Goal: Task Accomplishment & Management: Use online tool/utility

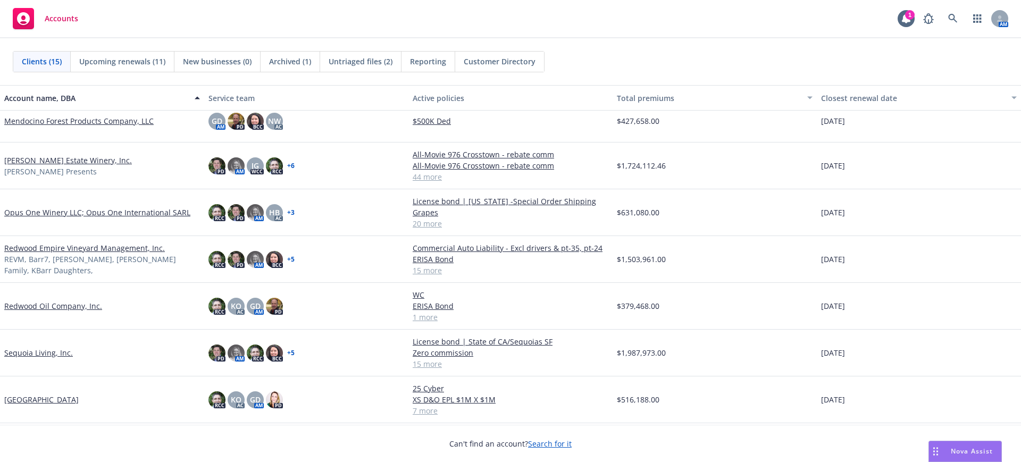
scroll to position [354, 0]
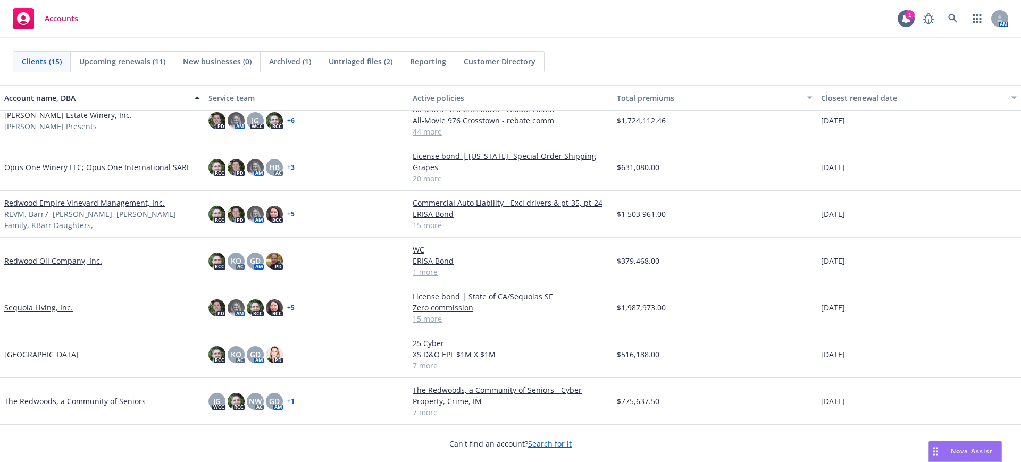
click at [45, 258] on link "Redwood Oil Company, Inc." at bounding box center [53, 260] width 98 height 11
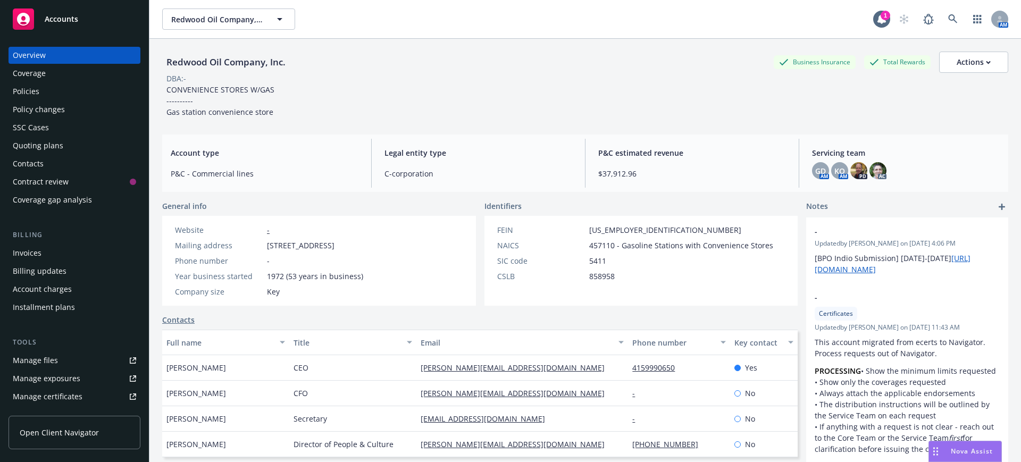
click at [45, 107] on div "Policy changes" at bounding box center [39, 109] width 52 height 17
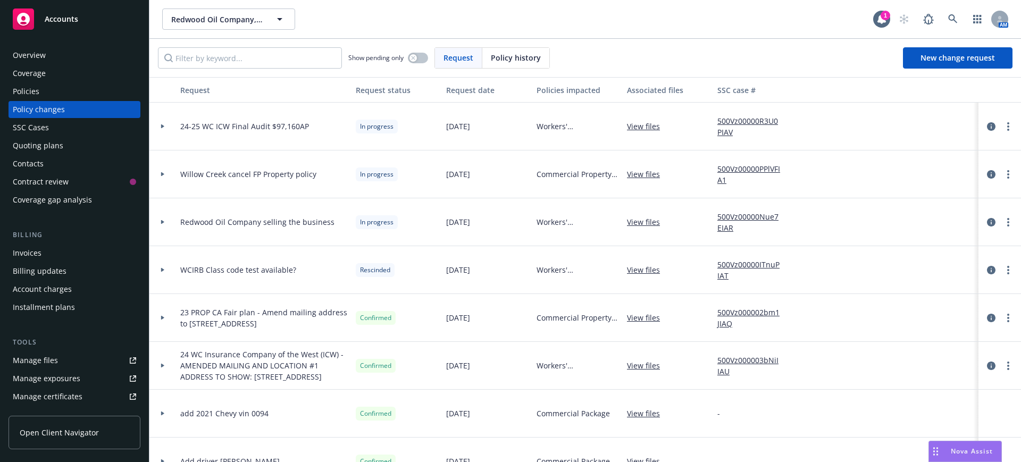
click at [647, 125] on link "View files" at bounding box center [647, 126] width 41 height 11
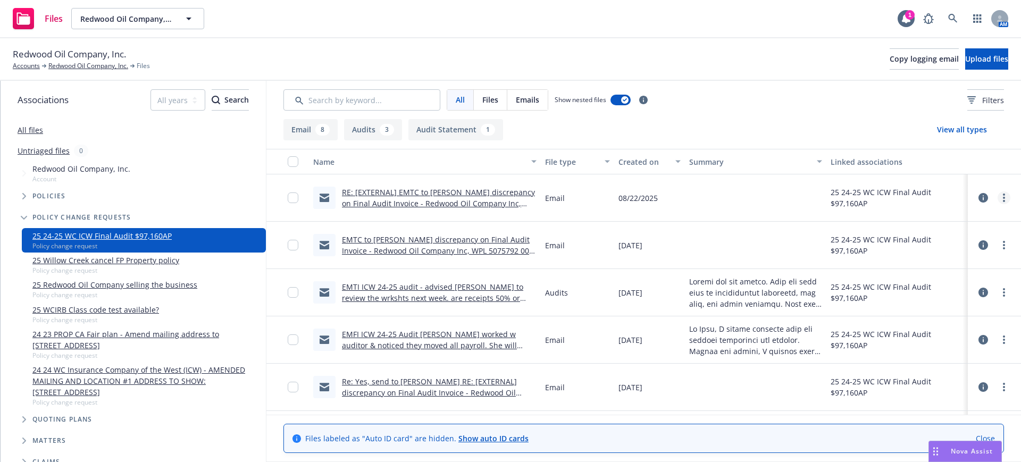
click at [1003, 196] on icon "more" at bounding box center [1004, 198] width 2 height 9
click at [918, 259] on link "Edit" at bounding box center [947, 261] width 106 height 21
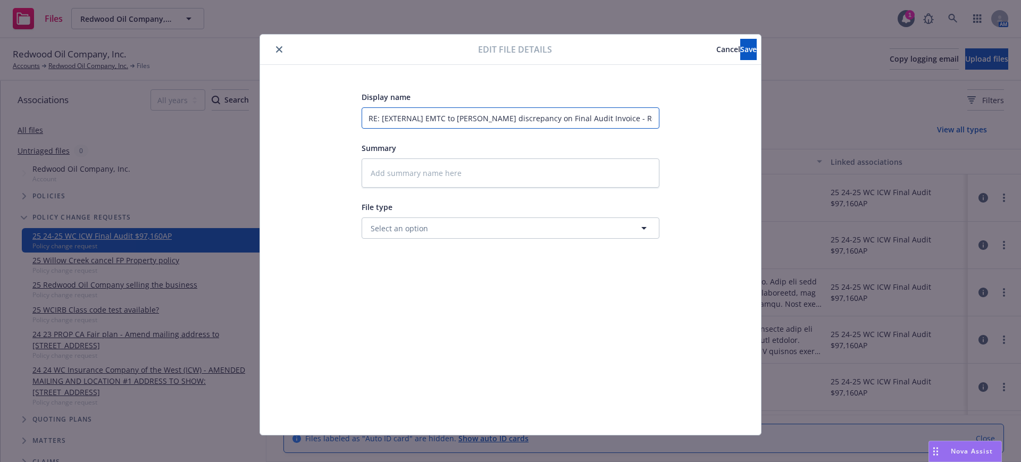
click at [364, 115] on input "RE: [EXTERNAL] EMTC to Brett discrepancy on Final Audit Invoice - Redwood Oil C…" at bounding box center [511, 117] width 298 height 21
type input "ERE: [EXTERNAL] EMTC to Brett discrepancy on Final Audit Invoice - Redwood Oil …"
type textarea "x"
type input "EMRE: [EXTERNAL] EMTC to Brett discrepancy on Final Audit Invoice - Redwood Oil…"
type textarea "x"
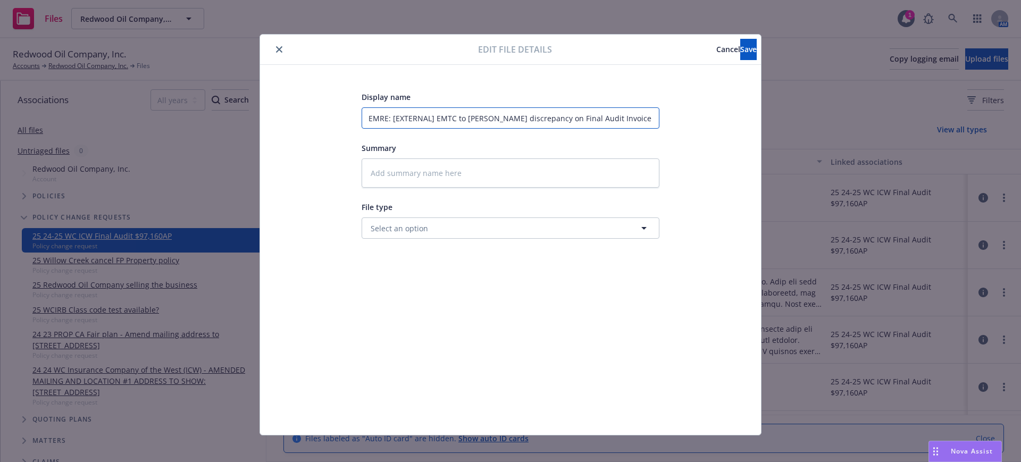
type input "EMFRE: [EXTERNAL] EMTC to Brett discrepancy on Final Audit Invoice - Redwood Oi…"
type textarea "x"
type input "EMFCRE: [EXTERNAL] EMTC to Brett discrepancy on Final Audit Invoice - Redwood O…"
type textarea "x"
type input "EMFC RE: [EXTERNAL] EMTC to Brett discrepancy on Final Audit Invoice - Redwood …"
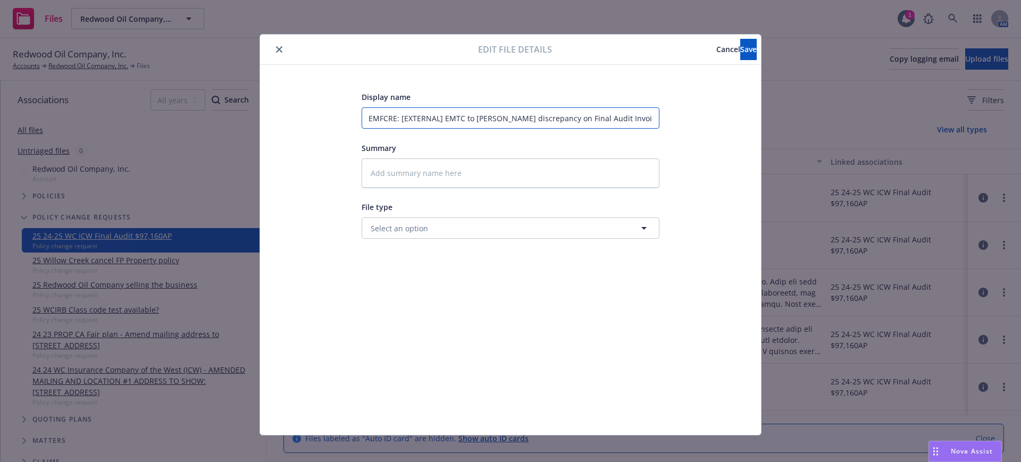
type textarea "x"
type input "EMFC E: [EXTERNAL] EMTC to Brett discrepancy on Final Audit Invoice - Redwood O…"
type textarea "x"
type input "EMFC : [EXTERNAL] EMTC to Brett discrepancy on Final Audit Invoice - Redwood Oi…"
type textarea "x"
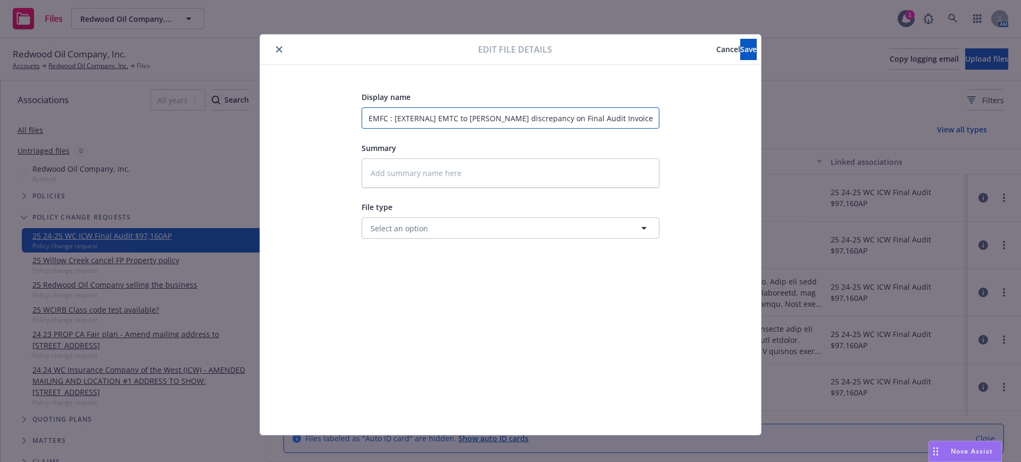
type input "EMFC [EXTERNAL] EMTC to Brett discrepancy on Final Audit Invoice - Redwood Oil …"
type textarea "x"
type input "EMFC [EXTERNAL] EMTC to Brett discrepancy on Final Audit Invoice - Redwood Oil …"
type textarea "x"
type input "EMFC EXTERNAL] EMTC to Brett discrepancy on Final Audit Invoice - Redwood Oil C…"
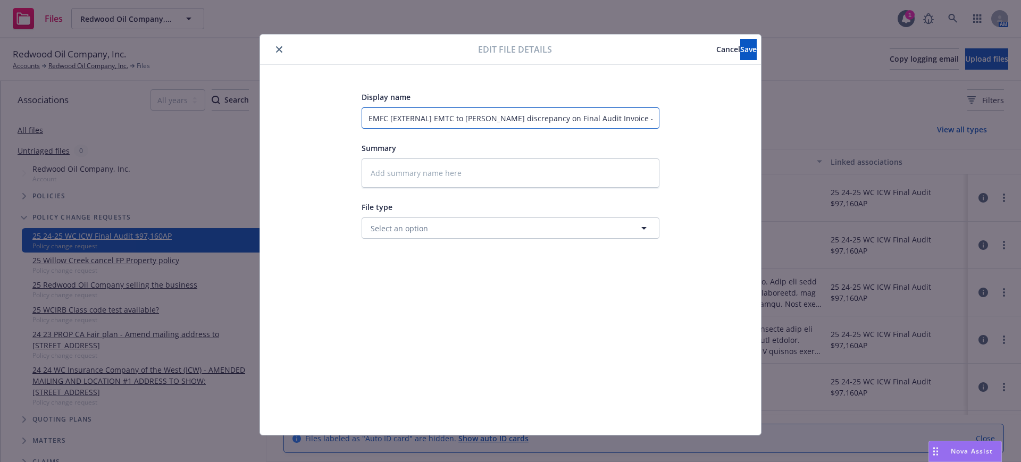
type textarea "x"
type input "EMFC XTERNAL] EMTC to Brett discrepancy on Final Audit Invoice - Redwood Oil Co…"
type textarea "x"
type input "EMFC TERNAL] EMTC to Brett discrepancy on Final Audit Invoice - Redwood Oil Com…"
type textarea "x"
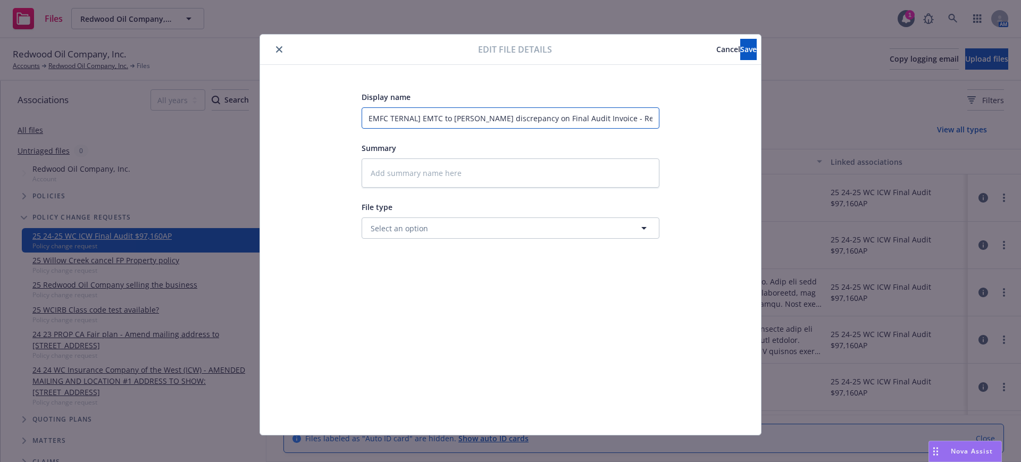
type input "EMFC ERNAL] EMTC to Brett discrepancy on Final Audit Invoice - Redwood Oil Comp…"
type textarea "x"
type input "EMFC RNAL] EMTC to Brett discrepancy on Final Audit Invoice - Redwood Oil Compa…"
type textarea "x"
type input "EMFC NAL] EMTC to Brett discrepancy on Final Audit Invoice - Redwood Oil Compan…"
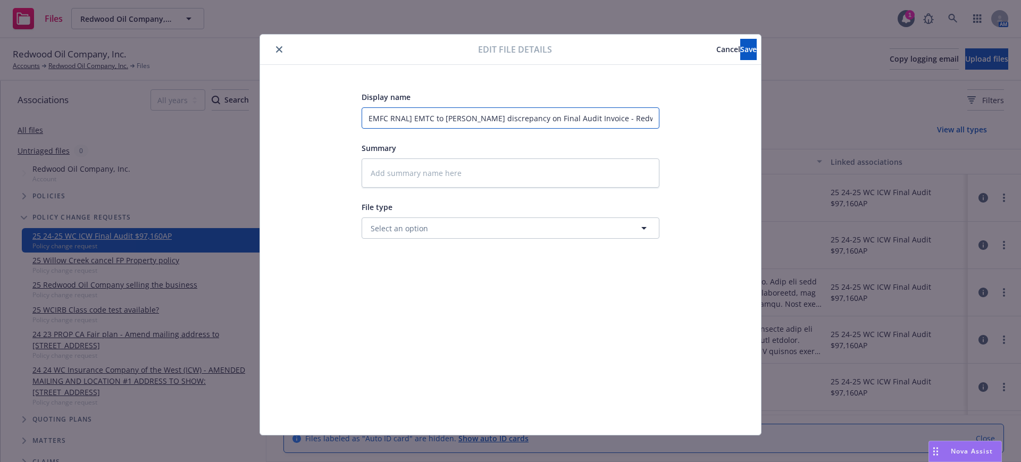
type textarea "x"
type input "EMFC AL] EMTC to Brett discrepancy on Final Audit Invoice - Redwood Oil Company…"
type textarea "x"
type input "EMFC L] EMTC to Brett discrepancy on Final Audit Invoice - Redwood Oil Company …"
type textarea "x"
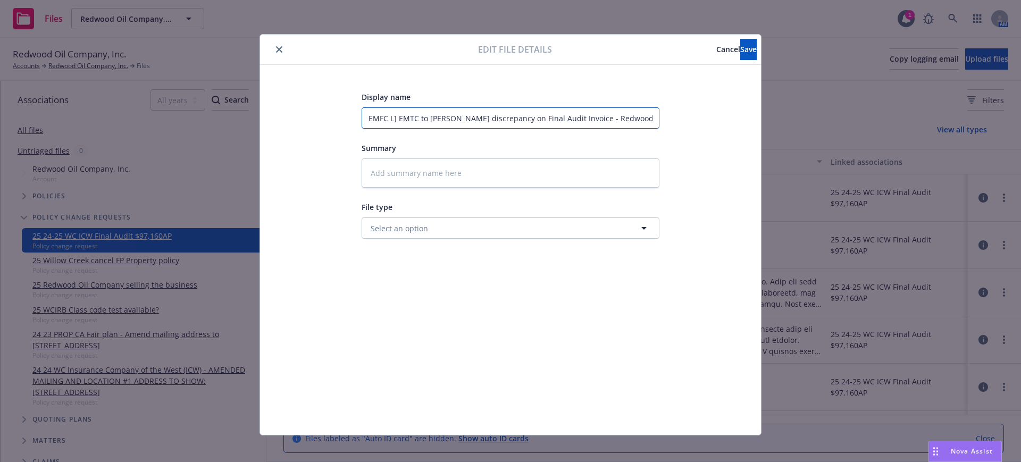
type input "EMFC ] EMTC to Brett discrepancy on Final Audit Invoice - Redwood Oil Company I…"
type textarea "x"
type input "EMFC EMTC to Brett discrepancy on Final Audit Invoice - Redwood Oil Company Inc…"
type textarea "x"
type input "EMFC EMTC to Brett discrepancy on Final Audit Invoice - Redwood Oil Company Inc…"
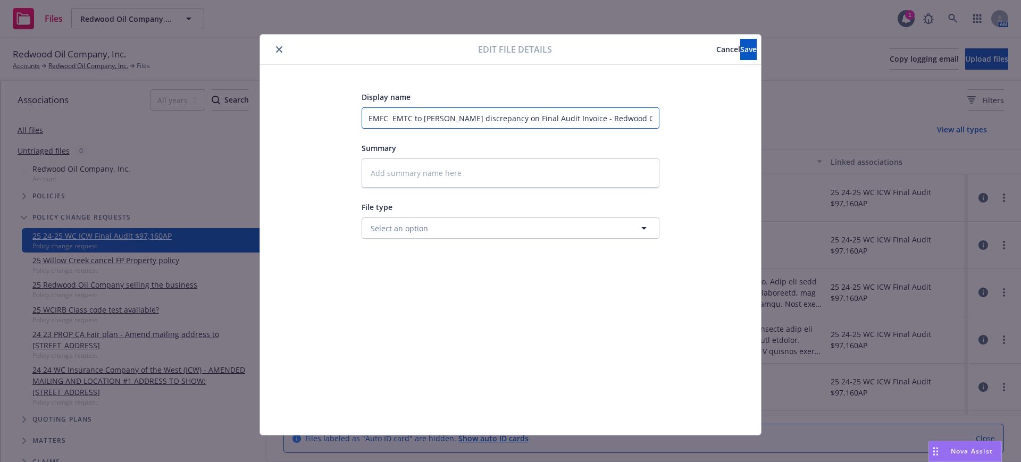
type textarea "x"
type input "EMFC MTC to Brett discrepancy on Final Audit Invoice - Redwood Oil Company Inc,…"
type textarea "x"
type input "EMFC TC to Brett discrepancy on Final Audit Invoice - Redwood Oil Company Inc, …"
type textarea "x"
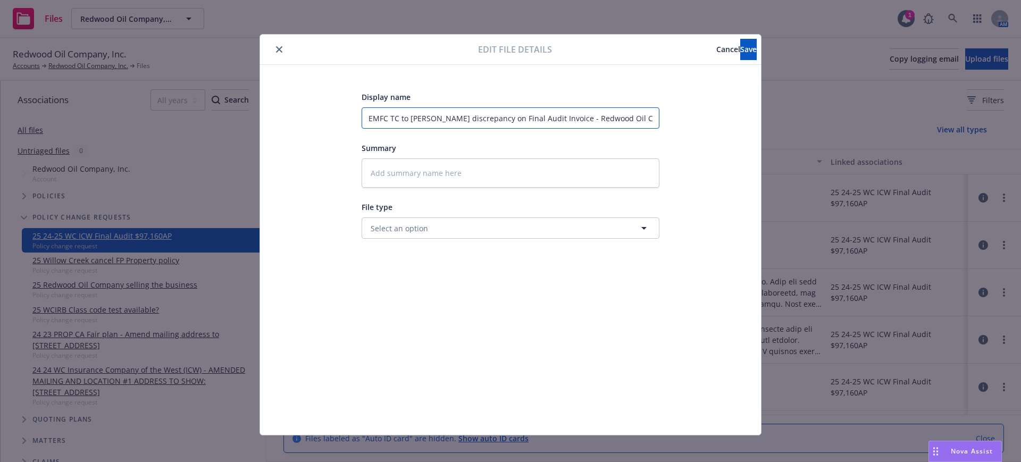
type input "EMFC C to Brett discrepancy on Final Audit Invoice - Redwood Oil Company Inc, W…"
type textarea "x"
type input "EMFC to Brett discrepancy on Final Audit Invoice - Redwood Oil Company Inc, WPL…"
type textarea "x"
type input "EMFC to Brett discrepancy on Final Audit Invoice - Redwood Oil Company Inc, WPL…"
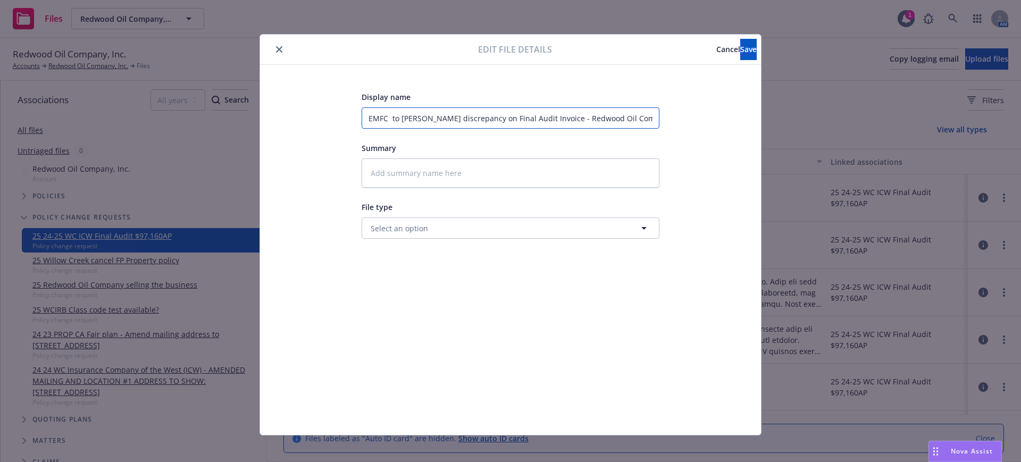
type textarea "x"
type input "EMFC o Brett discrepancy on Final Audit Invoice - Redwood Oil Company Inc, WPL …"
type textarea "x"
type input "EMFC Brett discrepancy on Final Audit Invoice - Redwood Oil Company Inc, WPL 50…"
type textarea "x"
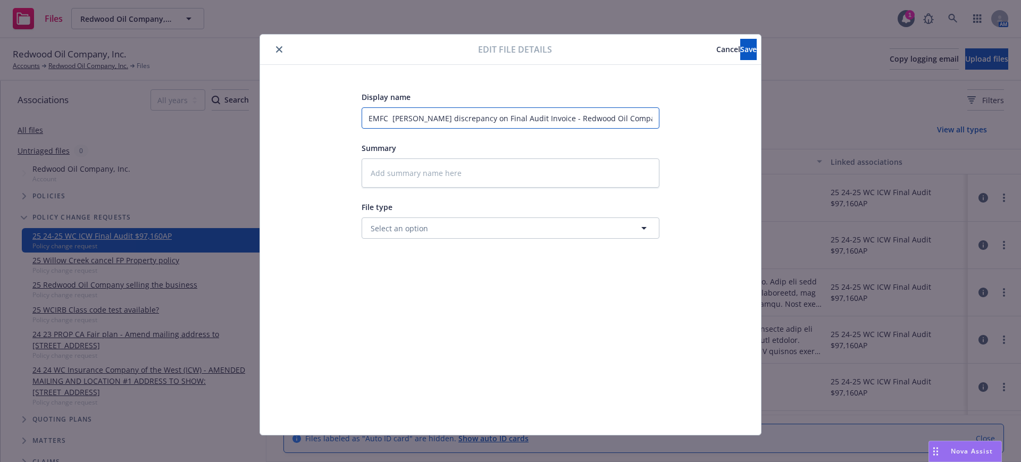
type input "EMFC Brett discrepancy on Final Audit Invoice - Redwood Oil Company Inc, WPL 50…"
type textarea "x"
type input "EMFC rett discrepancy on Final Audit Invoice - Redwood Oil Company Inc, WPL 507…"
type textarea "x"
type input "EMFC ett discrepancy on Final Audit Invoice - Redwood Oil Company Inc, WPL 5075…"
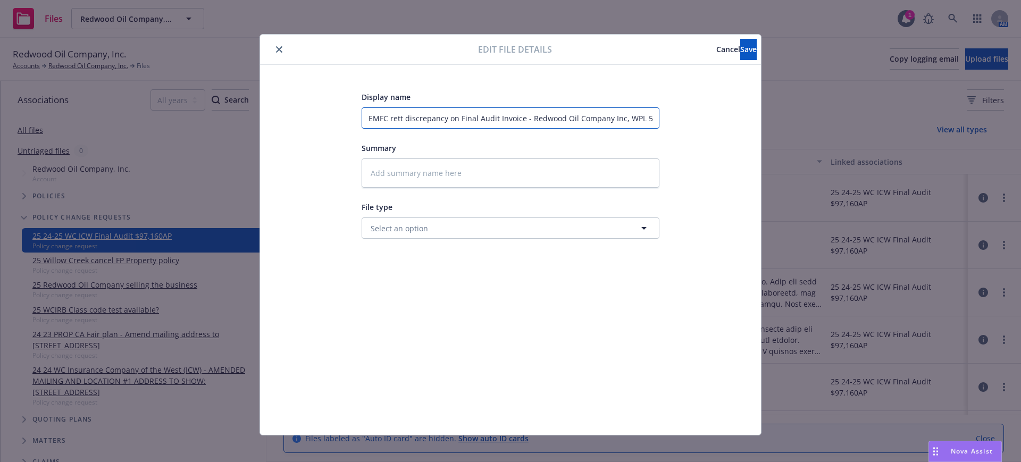
type textarea "x"
type input "EMFC tt discrepancy on Final Audit Invoice - Redwood Oil Company Inc, WPL 50757…"
type textarea "x"
type input "EMFC t discrepancy on Final Audit Invoice - Redwood Oil Company Inc, WPL 507579…"
type textarea "x"
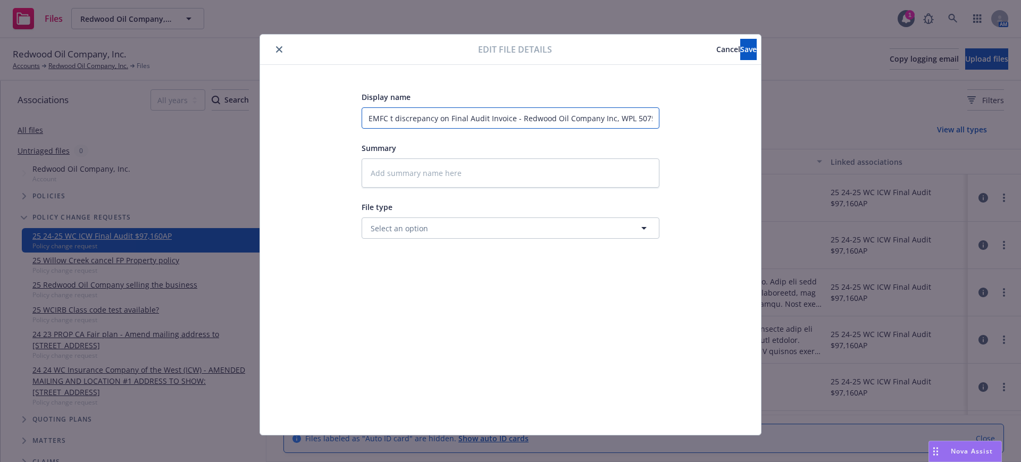
type input "EMFC discrepancy on Final Audit Invoice - Redwood Oil Company Inc, WPL 5075792 …"
type textarea "x"
type input "EMFC discrepancy on Final Audit Invoice - Redwood Oil Company Inc, WPL 5075792 …"
type textarea "x"
type input "EMFC iscrepancy on Final Audit Invoice - Redwood Oil Company Inc, WPL 5075792 0…"
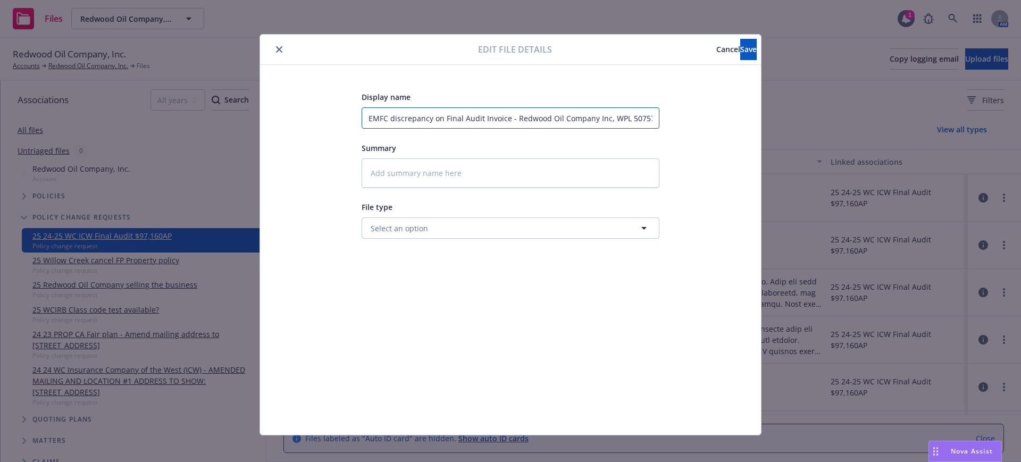
type textarea "x"
type input "EMFC Wiscrepancy on Final Audit Invoice - Redwood Oil Company Inc, WPL 5075792 …"
type textarea "x"
type input "EMFC WCiscrepancy on Final Audit Invoice - Redwood Oil Company Inc, WPL 5075792…"
type textarea "x"
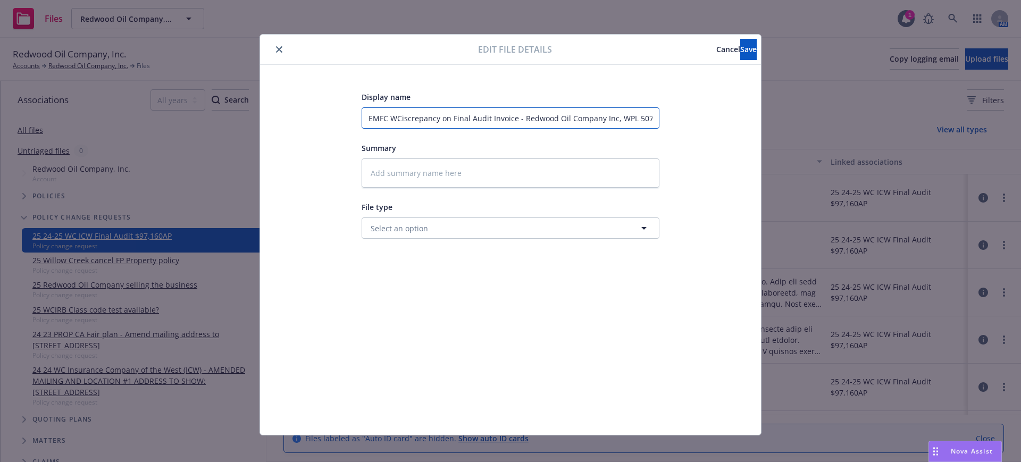
type input "EMFC WC iscrepancy on Final Audit Invoice - Redwood Oil Company Inc, WPL 507579…"
type textarea "x"
type input "EMFC WC screpancy on Final Audit Invoice - Redwood Oil Company Inc, WPL 5075792…"
type textarea "x"
type input "EMFC WC crepancy on Final Audit Invoice - Redwood Oil Company Inc, WPL 5075792 …"
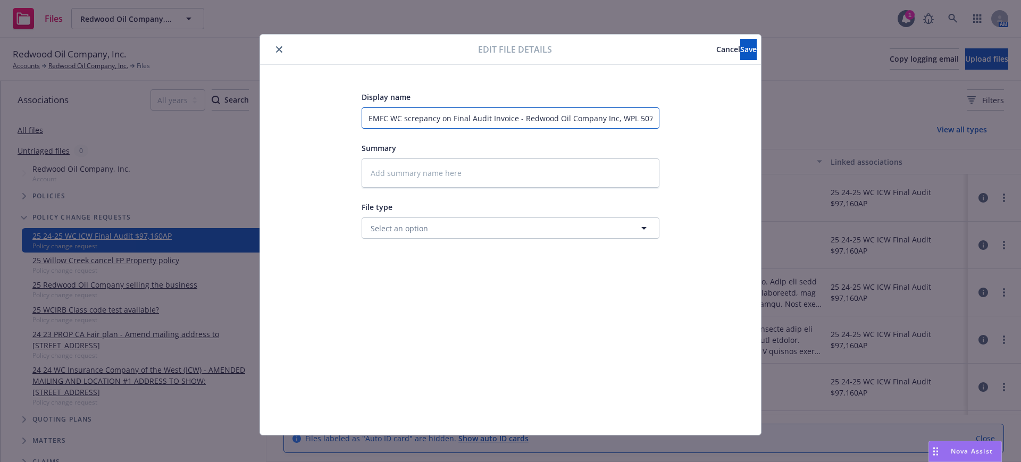
type textarea "x"
type input "EMFC WC repancy on Final Audit Invoice - Redwood Oil Company Inc, WPL 5075792 0…"
type textarea "x"
type input "EMFC WC epancy on Final Audit Invoice - Redwood Oil Company Inc, WPL 5075792 00…"
type textarea "x"
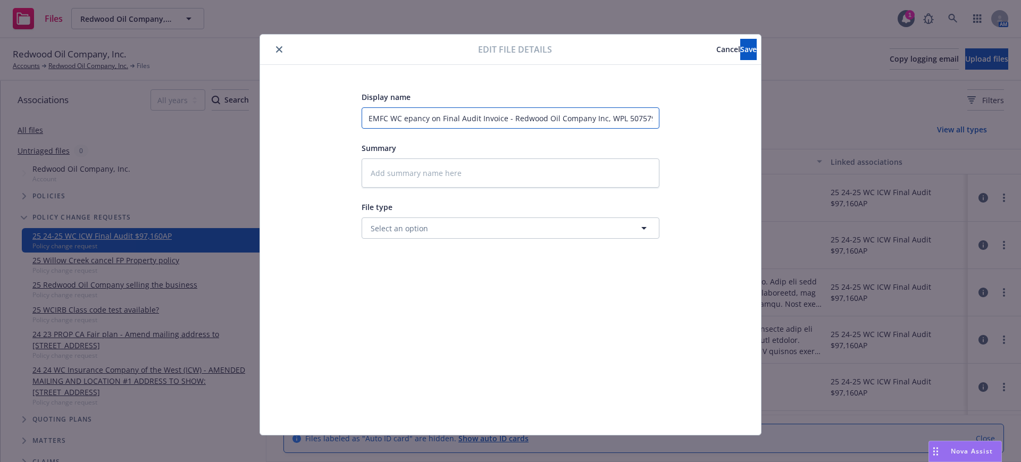
type input "EMFC WC pancy on Final Audit Invoice - Redwood Oil Company Inc, WPL 5075792 00 …"
type textarea "x"
type input "EMFC WC ancy on Final Audit Invoice - Redwood Oil Company Inc, WPL 5075792 00 h…"
type textarea "x"
type input "EMFC WC ncy on Final Audit Invoice - Redwood Oil Company Inc, WPL 5075792 00 ha…"
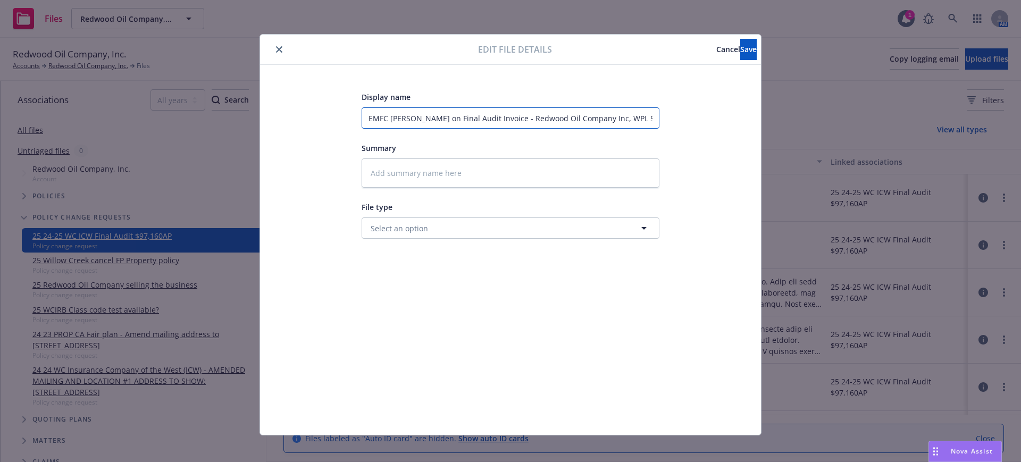
type textarea "x"
type input "EMFC WC cy on Final Audit Invoice - Redwood Oil Company Inc, WPL 5075792 00 has…"
type textarea "x"
type input "EMFC WC y on Final Audit Invoice - Redwood Oil Company Inc, WPL 5075792 00 has …"
type textarea "x"
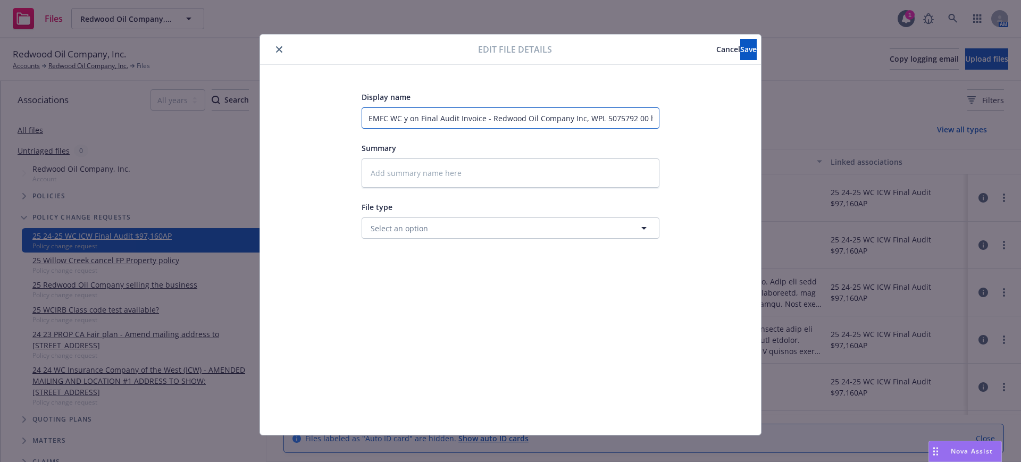
type input "EMFC WC on Final Audit Invoice - Redwood Oil Company Inc, WPL 5075792 00 has a …"
type textarea "x"
type input "EMFC WC on Final Audit Invoice - Redwood Oil Company Inc, WPL 5075792 00 has a …"
type textarea "x"
type input "EMFC WC n Final Audit Invoice - Redwood Oil Company Inc, WPL 5075792 00 has a n…"
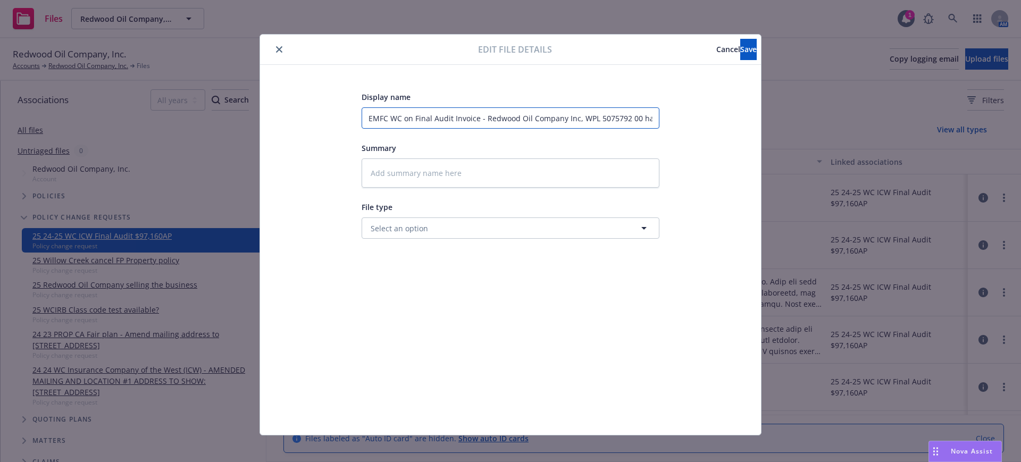
type textarea "x"
type input "EMFC WC Final Audit Invoice - Redwood Oil Company Inc, WPL 5075792 00 has a new…"
type textarea "x"
type input "EMFC WC Final Audit Invoice - Redwood Oil Company Inc, WPL 5075792 00 has a new…"
type textarea "x"
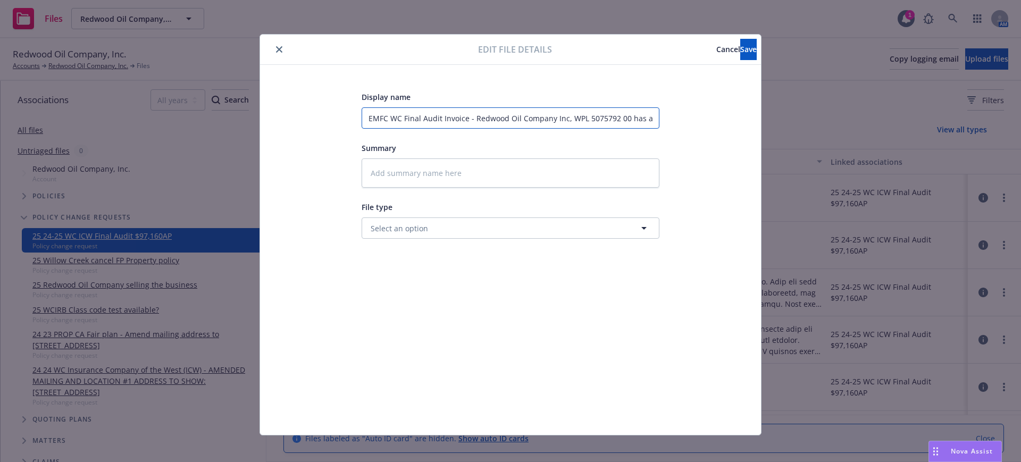
type input "EMFC WC Final Audit Invoice $- Redwood Oil Company Inc, WPL 5075792 00 has a ne…"
type textarea "x"
type input "EMFC WC Final Audit Invoice $9- Redwood Oil Company Inc, WPL 5075792 00 has a n…"
type textarea "x"
type input "EMFC WC Final Audit Invoice $97- Redwood Oil Company Inc, WPL 5075792 00 has a …"
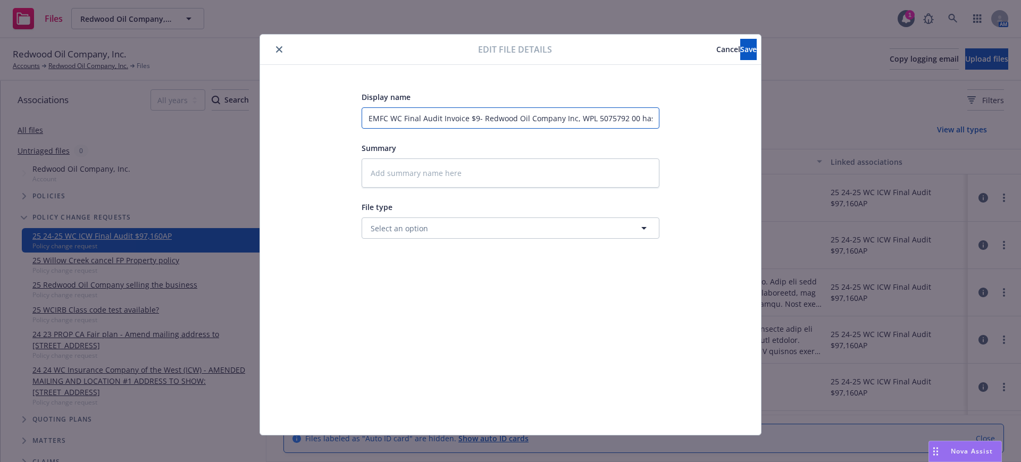
type textarea "x"
type input "EMFC WC Final Audit Invoice $97,- Redwood Oil Company Inc, WPL 5075792 00 has a…"
type textarea "x"
type input "EMFC WC Final Audit Invoice $97,1- Redwood Oil Company Inc, WPL 5075792 00 has …"
type textarea "x"
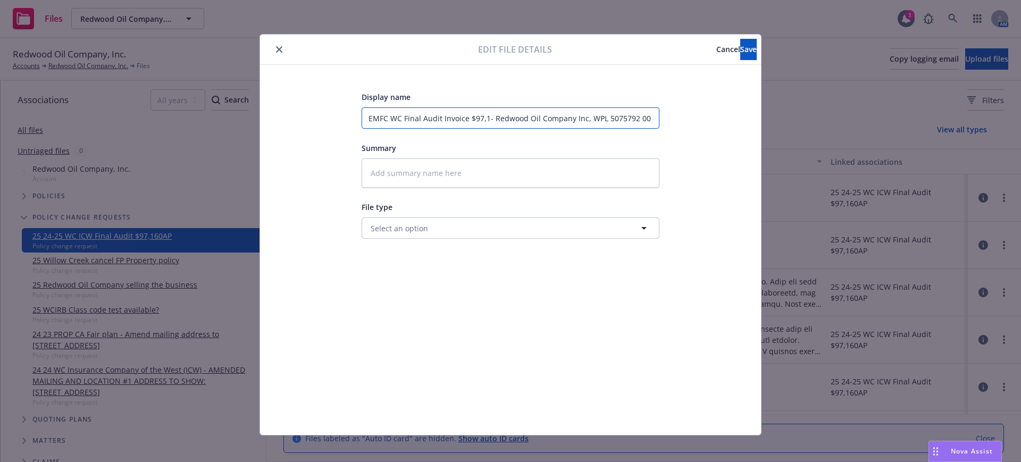
type input "EMFC WC Final Audit Invoice $97,16- Redwood Oil Company Inc, WPL 5075792 00 has…"
type textarea "x"
type input "EMFC WC Final Audit Invoice $97,160- Redwood Oil Company Inc, WPL 5075792 00 ha…"
type textarea "x"
type input "EMFC WC Final Audit Invoice $97,160 - Redwood Oil Company Inc, WPL 5075792 00 h…"
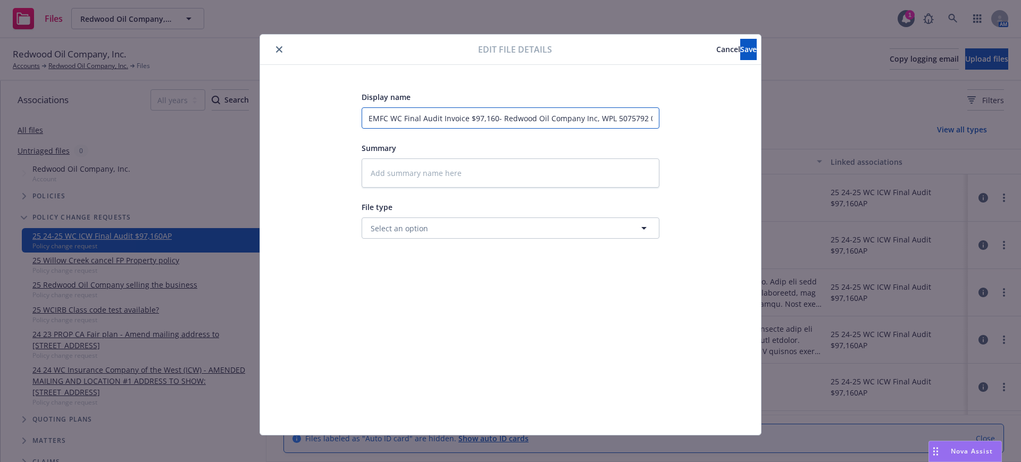
type textarea "x"
type input "EMFC WC Final Audit Invoice $97,160 A- Redwood Oil Company Inc, WPL 5075792 00 …"
type textarea "x"
type input "EMFC WC Final Audit Invoice $97,160 AP- Redwood Oil Company Inc, WPL 5075792 00…"
type textarea "x"
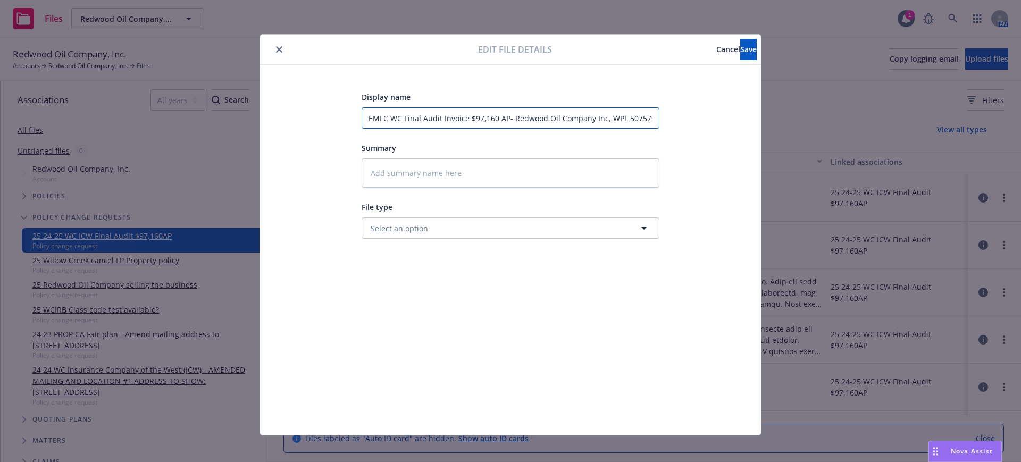
type input "EMFC WC Final Audit Invoice $97,160 AP.- Redwood Oil Company Inc, WPL 5075792 0…"
type textarea "x"
type input "EMFC WC Final Audit Invoice $97,160 AP. - Redwood Oil Company Inc, WPL 5075792 …"
type textarea "x"
type input "EMFC WC Final Audit Invoice $97,160 AP. - Redwood Oil Company Inc, WPL 5075792 …"
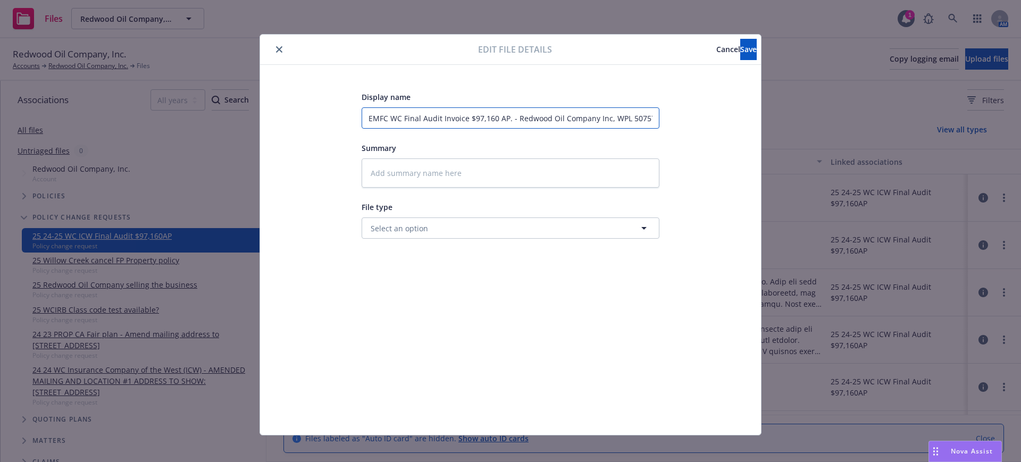
type textarea "x"
type input "EMFC WC Final Audit Invoice $97,160 AP. U- Redwood Oil Company Inc, WPL 5075792…"
type textarea "x"
type input "EMFC WC Final Audit Invoice $97,160 AP. UW- Redwood Oil Company Inc, WPL 507579…"
type textarea "x"
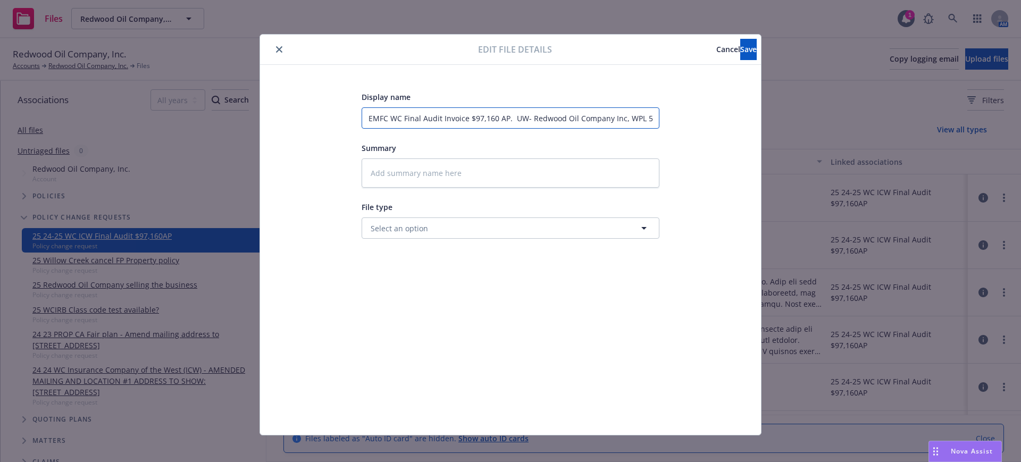
type input "EMFC WC Final Audit Invoice $97,160 AP. UW - Redwood Oil Company Inc, WPL 50757…"
type textarea "x"
type input "EMFC WC Final Audit Invoice $97,160 AP. UW a- Redwood Oil Company Inc, WPL 5075…"
type textarea "x"
type input "EMFC WC Final Audit Invoice $97,160 AP. UW ad- Redwood Oil Company Inc, WPL 507…"
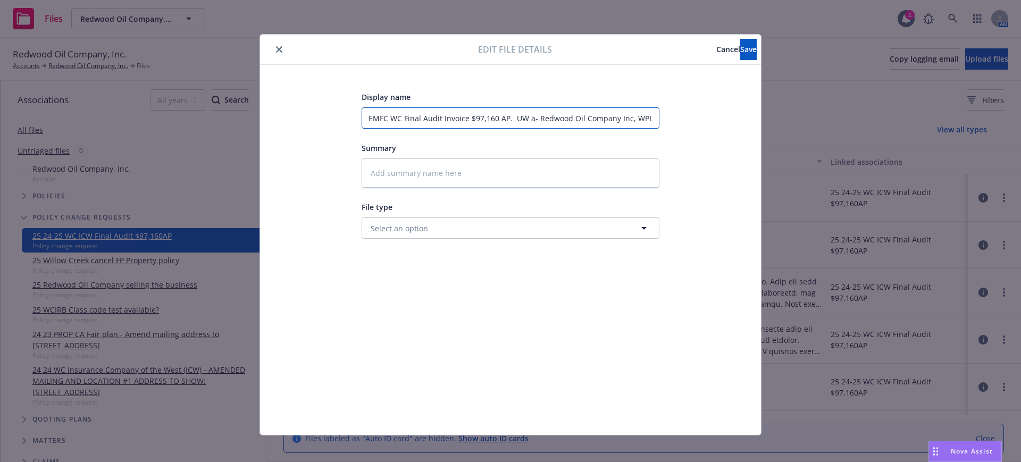
type textarea "x"
type input "EMFC WC Final Audit Invoice $97,160 AP. UW adv- Redwood Oil Company Inc, WPL 50…"
type textarea "x"
type input "EMFC WC Final Audit Invoice $97,160 AP. UW advi- Redwood Oil Company Inc, WPL 5…"
type textarea "x"
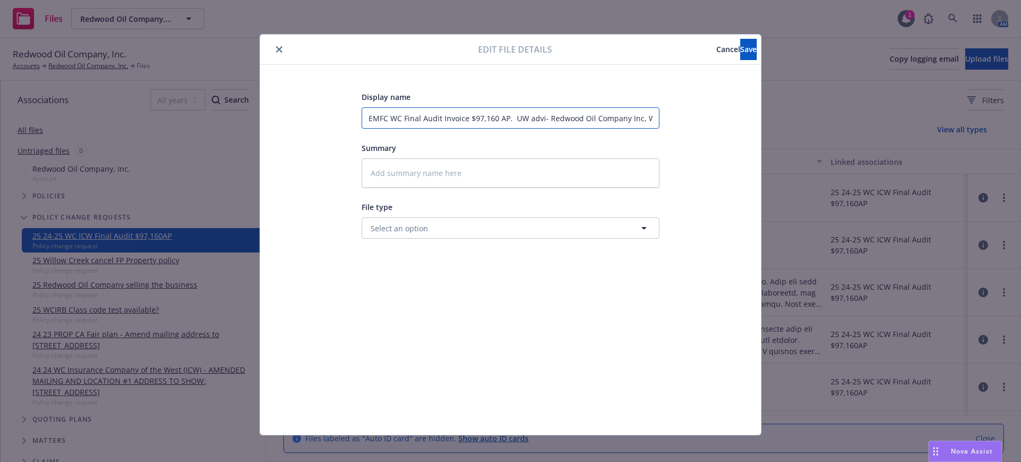
type input "EMFC WC Final Audit Invoice $97,160 AP. UW advis- Redwood Oil Company Inc, WPL …"
type textarea "x"
type input "EMFC WC Final Audit Invoice $97,160 AP. UW advise- Redwood Oil Company Inc, WPL…"
type textarea "x"
type input "EMFC WC Final Audit Invoice $97,160 AP. UW advised- Redwood Oil Company Inc, WP…"
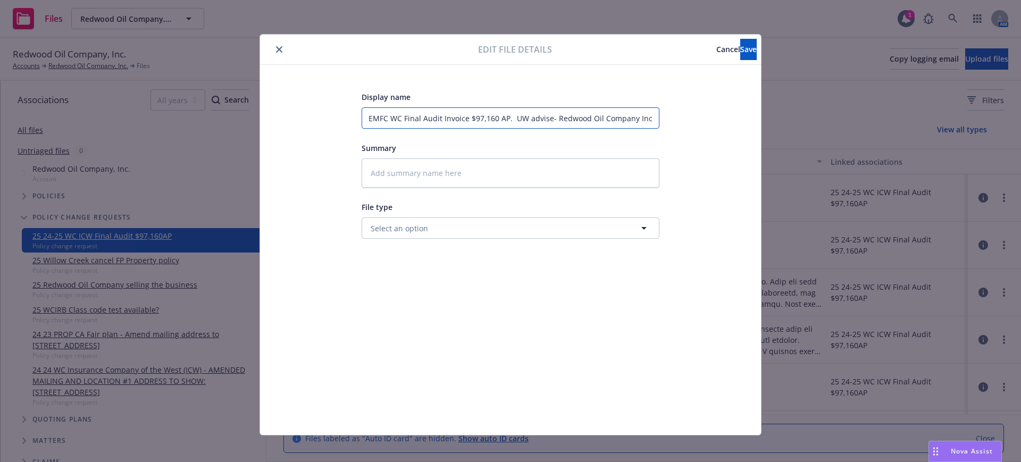
type textarea "x"
type input "EMFC WC Final Audit Invoice $97,160 AP. UW advised - Redwood Oil Company Inc, W…"
type textarea "x"
type input "EMFC WC Final Audit Invoice $97,160 AP. UW advised h- Redwood Oil Company Inc, …"
type textarea "x"
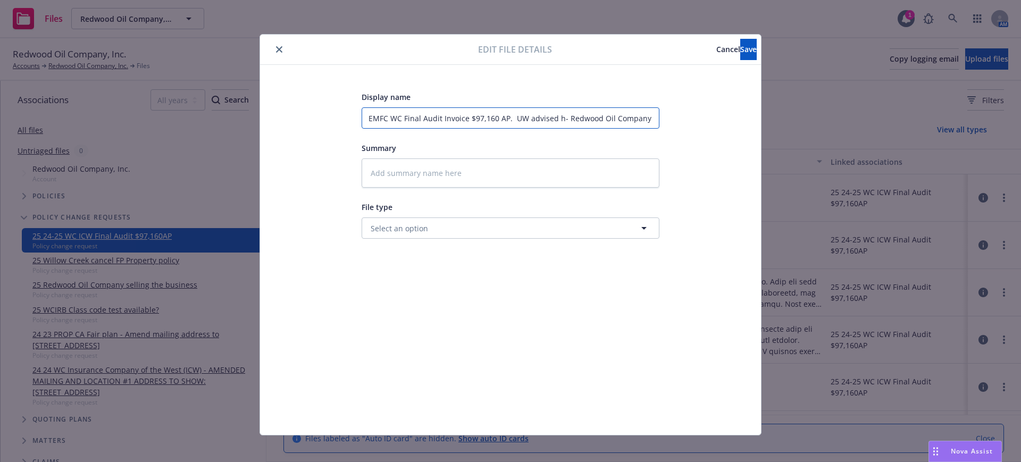
type input "EMFC WC Final Audit Invoice $97,160 AP. UW advised ho- Redwood Oil Company Inc,…"
type textarea "x"
type input "EMFC WC Final Audit Invoice $97,160 AP. UW advised hol- Redwood Oil Company Inc…"
type textarea "x"
type input "EMFC WC Final Audit Invoice $97,160 AP. UW advised hold- Redwood Oil Company In…"
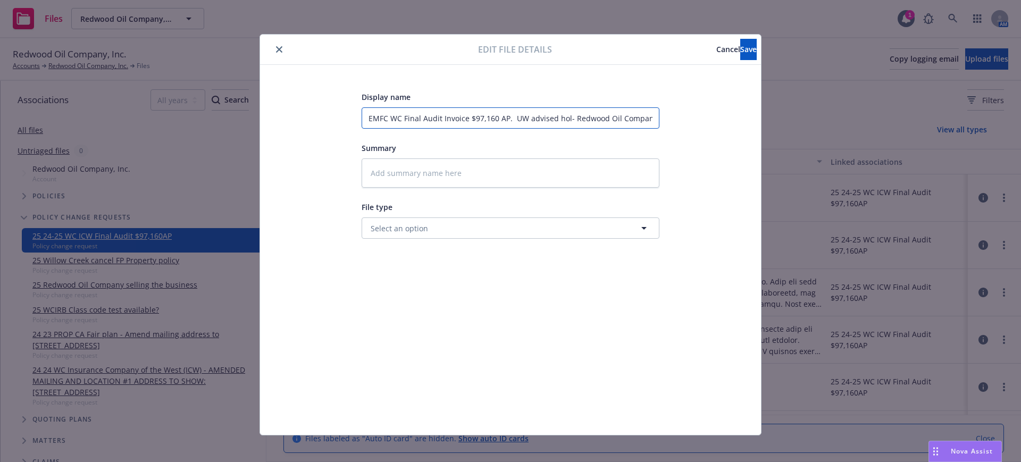
type textarea "x"
type input "EMFC WC Final Audit Invoice $97,160 AP. UW advised hold - Redwood Oil Company I…"
type textarea "x"
type input "EMFC WC Final Audit Invoice $97,160 AP. UW advised hold o- Redwood Oil Company …"
type textarea "x"
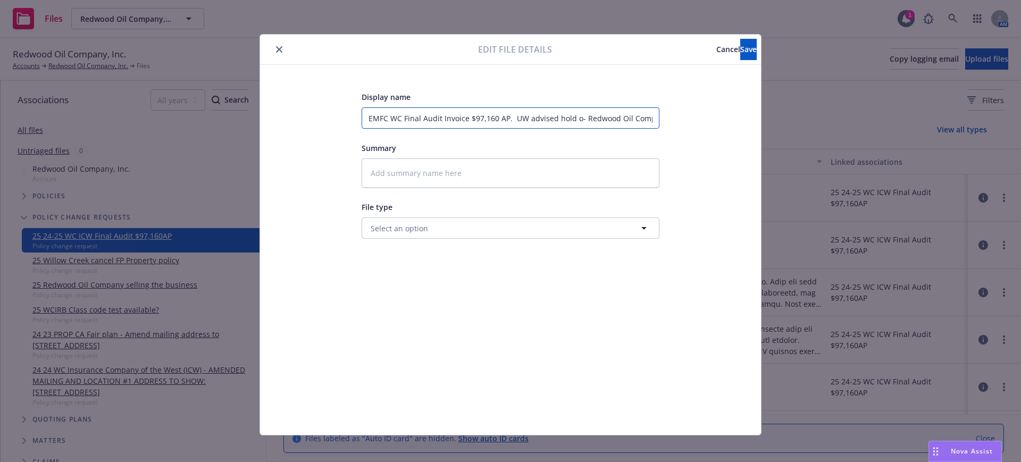
type input "EMFC WC Final Audit Invoice $97,160 AP. UW advised hold on- Redwood Oil Company…"
type textarea "x"
type input "EMFC WC Final Audit Invoice $97,160 AP. UW advised hold on - Redwood Oil Compan…"
type textarea "x"
type input "EMFC WC Final Audit Invoice $97,160 AP. UW advised hold on u- Redwood Oil Compa…"
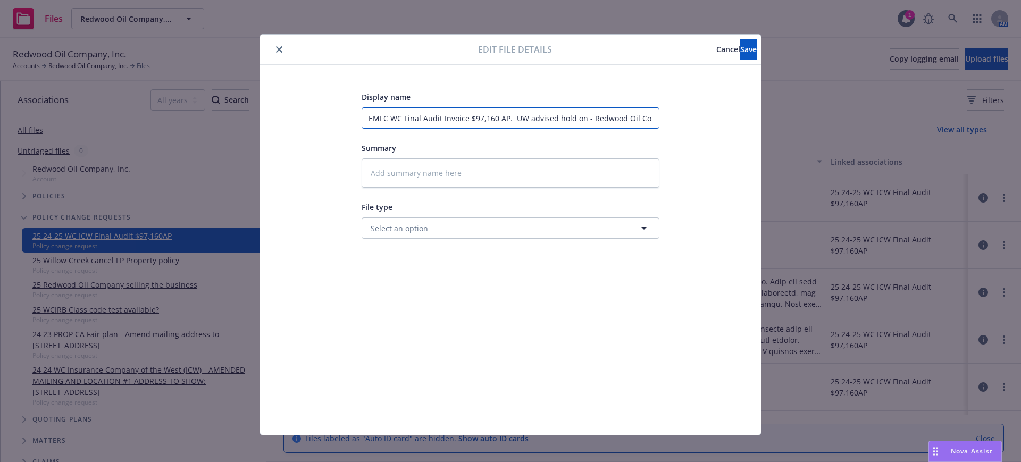
type textarea "x"
type input "EMFC WC Final Audit Invoice $97,160 AP. UW advised hold on - Redwood Oil Compan…"
type textarea "x"
type input "EMFC WC Final Audit Invoice $97,160 AP. UW advised hold on a- Redwood Oil Compa…"
type textarea "x"
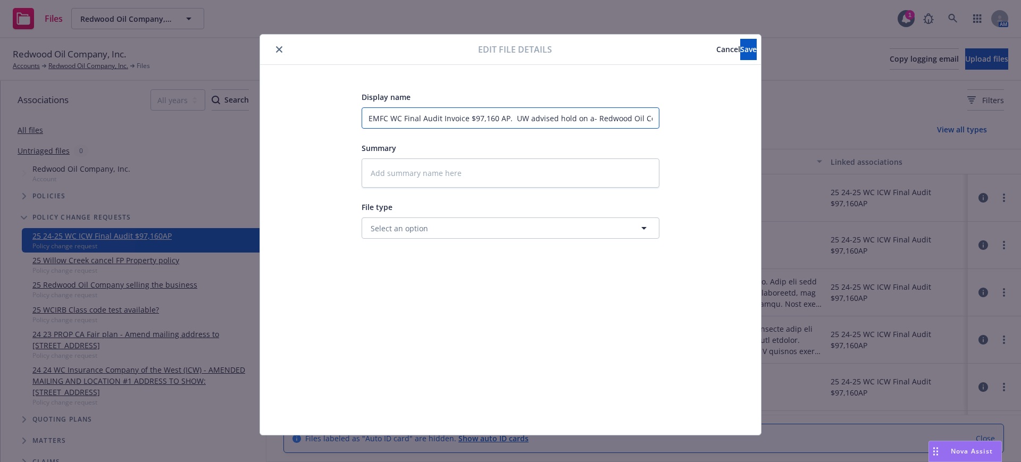
type input "EMFC WC Final Audit Invoice $97,160 AP. UW advised hold on au- Redwood Oil Comp…"
type textarea "x"
type input "EMFC WC Final Audit Invoice $97,160 AP. UW advised hold on aut- Redwood Oil Com…"
type textarea "x"
type input "EMFC WC Final Audit Invoice $97,160 AP. UW advised hold on auto- Redwood Oil Co…"
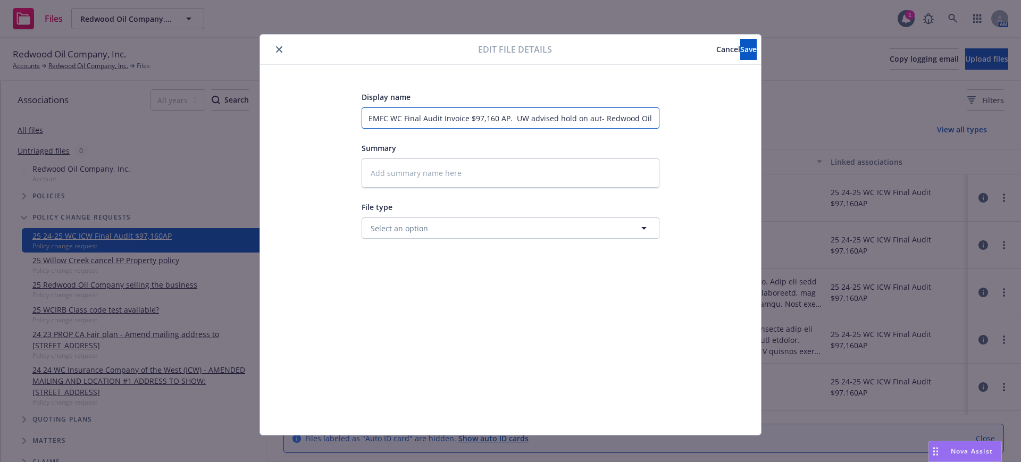
type textarea "x"
type input "EMFC WC Final Audit Invoice $97,160 AP. UW advised hold on autom- Redwood Oil C…"
type textarea "x"
type input "EMFC WC Final Audit Invoice $97,160 AP. UW advised hold on automa- Redwood Oil …"
type textarea "x"
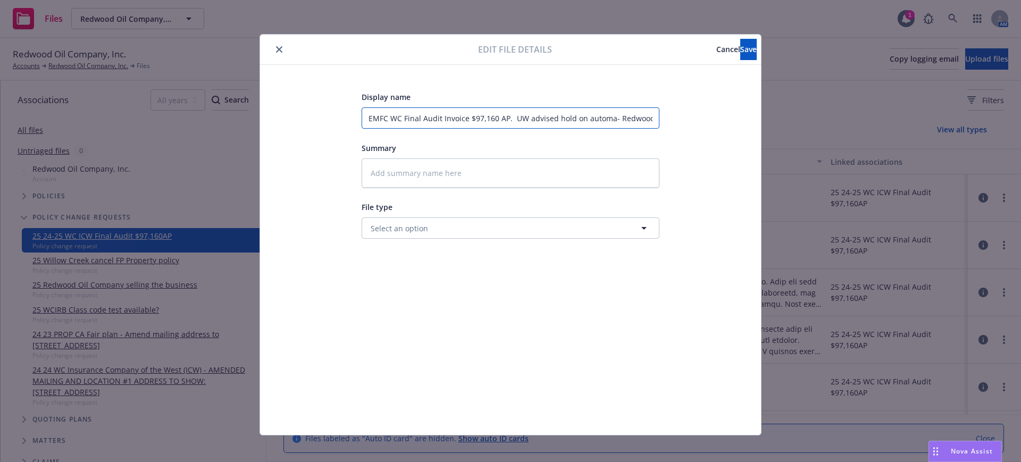
type input "EMFC WC Final Audit Invoice $97,160 AP. UW advised hold on automat- Redwood Oil…"
type textarea "x"
type input "EMFC WC Final Audit Invoice $97,160 AP. UW advised hold on automati- Redwood Oi…"
type textarea "x"
type input "EMFC WC Final Audit Invoice $97,160 AP. UW advised hold on automatic- Redwood O…"
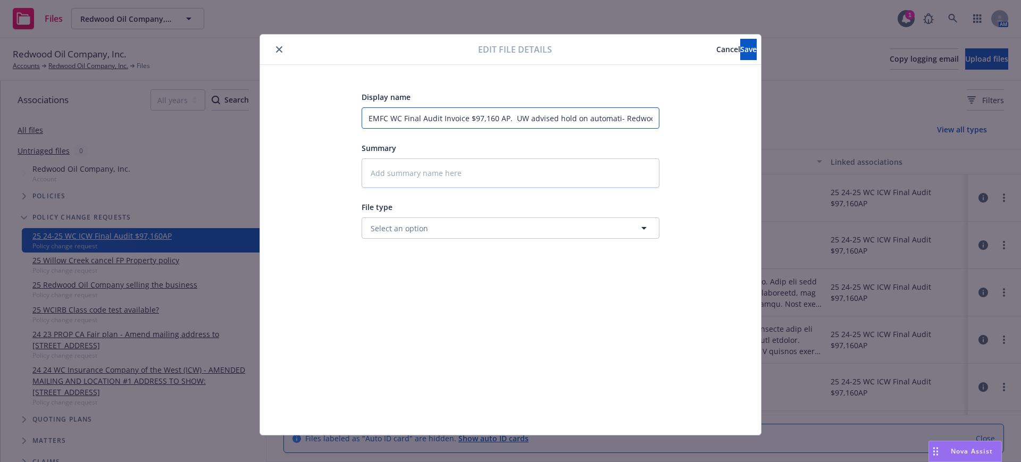
type textarea "x"
type input "EMFC WC Final Audit Invoice $97,160 AP. UW advised hold on automatic - Redwood …"
type textarea "x"
type input "EMFC WC Final Audit Invoice $97,160 AP. UW advised hold on automatic w- Redwood…"
type textarea "x"
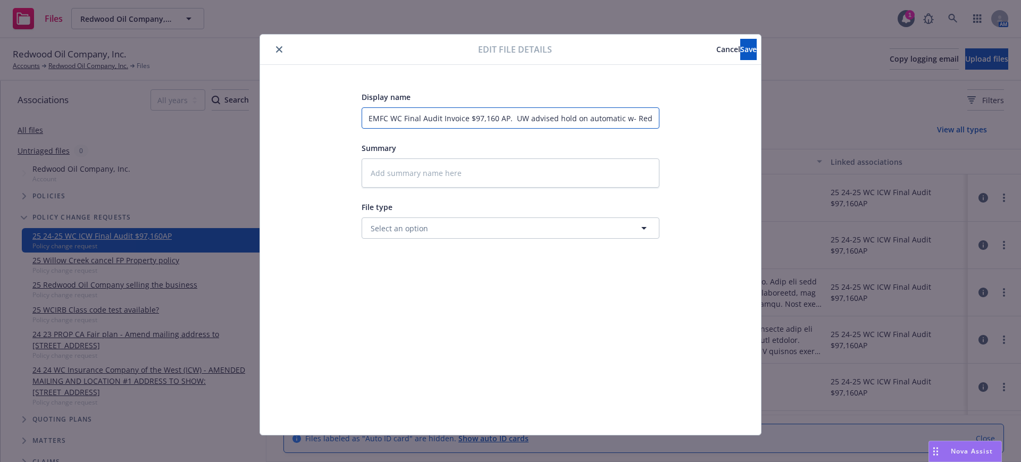
type input "EMFC WC Final Audit Invoice $97,160 AP. UW advised hold on automatic wi- Redwoo…"
type textarea "x"
type input "EMFC WC Final Audit Invoice $97,160 AP. UW advised hold on automatic wit- Redwo…"
type textarea "x"
type input "EMFC WC Final Audit Invoice $97,160 AP. UW advised hold on automatic with- Redw…"
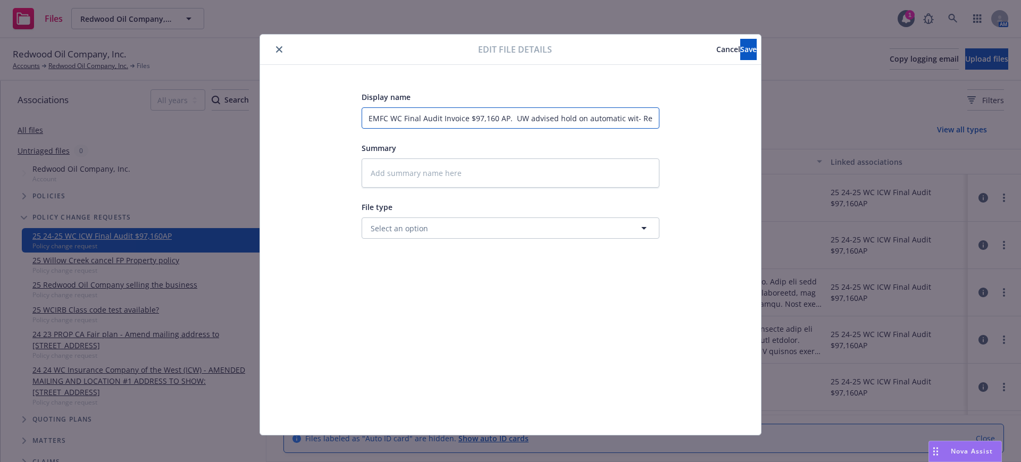
type textarea "x"
click at [448, 171] on textarea at bounding box center [511, 172] width 298 height 29
click at [362, 170] on textarea at bounding box center [511, 172] width 298 height 29
paste textarea "[EXTERNAL] Hi Gail, Our billing department has placed a hold on the automatic w…"
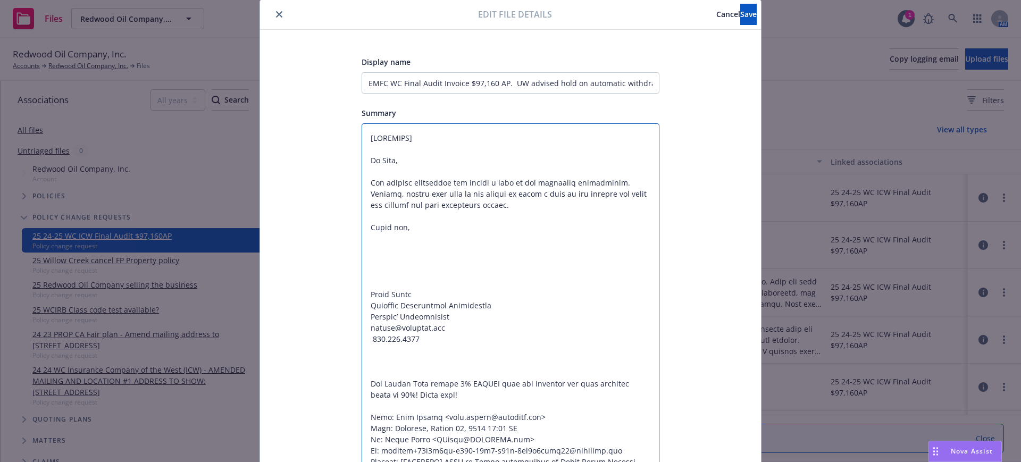
scroll to position [66, 0]
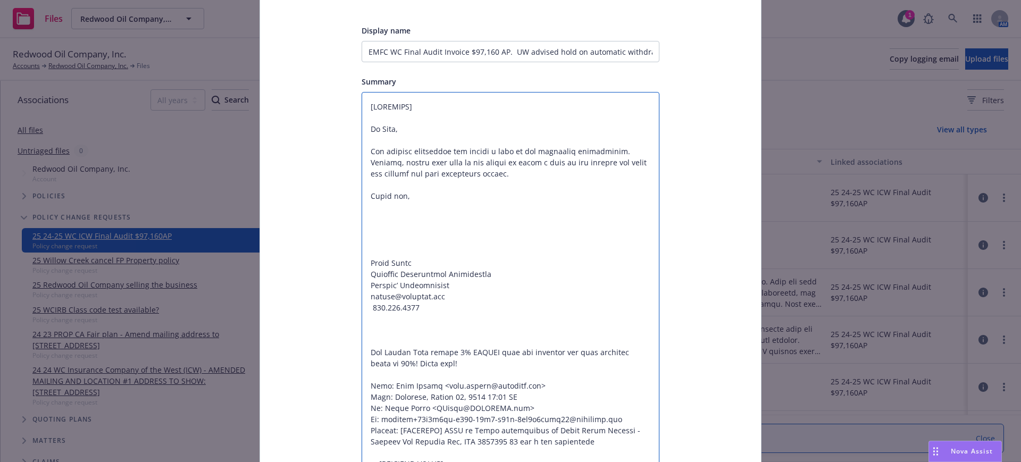
drag, startPoint x: 363, startPoint y: 103, endPoint x: 442, endPoint y: 105, distance: 78.7
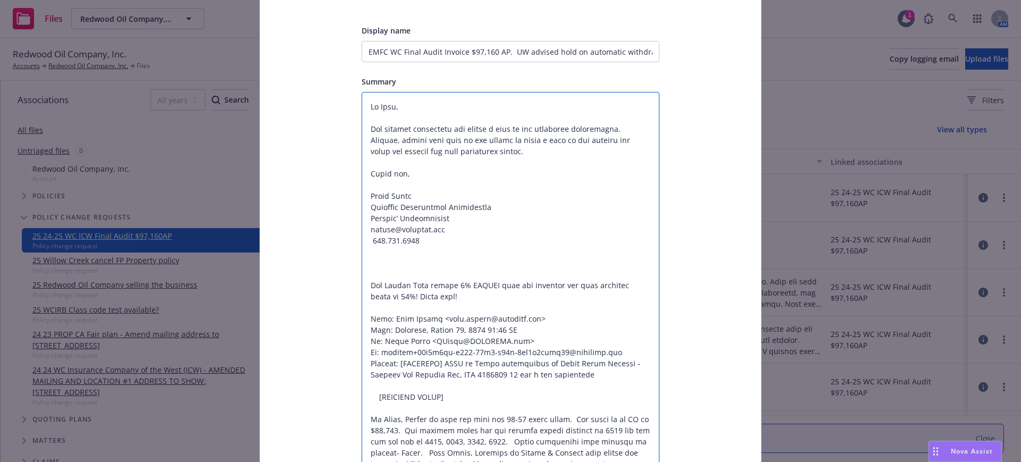
drag, startPoint x: 418, startPoint y: 241, endPoint x: 509, endPoint y: 297, distance: 106.2
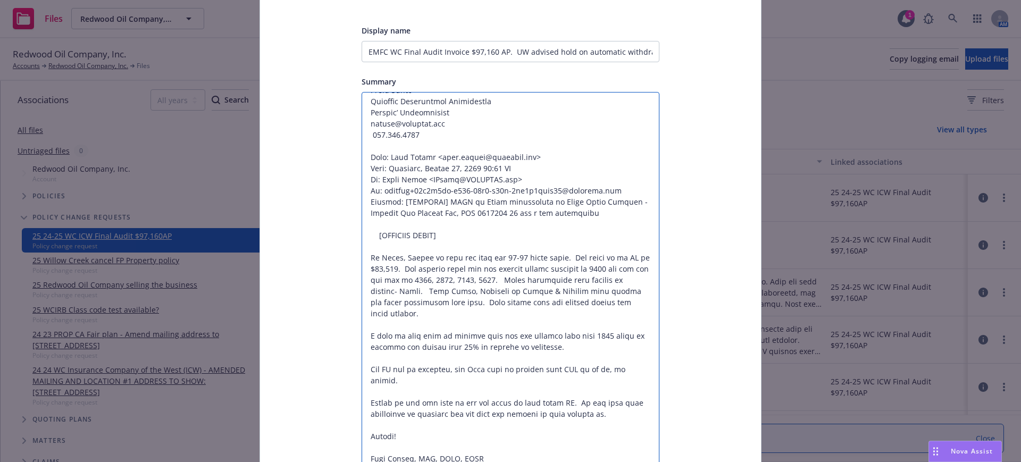
scroll to position [133, 0]
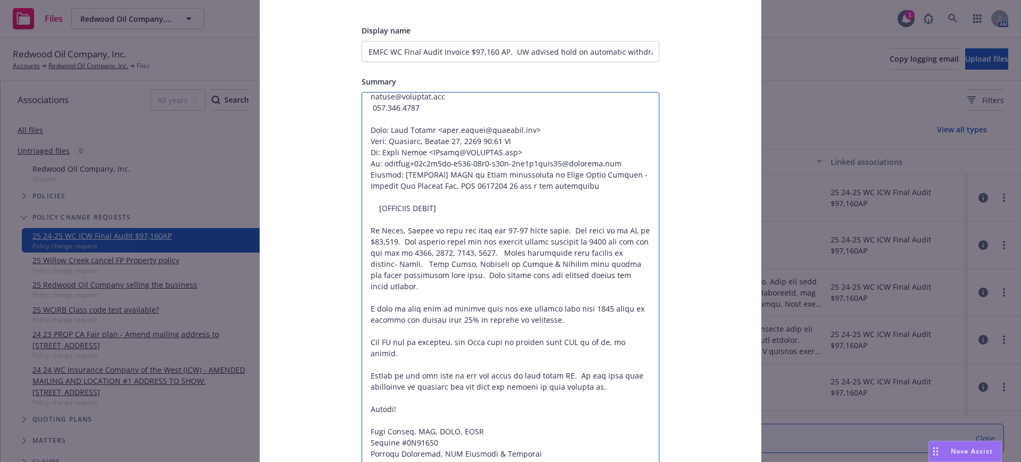
drag, startPoint x: 360, startPoint y: 204, endPoint x: 465, endPoint y: 208, distance: 105.4
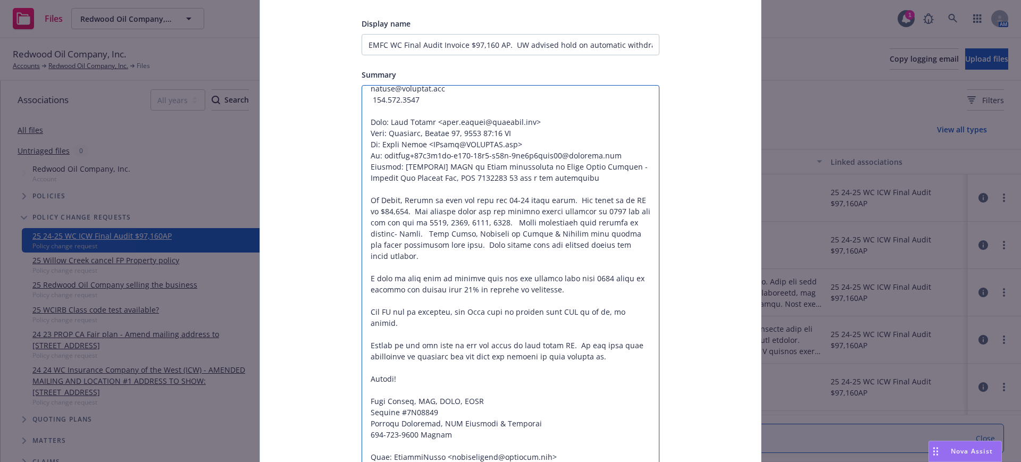
scroll to position [0, 0]
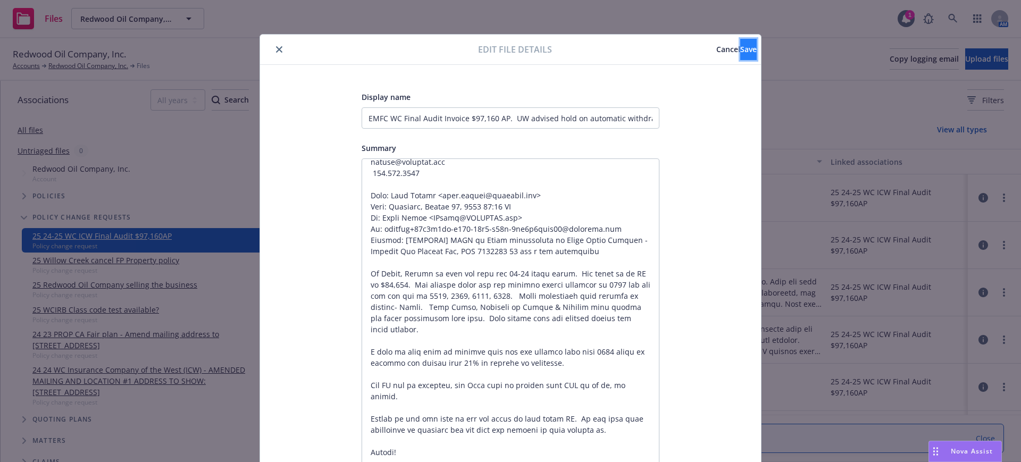
click at [740, 48] on span "Save" at bounding box center [748, 49] width 16 height 10
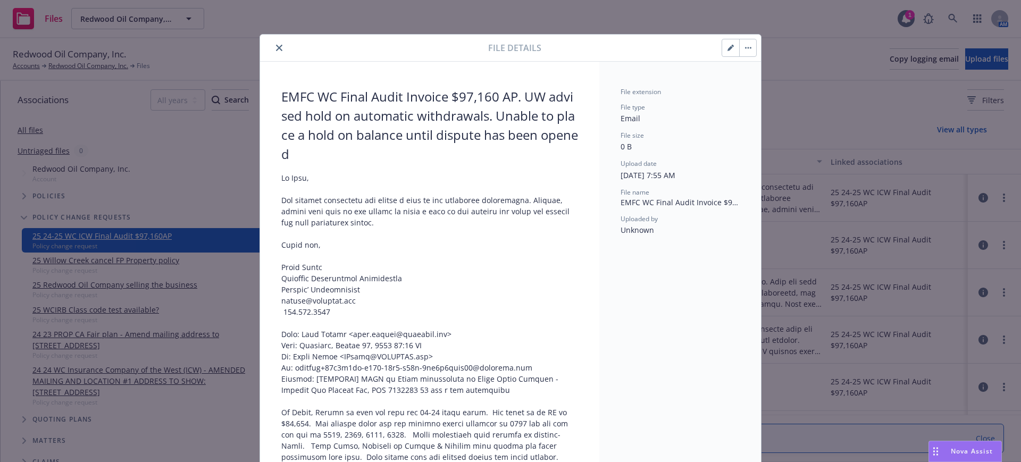
click at [276, 47] on icon "close" at bounding box center [279, 48] width 6 height 6
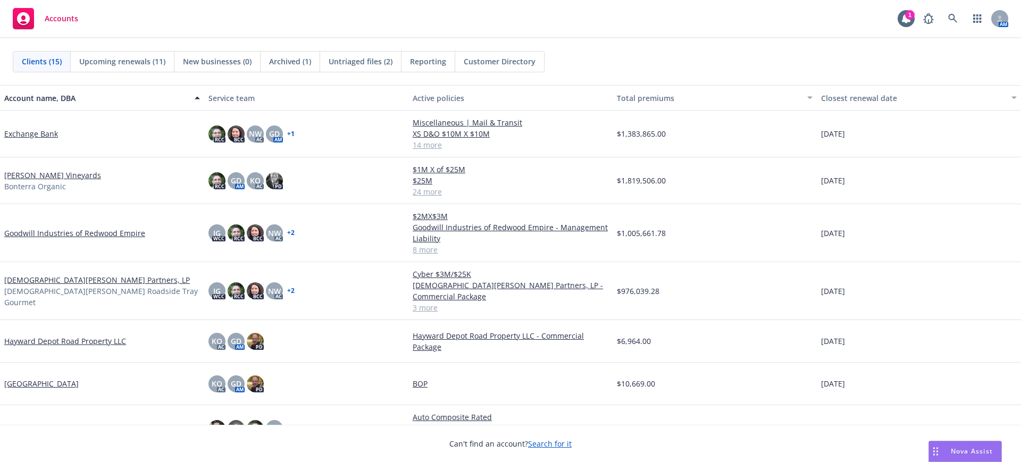
click at [33, 278] on link "Gott's Partners, LP" at bounding box center [97, 279] width 186 height 11
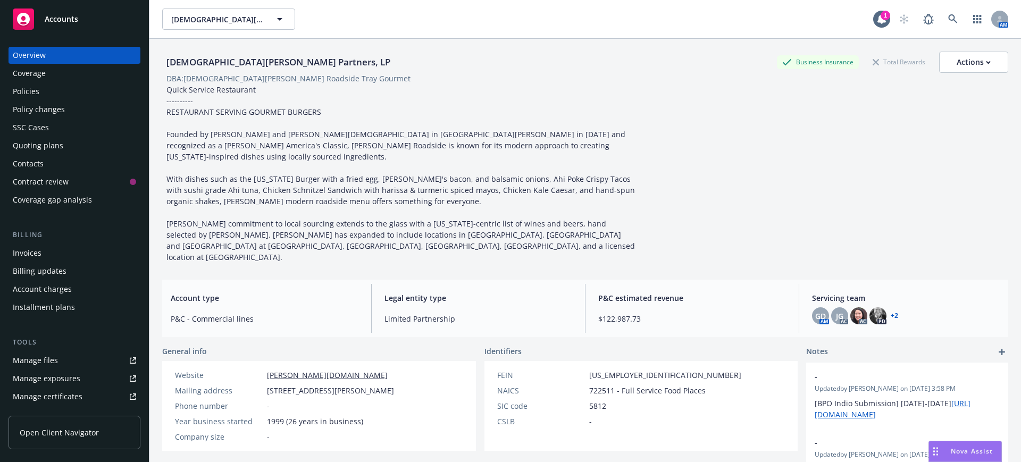
click at [44, 192] on div "Coverage gap analysis" at bounding box center [52, 199] width 79 height 17
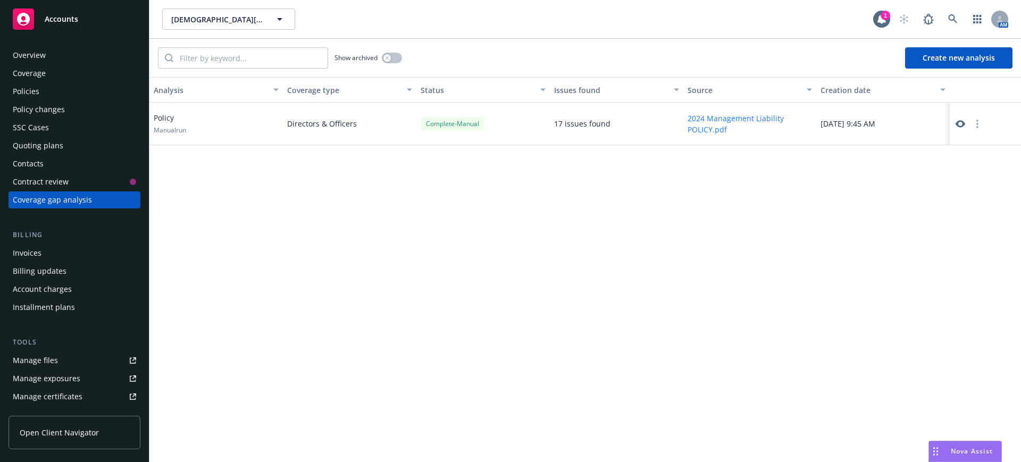
click at [952, 56] on button "Create new analysis" at bounding box center [958, 57] width 107 height 21
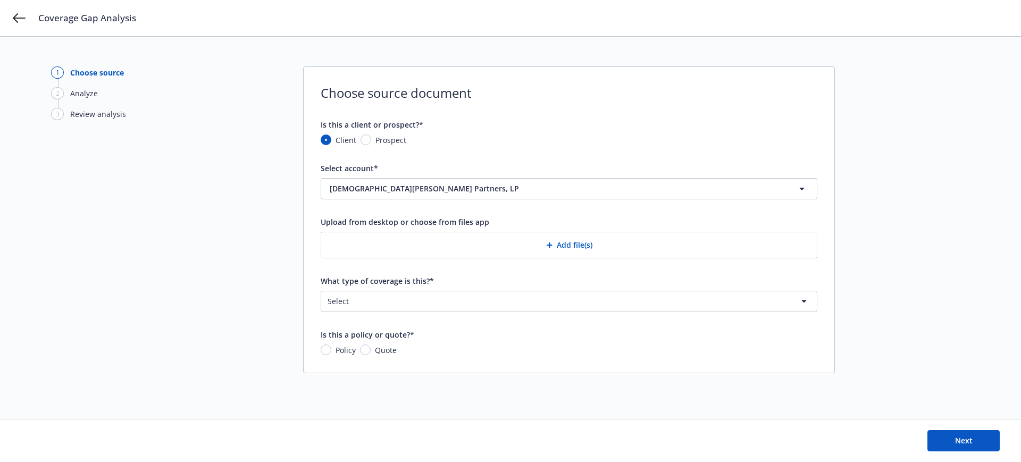
click at [570, 245] on button "Add file(s)" at bounding box center [569, 245] width 497 height 27
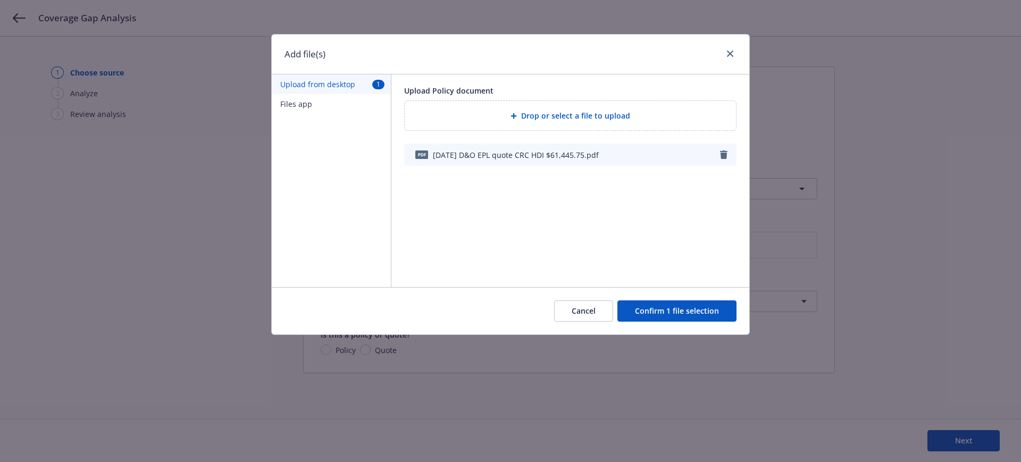
click at [689, 308] on button "Confirm 1 file selection" at bounding box center [676, 310] width 119 height 21
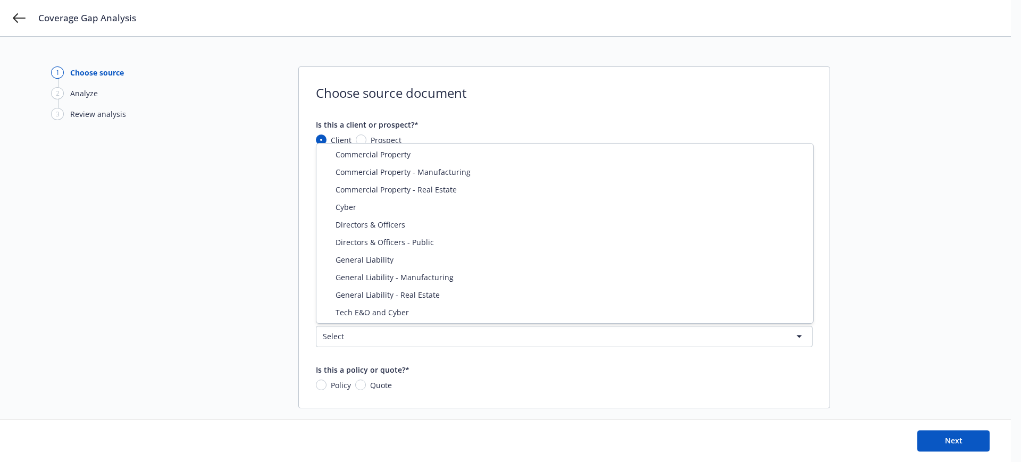
click at [334, 333] on html "Coverage Gap Analysis 1 Choose source 2 Analyze 3 Review analysis Choose source…" at bounding box center [510, 231] width 1021 height 462
select select "DIRECTORS_AND_OFFICERS"
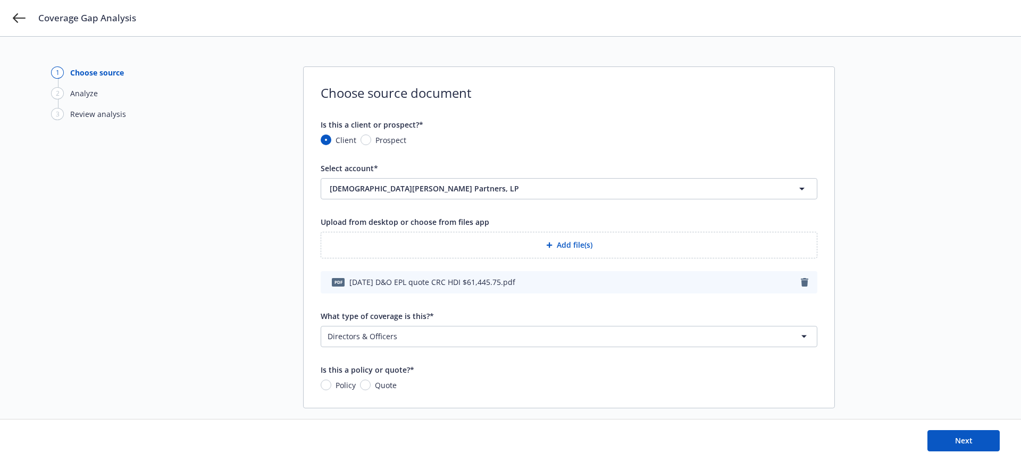
click at [407, 336] on html "Coverage Gap Analysis 1 Choose source 2 Analyze 3 Review analysis Choose source…" at bounding box center [510, 231] width 1021 height 462
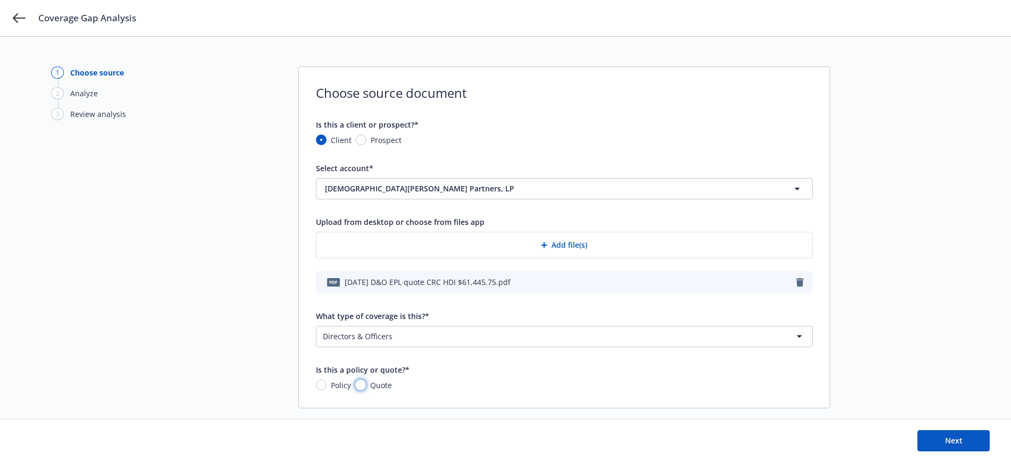
click at [359, 384] on input "Quote" at bounding box center [360, 385] width 11 height 11
radio input "true"
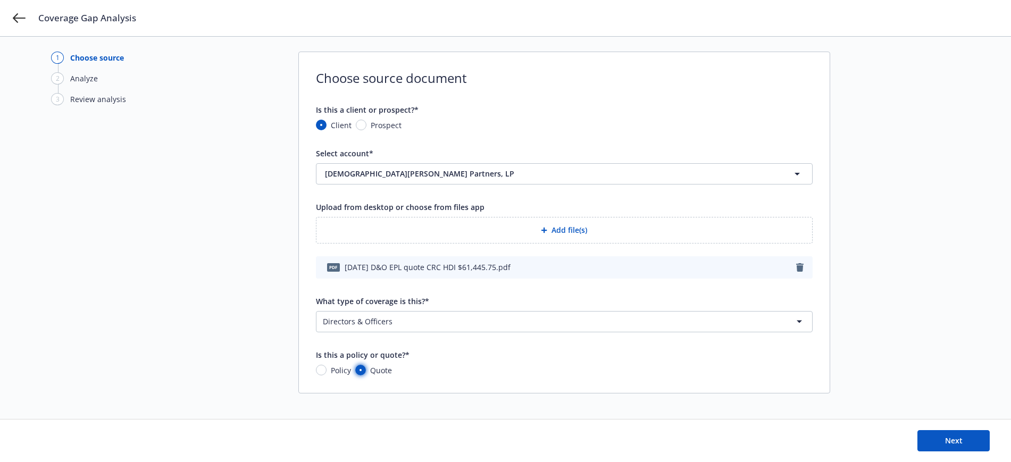
scroll to position [19, 0]
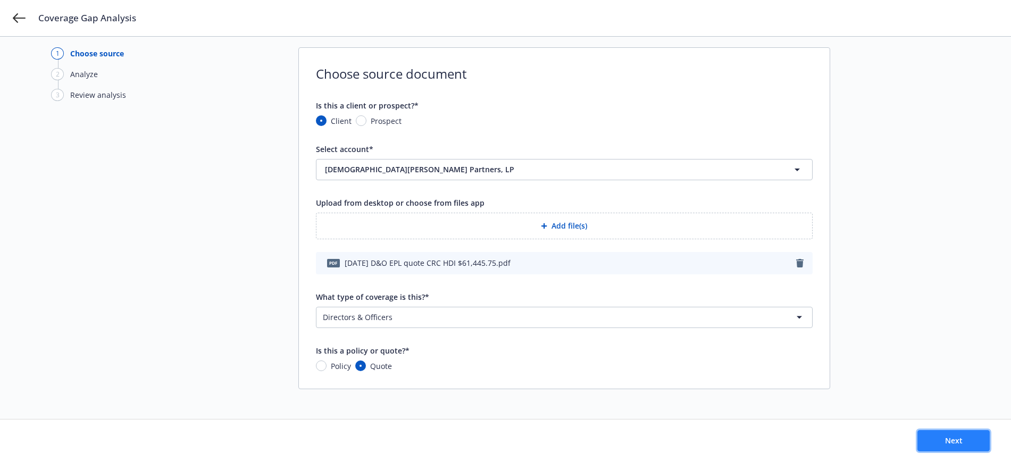
click at [970, 442] on button "Next" at bounding box center [953, 440] width 72 height 21
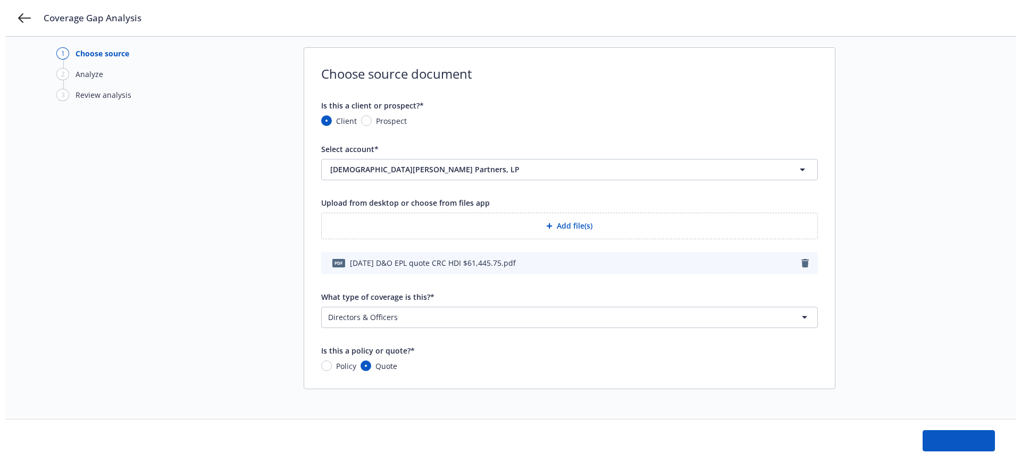
scroll to position [0, 0]
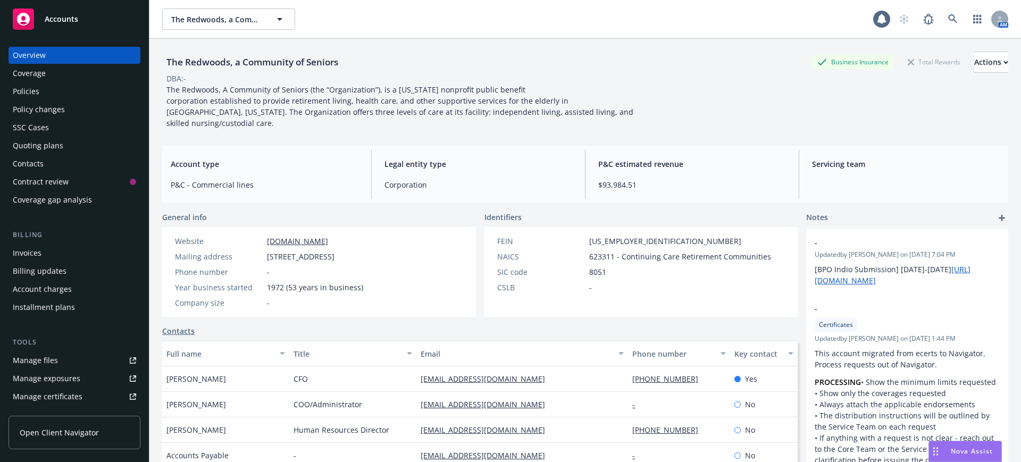
click at [23, 91] on div "Policies" at bounding box center [26, 91] width 27 height 17
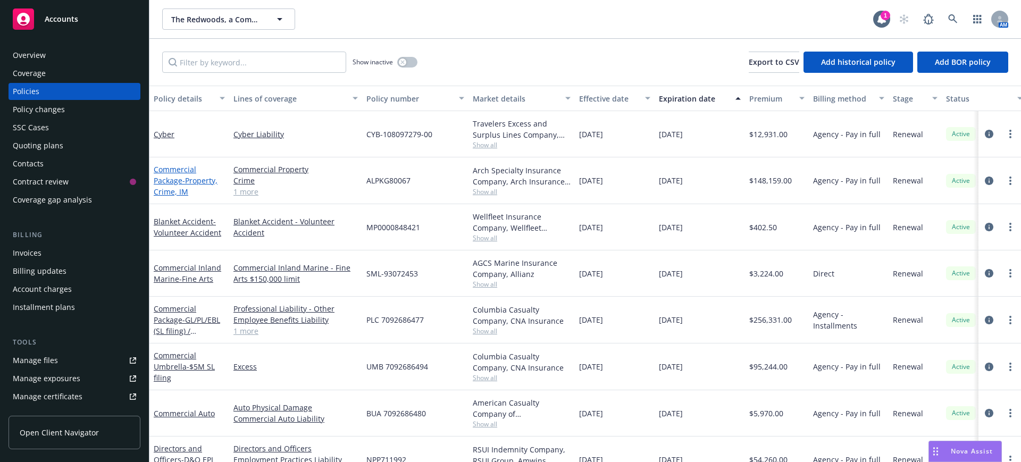
click at [174, 170] on link "Commercial Package - Property, Crime, IM" at bounding box center [186, 180] width 64 height 32
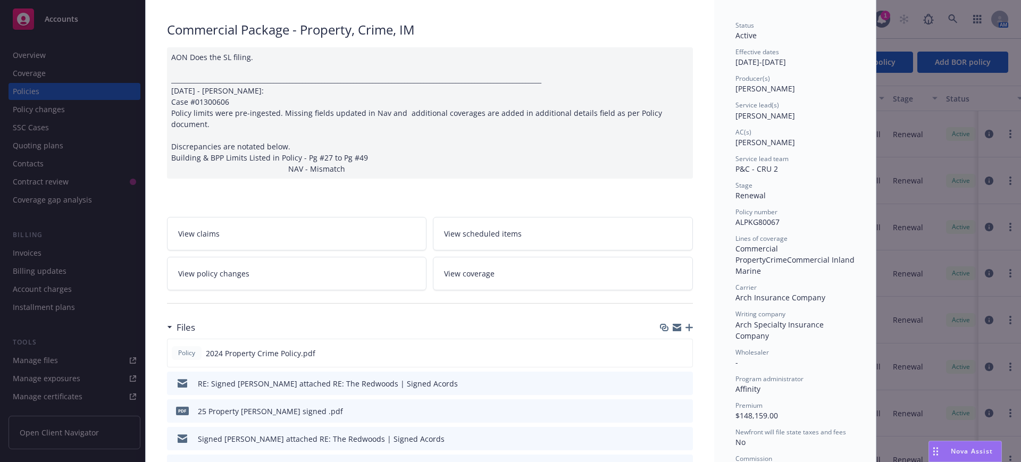
scroll to position [133, 0]
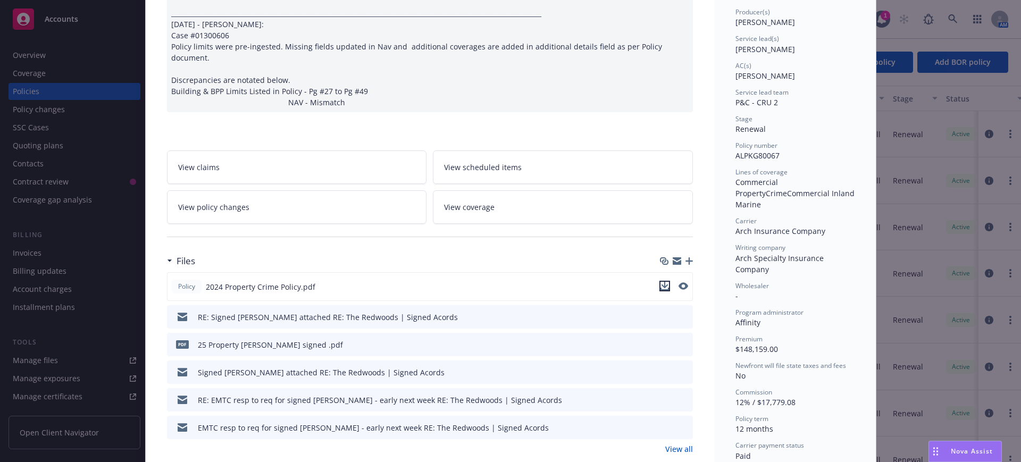
click at [661, 282] on icon "download file" at bounding box center [664, 285] width 7 height 6
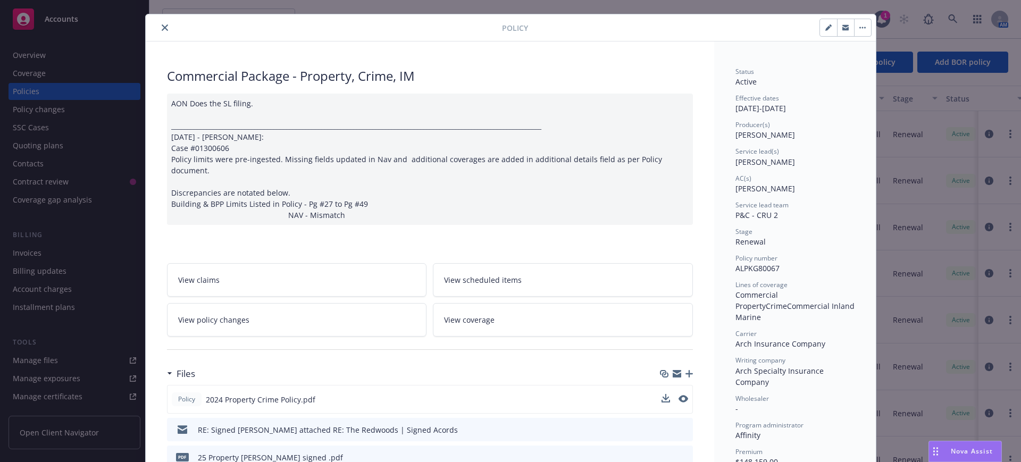
scroll to position [0, 0]
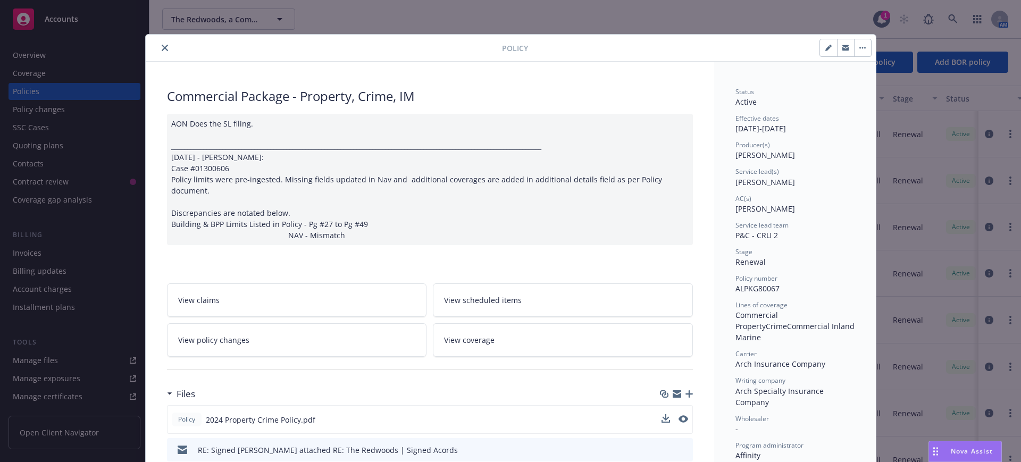
click at [162, 45] on icon "close" at bounding box center [165, 48] width 6 height 6
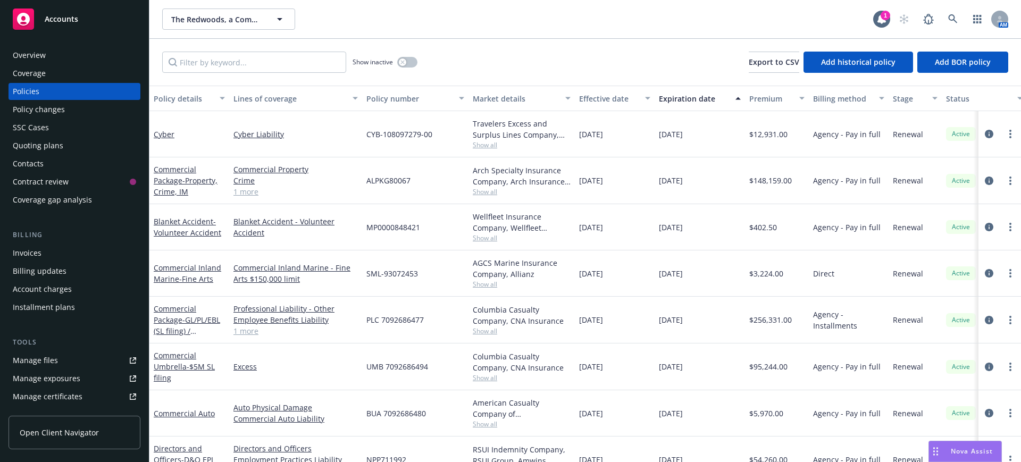
click at [50, 358] on div "Manage files" at bounding box center [35, 360] width 45 height 17
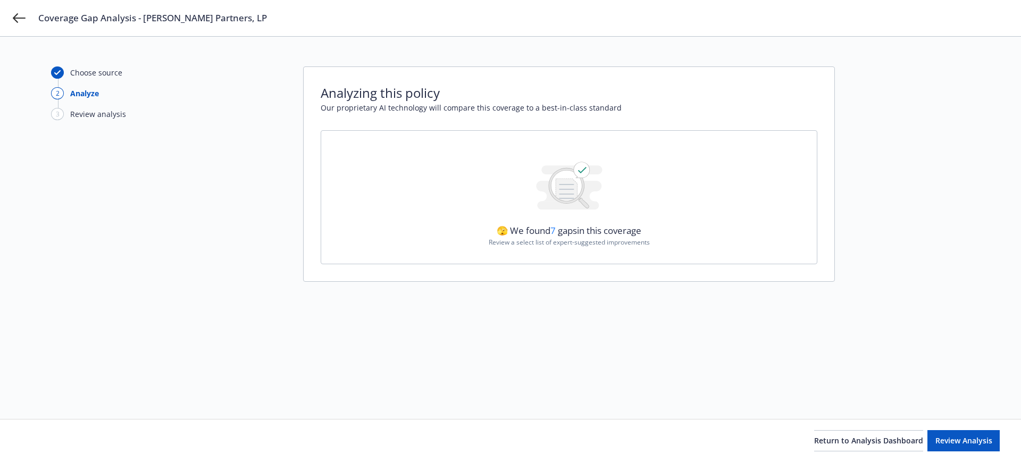
click at [522, 233] on span "🫣 We found 7 gaps in this coverage" at bounding box center [569, 230] width 145 height 12
click at [968, 440] on span "Review Analysis" at bounding box center [963, 440] width 57 height 10
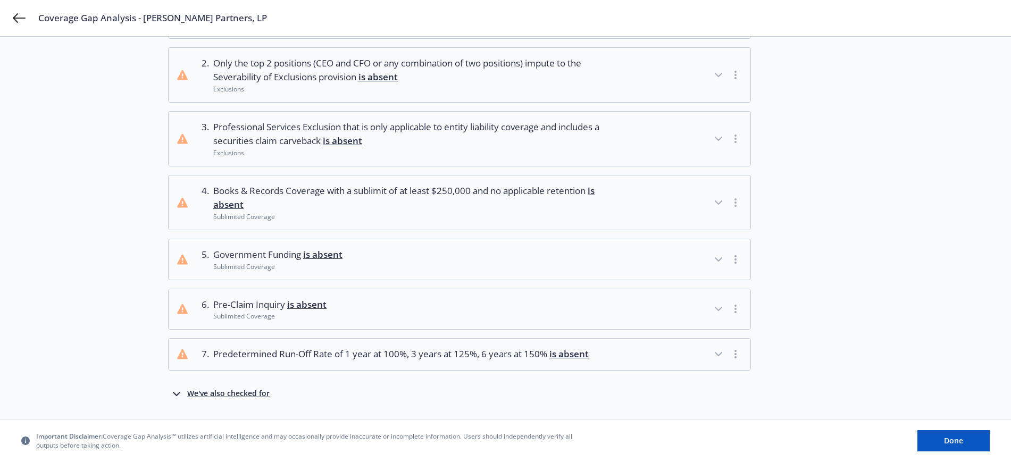
scroll to position [161, 0]
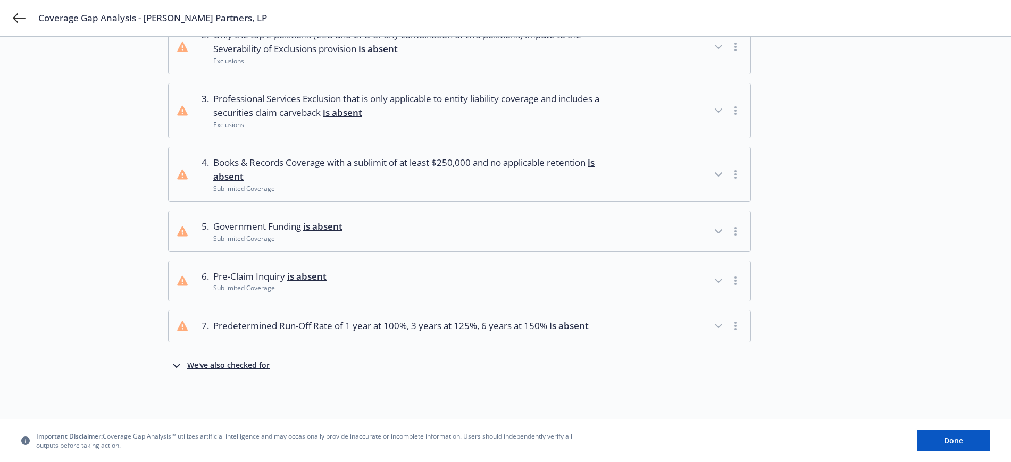
click at [231, 364] on div "We've also checked for" at bounding box center [228, 365] width 82 height 13
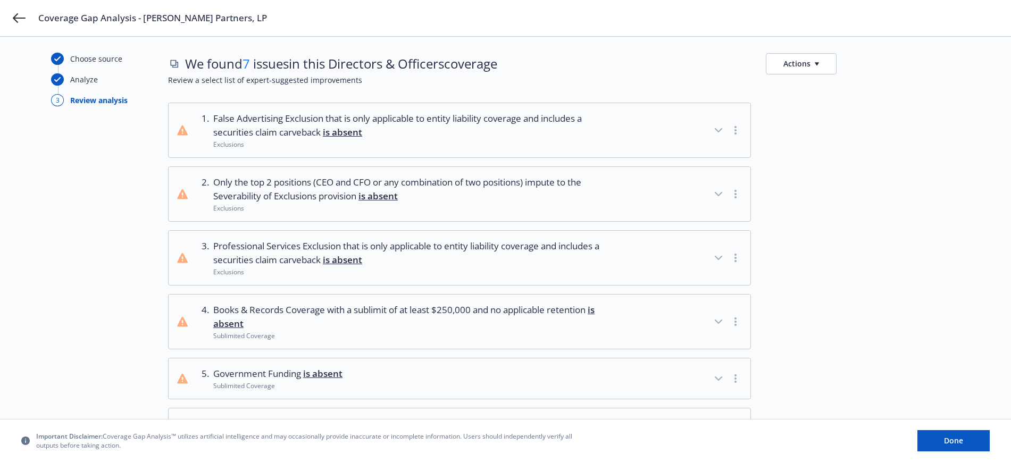
scroll to position [0, 0]
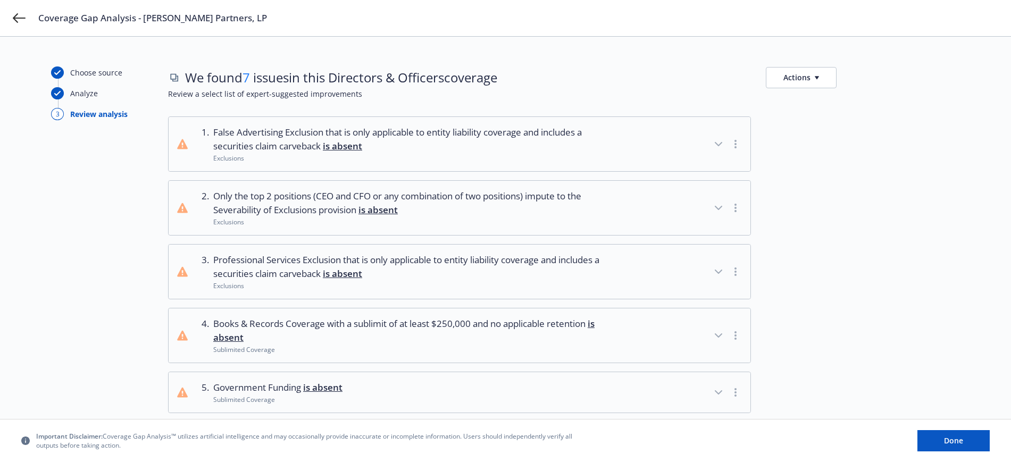
click at [788, 77] on button "Actions" at bounding box center [801, 77] width 71 height 21
click at [718, 142] on icon "button" at bounding box center [718, 144] width 13 height 13
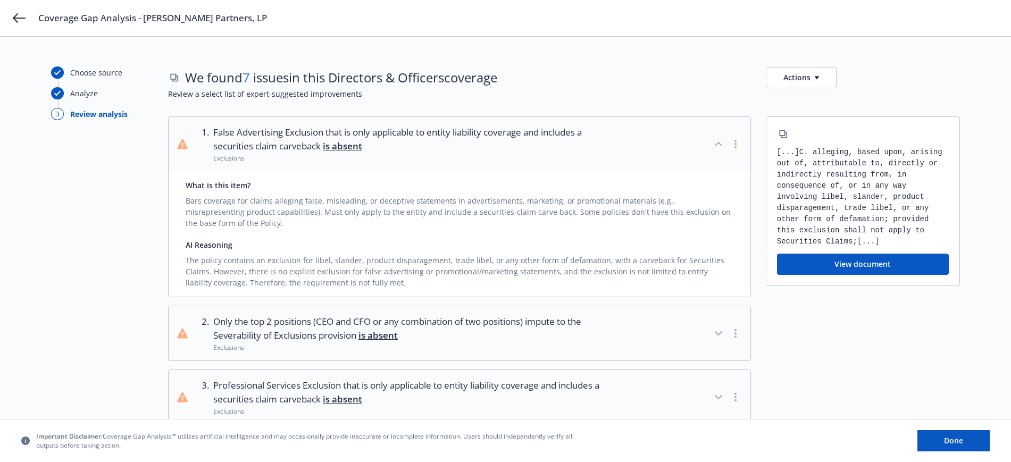
click at [812, 79] on button "Actions" at bounding box center [801, 77] width 71 height 21
click at [807, 121] on link "Copy full list of what we’ve checked for" at bounding box center [852, 122] width 172 height 21
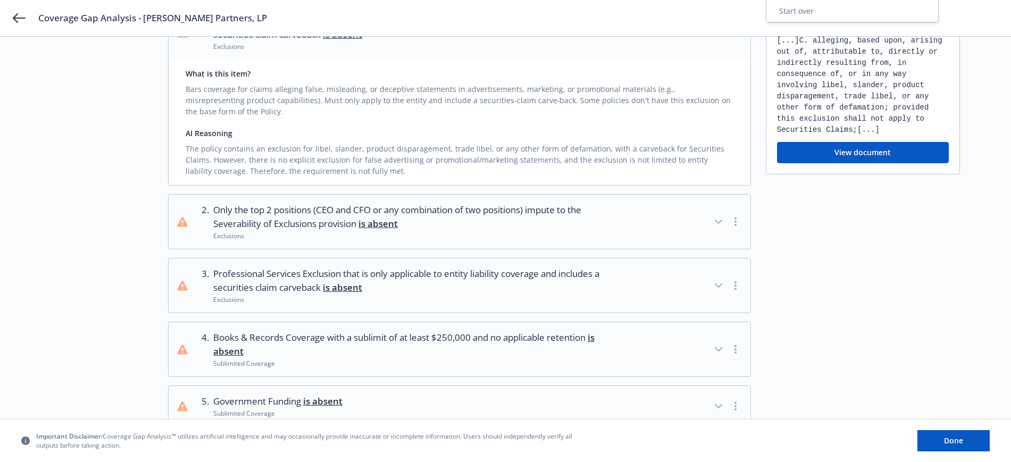
scroll to position [133, 0]
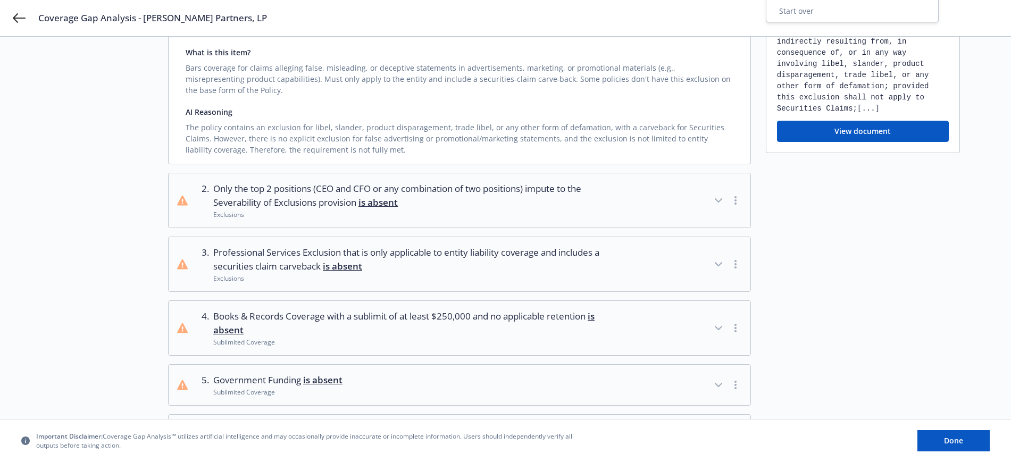
click at [717, 198] on icon "button" at bounding box center [718, 200] width 13 height 13
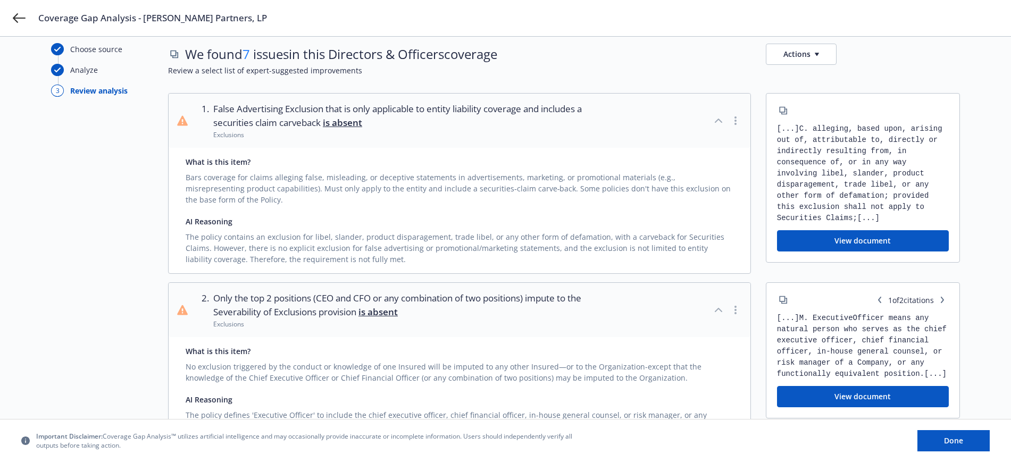
scroll to position [0, 0]
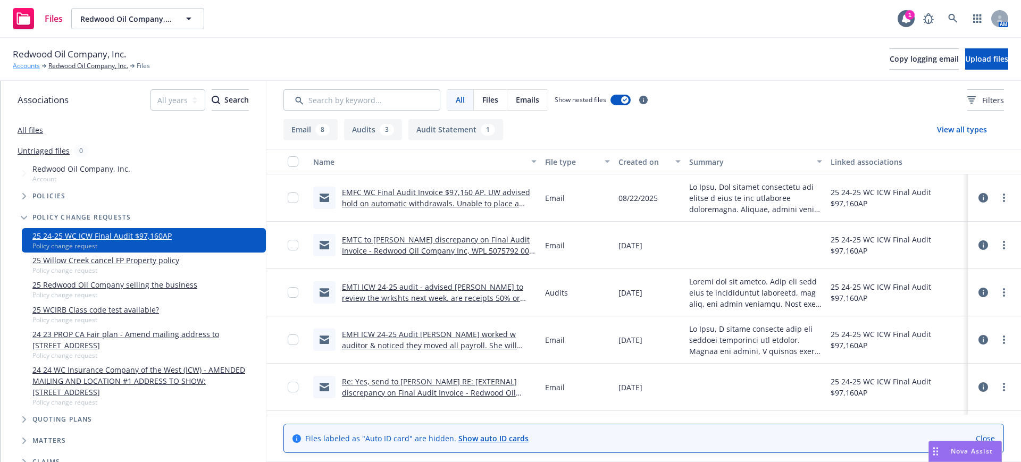
click at [24, 65] on link "Accounts" at bounding box center [26, 66] width 27 height 10
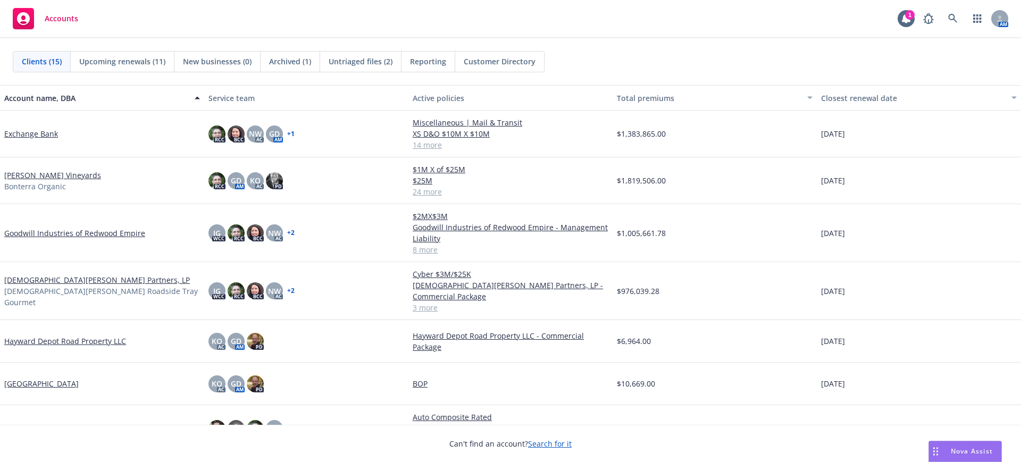
click at [12, 173] on link "[PERSON_NAME] Vineyards" at bounding box center [52, 175] width 97 height 11
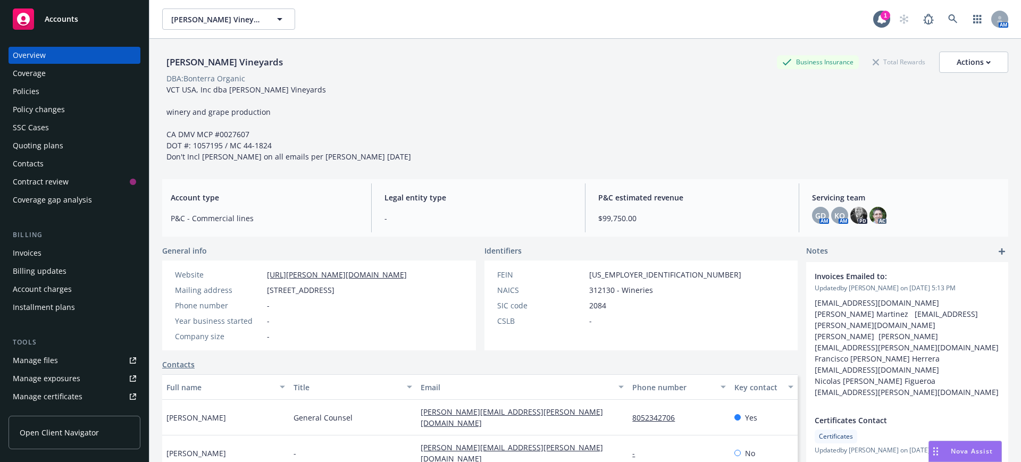
click at [28, 145] on div "Quoting plans" at bounding box center [38, 145] width 51 height 17
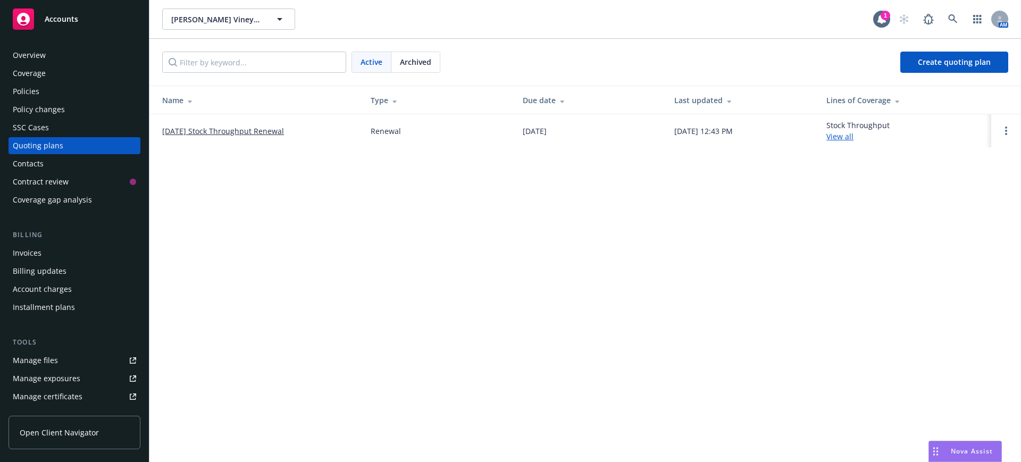
click at [220, 129] on link "[DATE] Stock Throughput Renewal" at bounding box center [223, 130] width 122 height 11
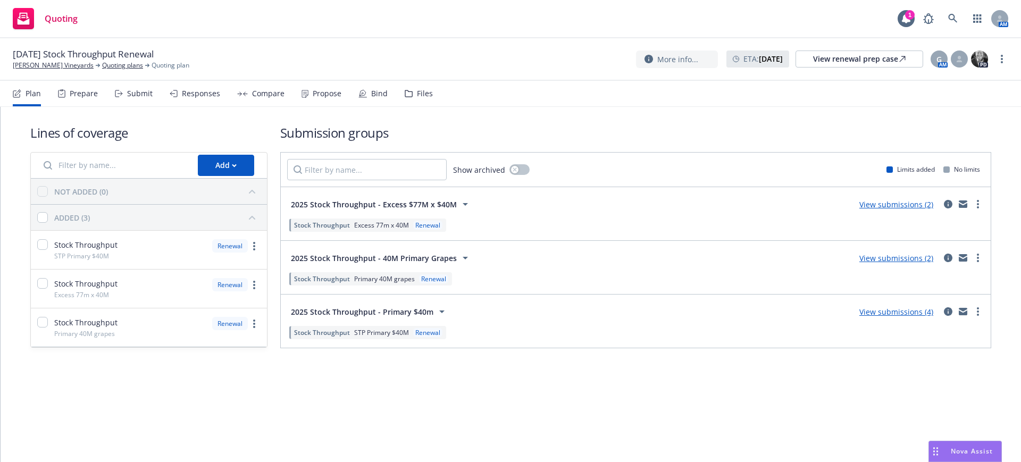
click at [375, 90] on div "Bind" at bounding box center [379, 93] width 16 height 9
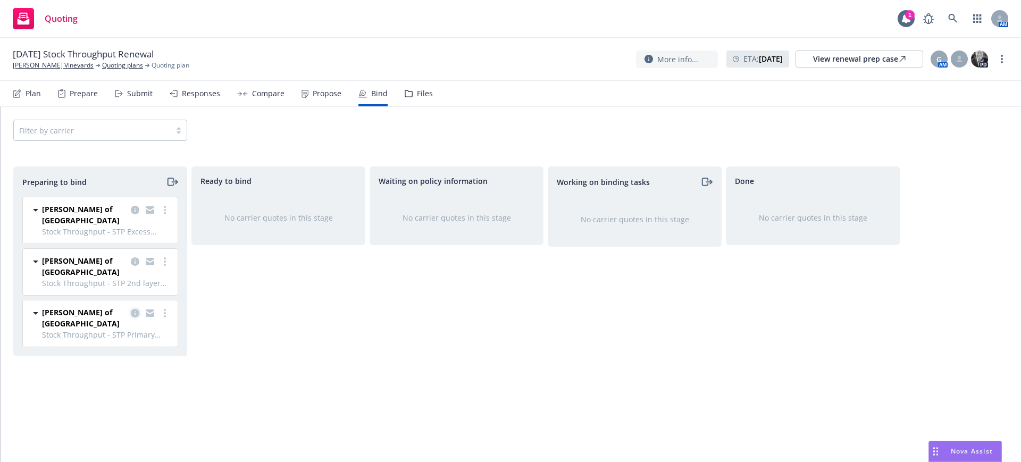
click at [133, 309] on icon "copy logging email" at bounding box center [135, 313] width 9 height 9
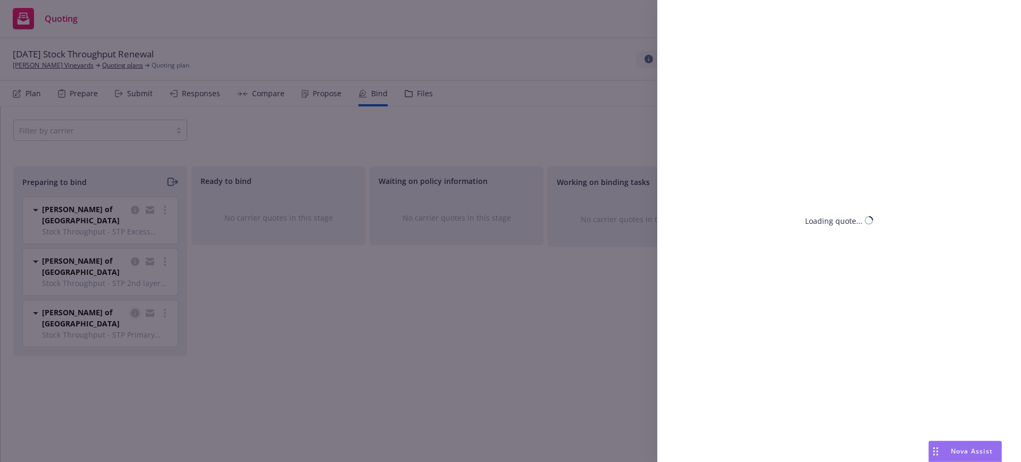
select select "CA"
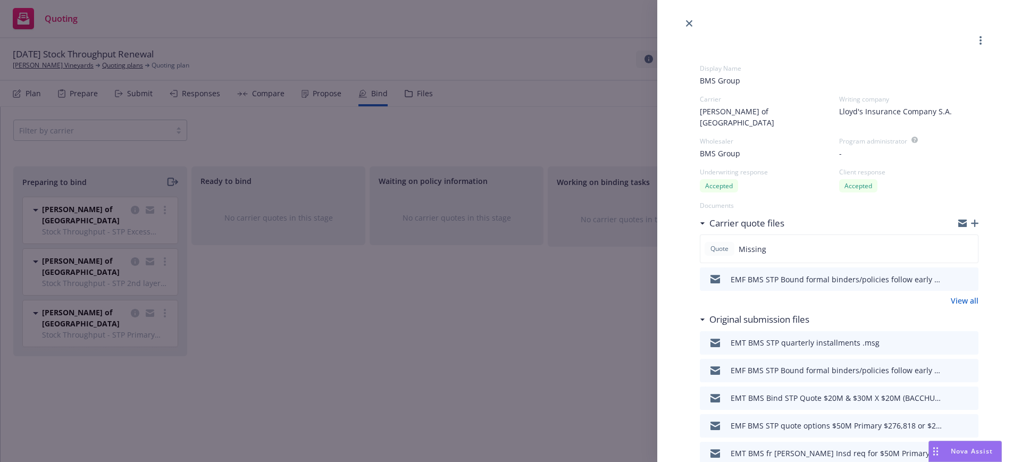
click at [971, 220] on icon "button" at bounding box center [974, 223] width 7 height 7
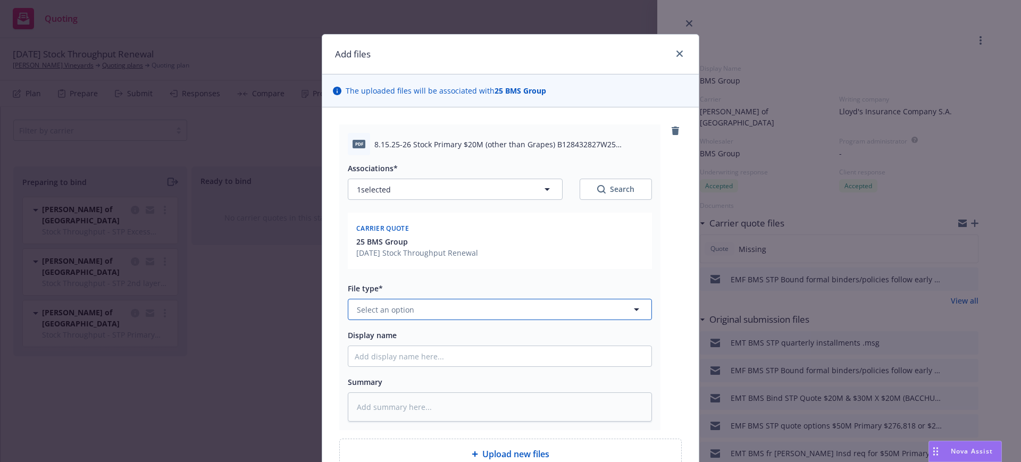
click at [370, 305] on span "Select an option" at bounding box center [385, 309] width 57 height 11
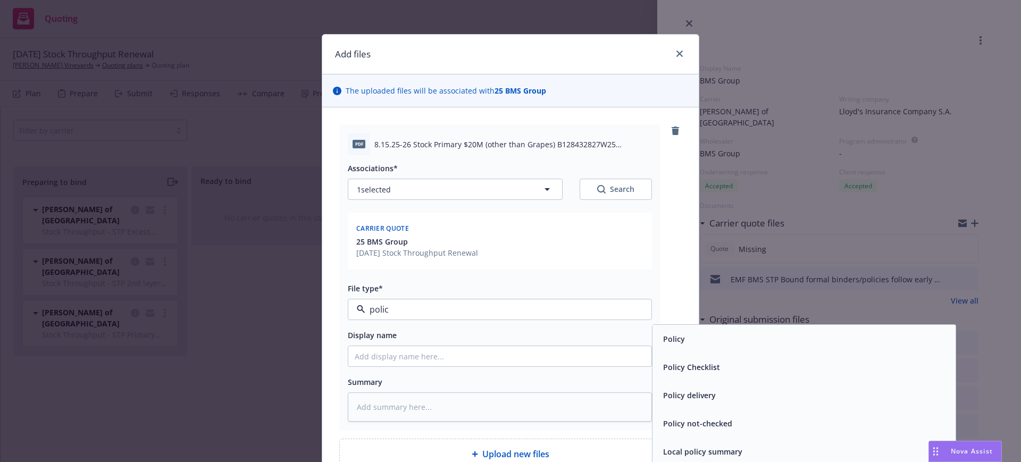
type input "policy"
click at [675, 334] on span "Policy" at bounding box center [674, 338] width 22 height 11
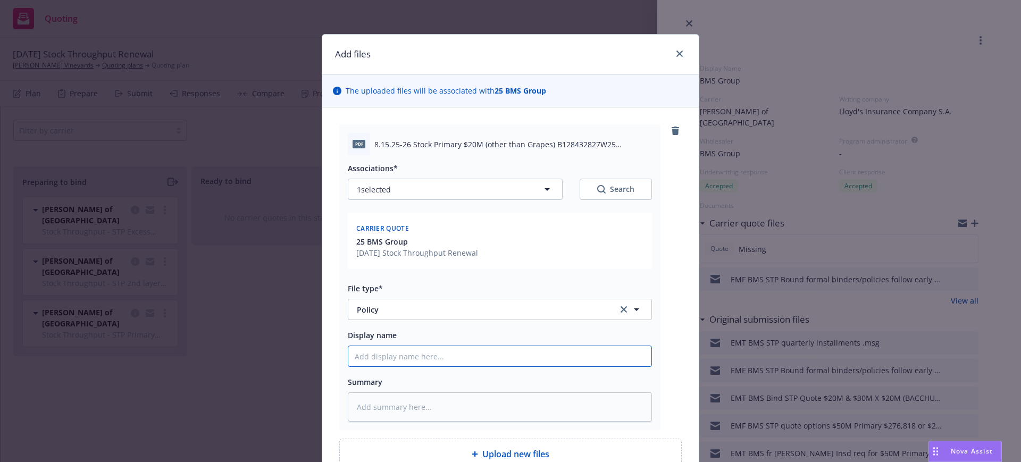
click at [348, 355] on input "Display name" at bounding box center [499, 356] width 303 height 20
paste input "8.15.25-26 Stock Primary $20M (other than Grapes) B128432827W25 Stamped"
type textarea "x"
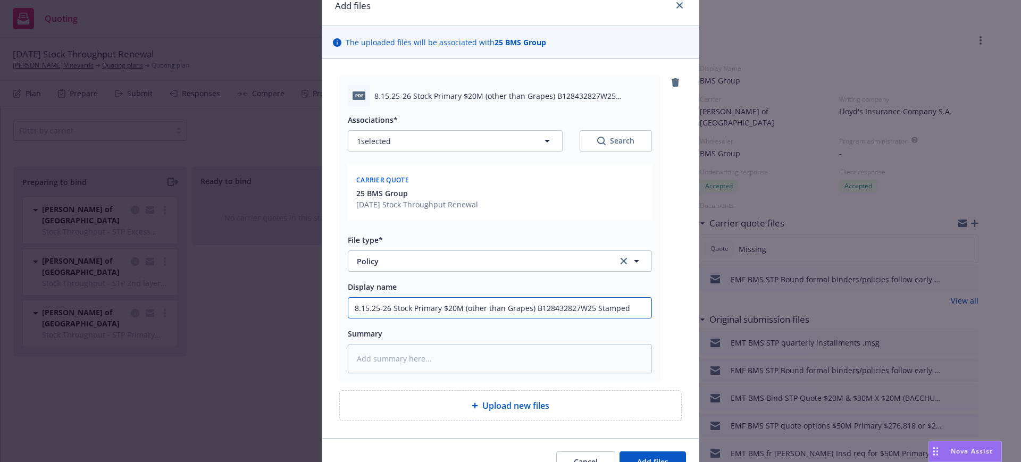
scroll to position [106, 0]
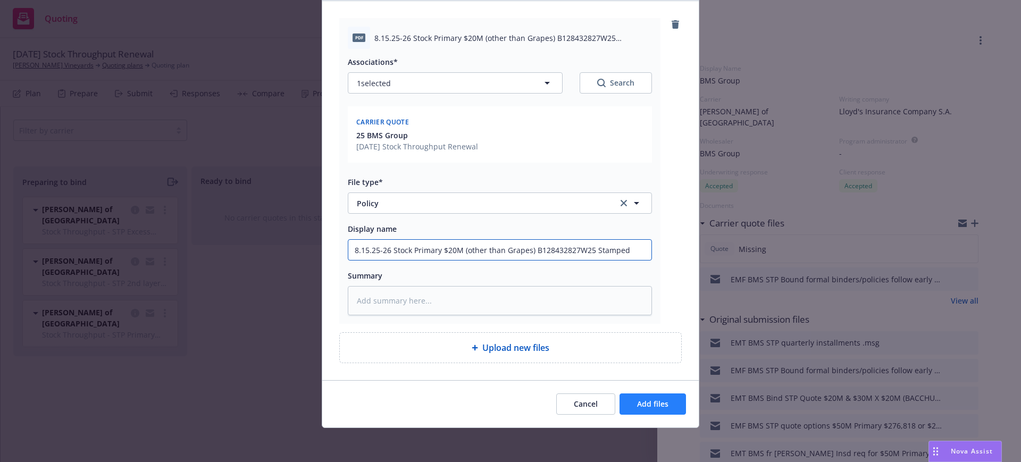
type input "8.15.25-26 Stock Primary $20M (other than Grapes) B128432827W25 Stamped"
click at [654, 405] on span "Add files" at bounding box center [652, 404] width 31 height 10
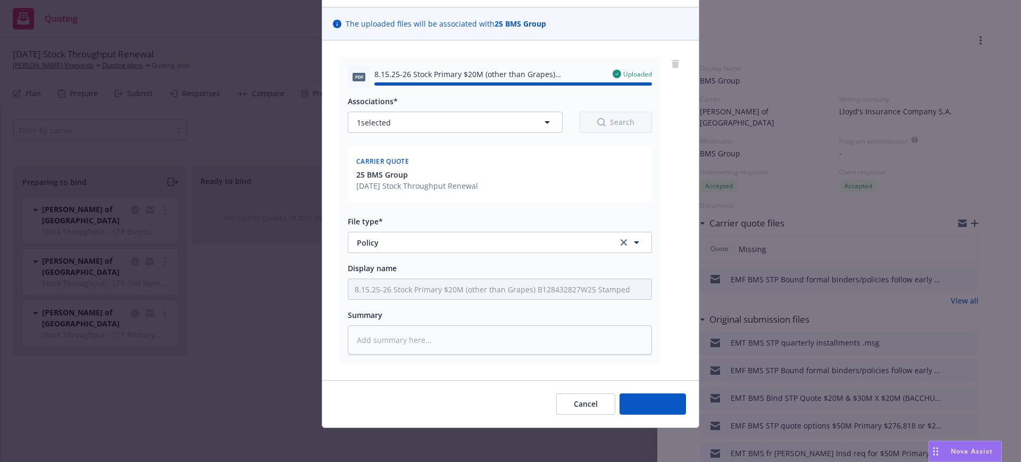
type textarea "x"
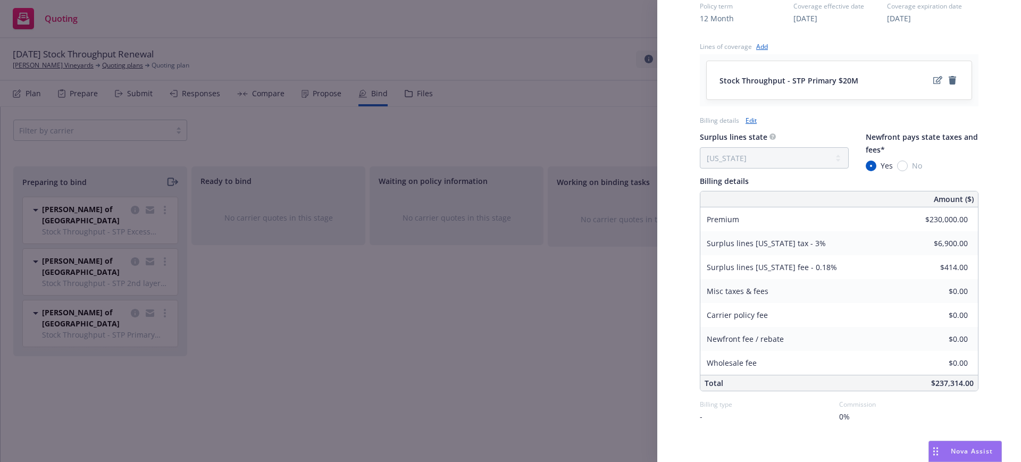
scroll to position [512, 0]
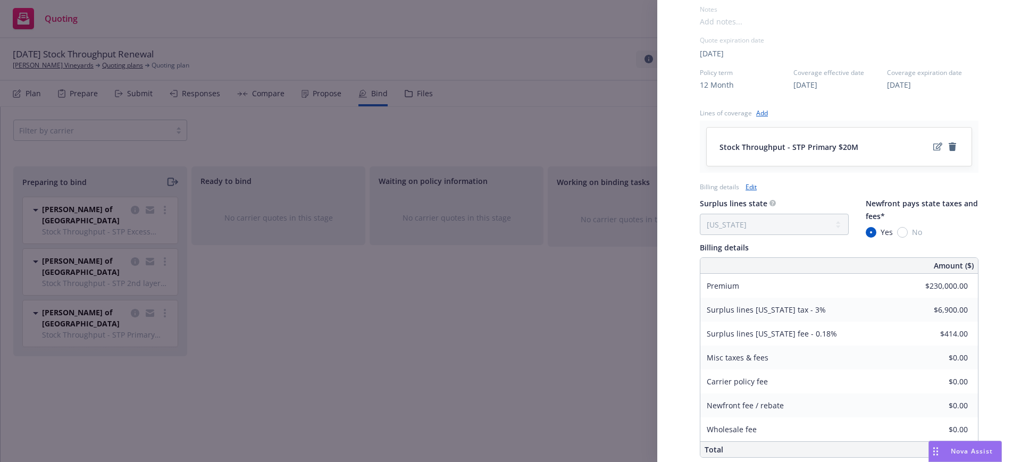
click at [751, 181] on link "Edit" at bounding box center [750, 186] width 11 height 11
select select "CA"
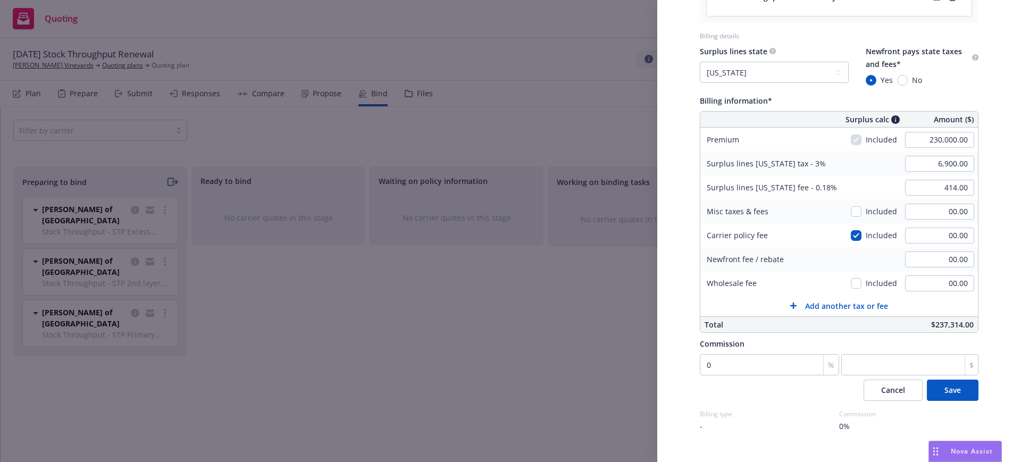
scroll to position [672, 0]
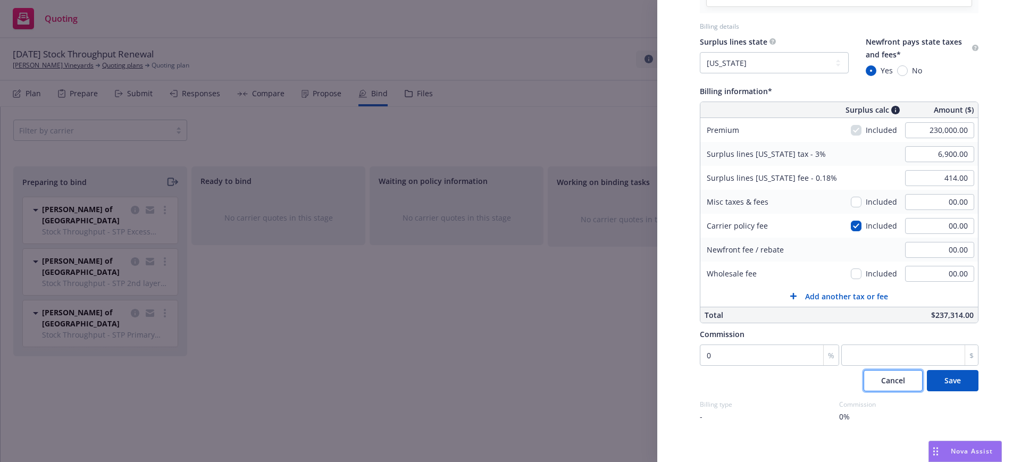
click at [883, 375] on span "Cancel" at bounding box center [893, 380] width 24 height 10
select select "CA"
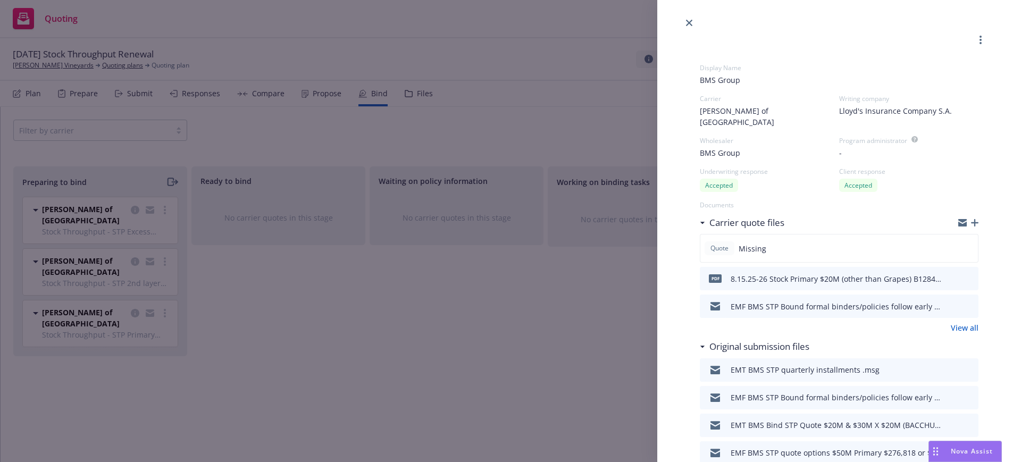
scroll to position [0, 0]
click at [979, 38] on icon "more" at bounding box center [980, 40] width 2 height 9
click at [689, 22] on icon "close" at bounding box center [689, 23] width 6 height 6
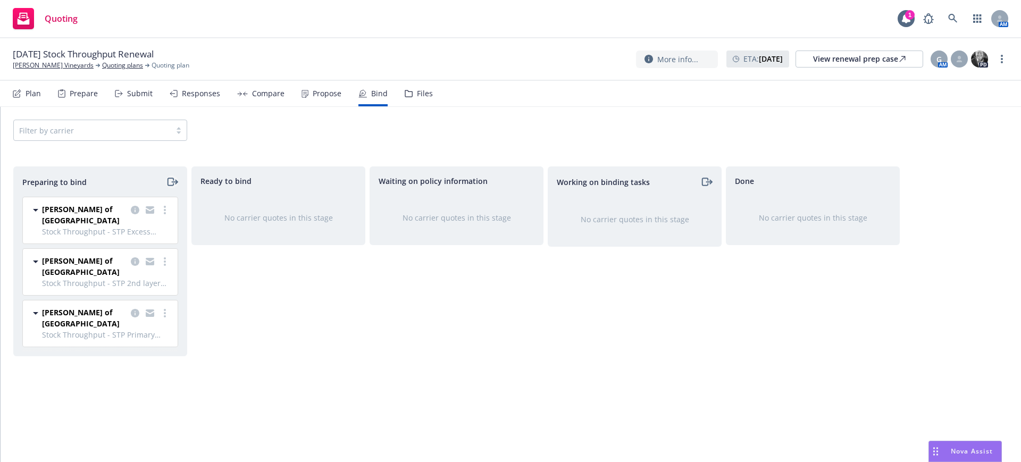
click at [171, 180] on icon "moveRight" at bounding box center [172, 181] width 12 height 13
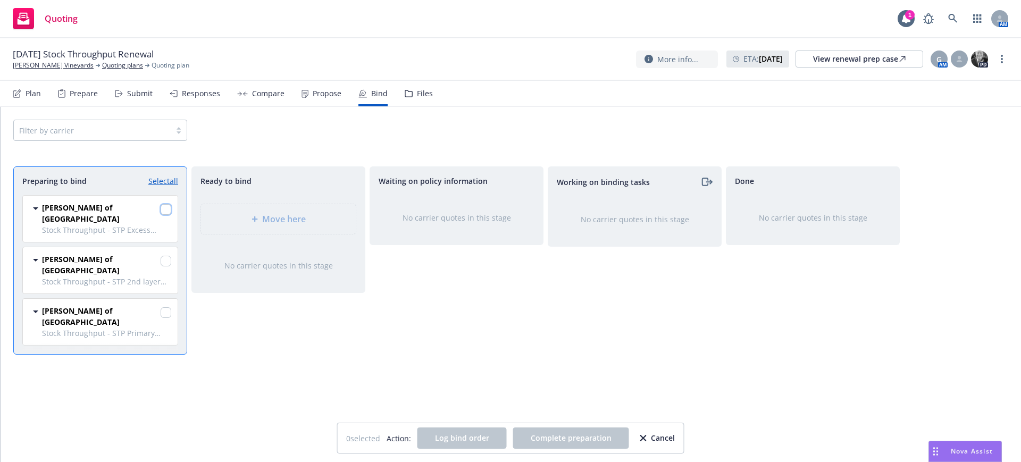
click at [163, 209] on input "checkbox" at bounding box center [166, 209] width 11 height 11
checkbox input "true"
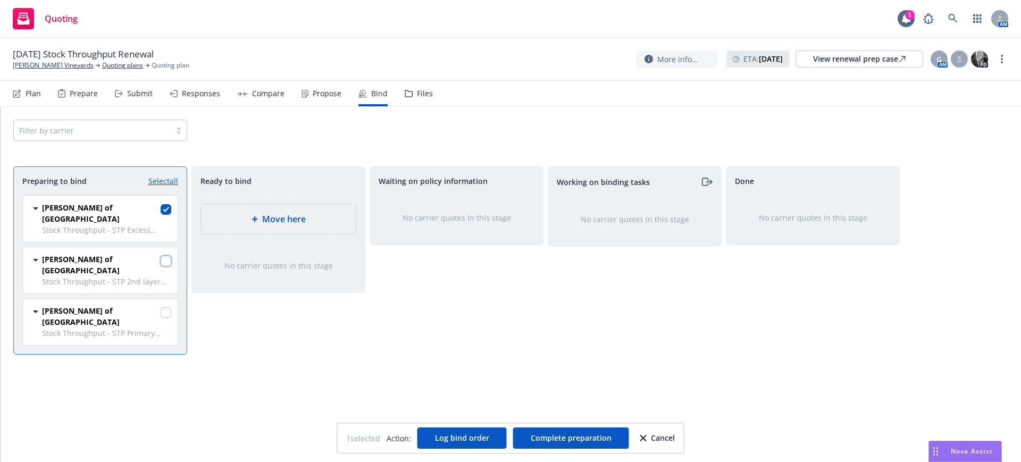
click at [161, 256] on input "checkbox" at bounding box center [166, 261] width 11 height 11
checkbox input "true"
click at [164, 307] on input "checkbox" at bounding box center [166, 312] width 11 height 11
checkbox input "true"
click at [276, 217] on span "Move here" at bounding box center [284, 219] width 44 height 13
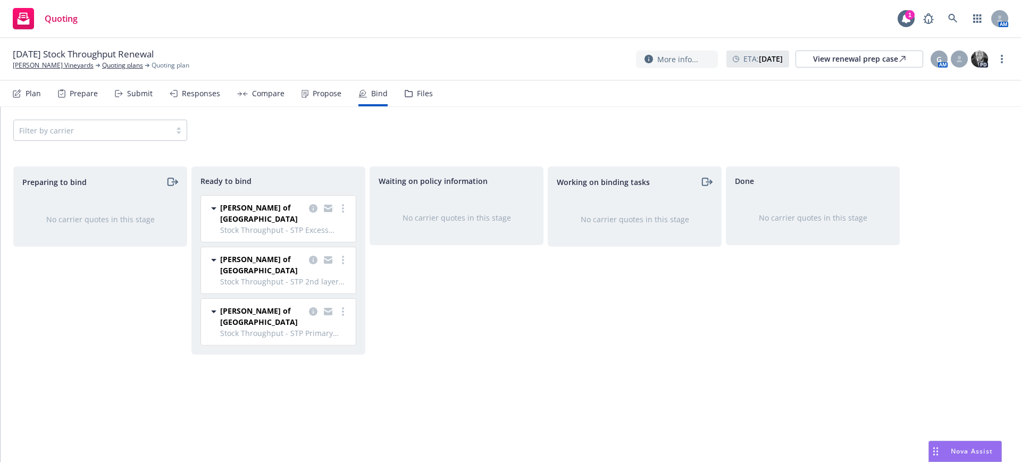
click at [460, 207] on div "No carrier quotes in this stage" at bounding box center [456, 217] width 173 height 45
click at [281, 212] on span "Lloyd's of London" at bounding box center [262, 213] width 85 height 22
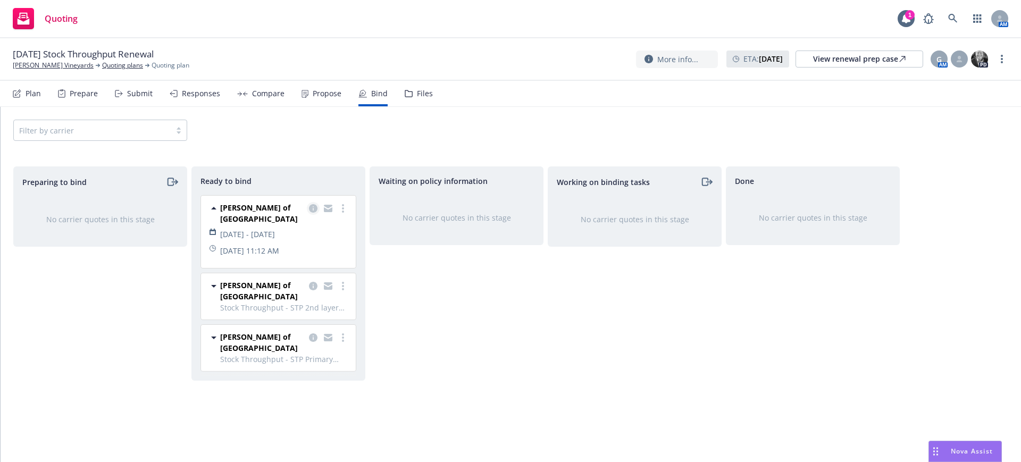
click at [312, 208] on icon "copy logging email" at bounding box center [313, 208] width 9 height 9
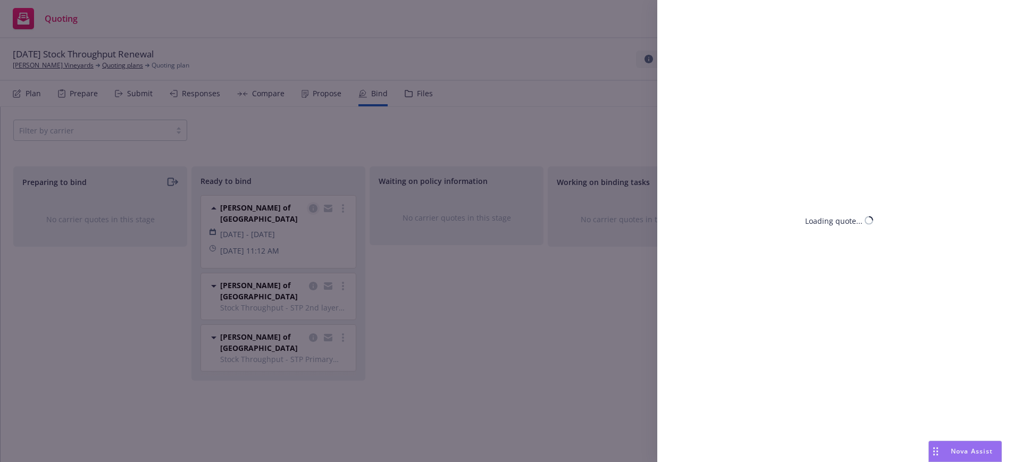
select select "CA"
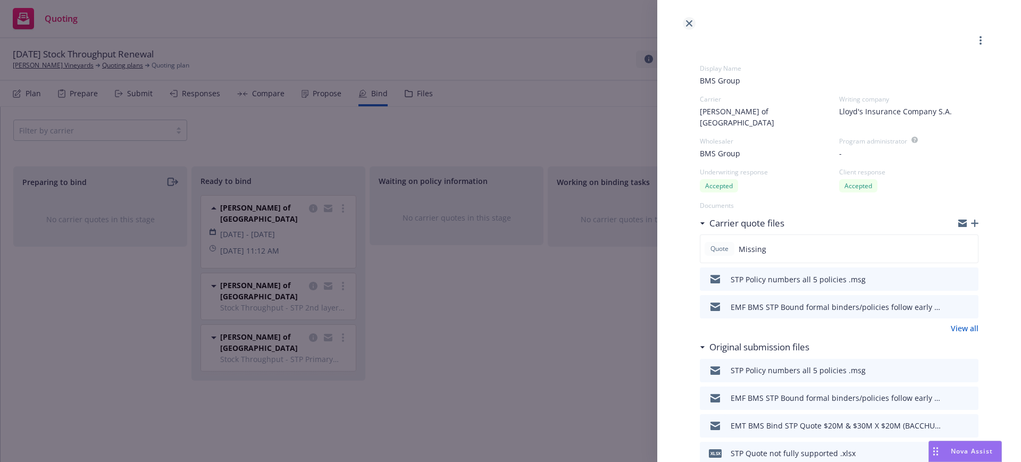
click at [689, 20] on icon "close" at bounding box center [689, 23] width 6 height 6
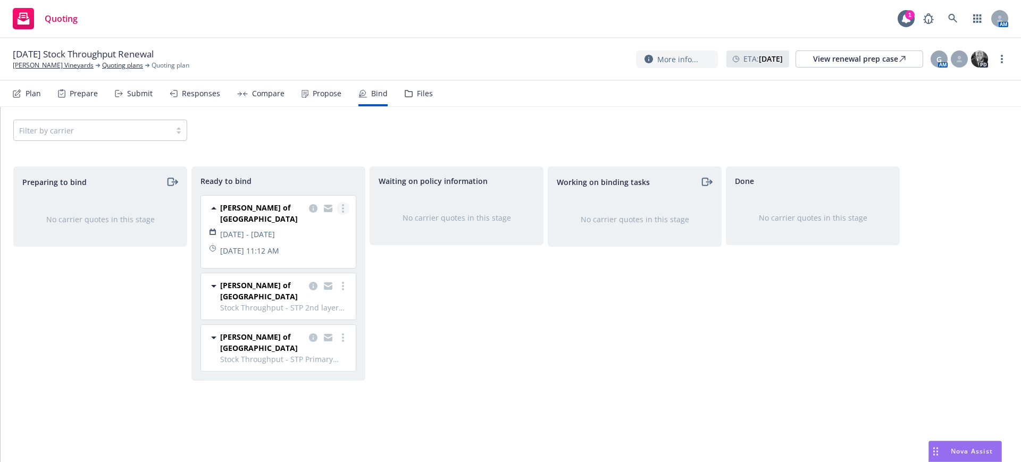
click at [342, 207] on icon "more" at bounding box center [343, 208] width 2 height 9
click at [493, 353] on div "Waiting on policy information No carrier quotes in this stage" at bounding box center [457, 302] width 174 height 273
click at [270, 208] on span "Lloyd's of London" at bounding box center [262, 213] width 85 height 22
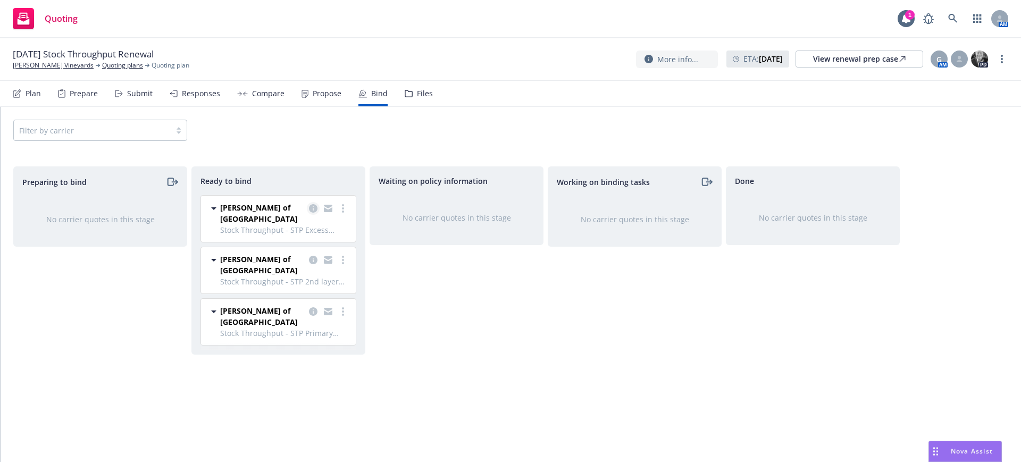
click at [311, 205] on icon "copy logging email" at bounding box center [313, 208] width 9 height 9
select select "CA"
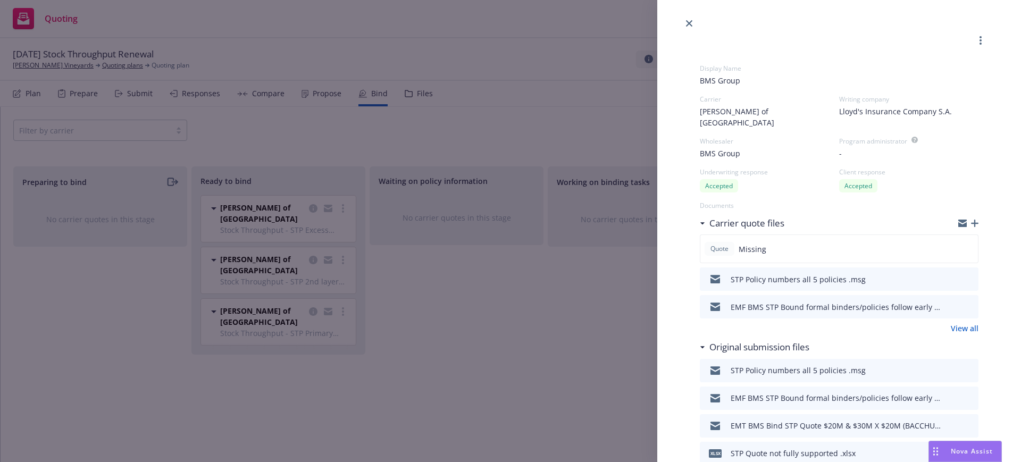
click at [971, 220] on icon "button" at bounding box center [974, 223] width 7 height 7
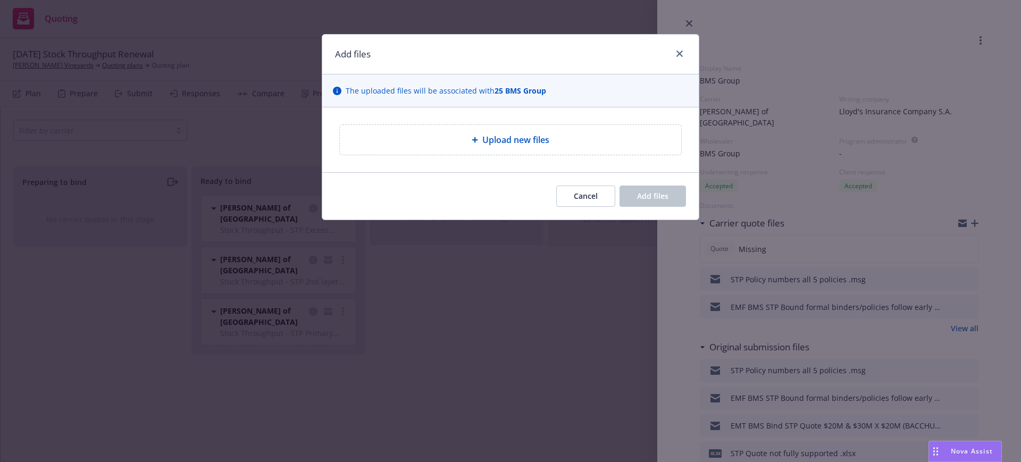
type textarea "x"
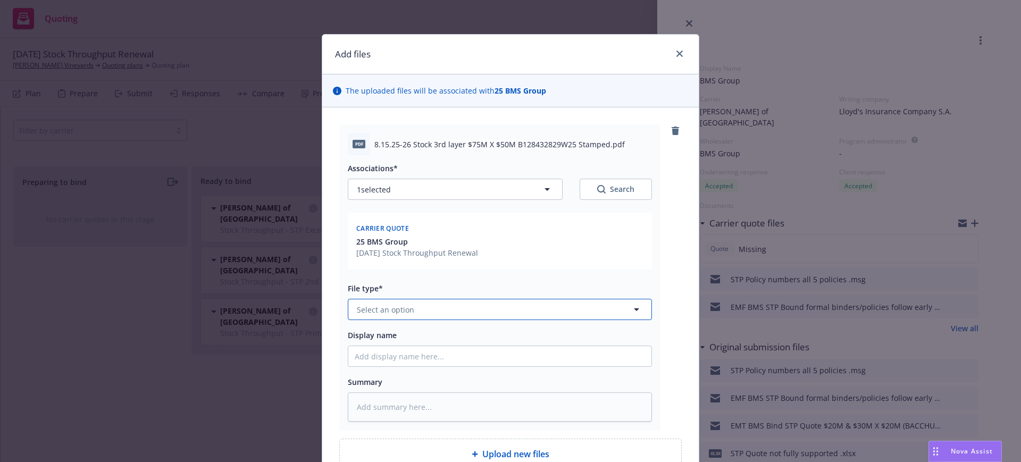
click at [377, 307] on span "Select an option" at bounding box center [385, 309] width 57 height 11
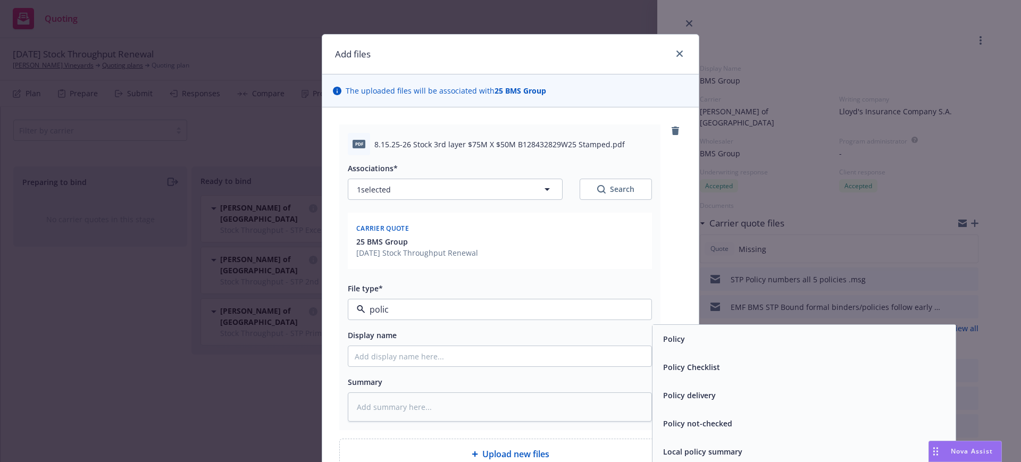
type input "policy"
click at [672, 337] on span "Policy" at bounding box center [674, 338] width 22 height 11
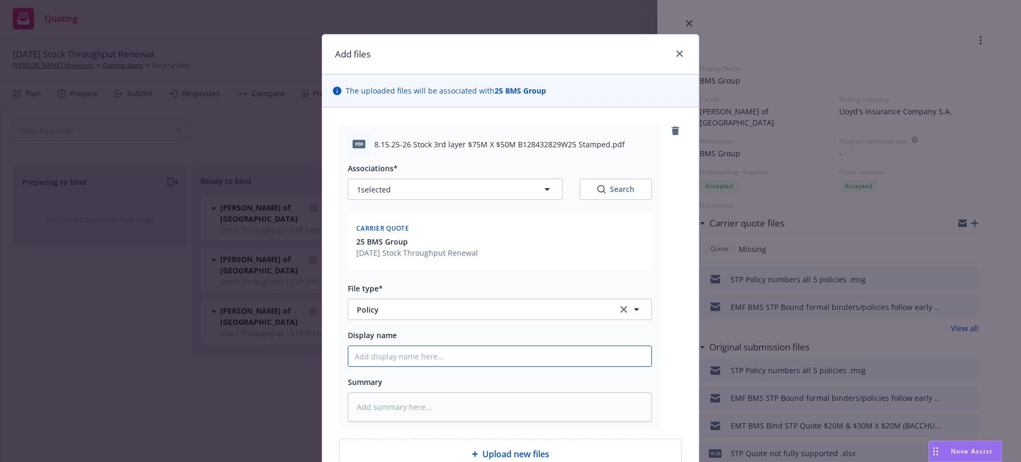
click at [348, 355] on input "Display name" at bounding box center [499, 356] width 303 height 20
paste input "8.15.25-26 Stock 3rd layer $75M X $50M B128432829W25 Stamped"
type textarea "x"
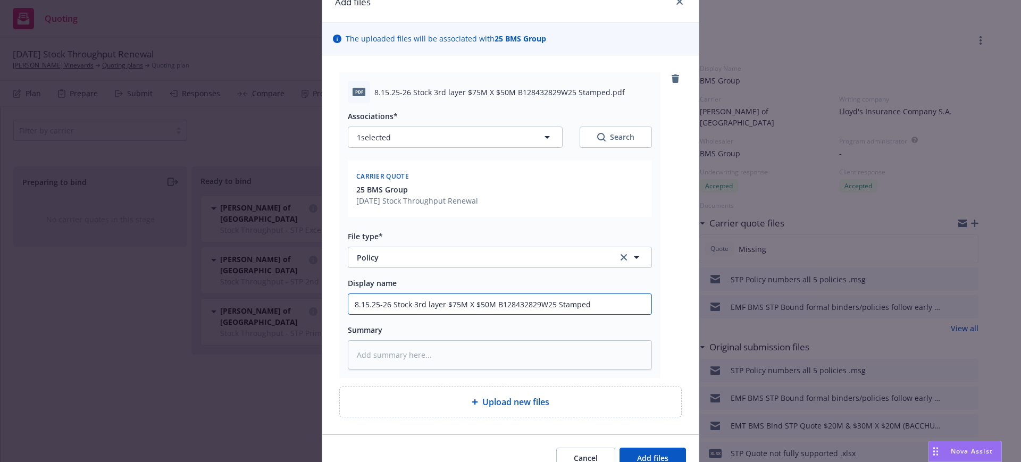
scroll to position [66, 0]
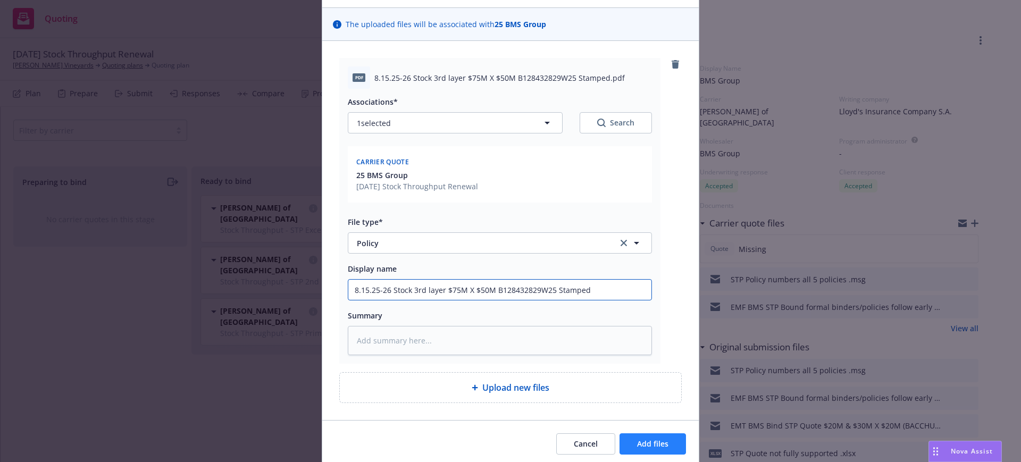
type input "8.15.25-26 Stock 3rd layer $75M X $50M B128432829W25 Stamped"
click at [654, 446] on span "Add files" at bounding box center [652, 444] width 31 height 10
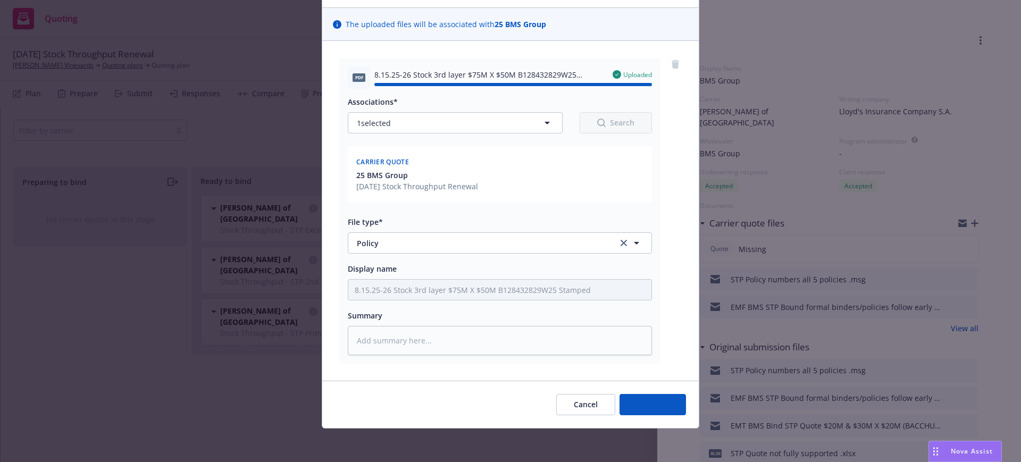
type textarea "x"
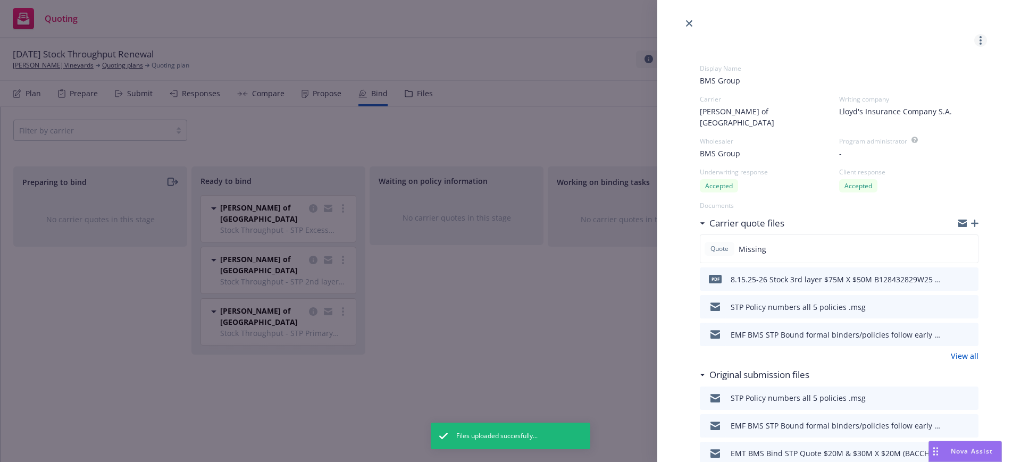
click at [979, 37] on circle "more" at bounding box center [980, 37] width 2 height 2
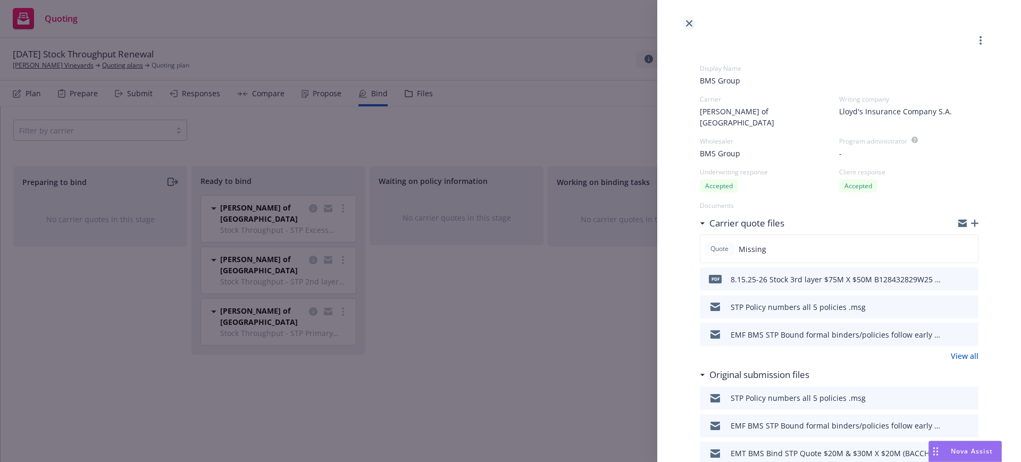
click at [689, 21] on icon "close" at bounding box center [689, 23] width 6 height 6
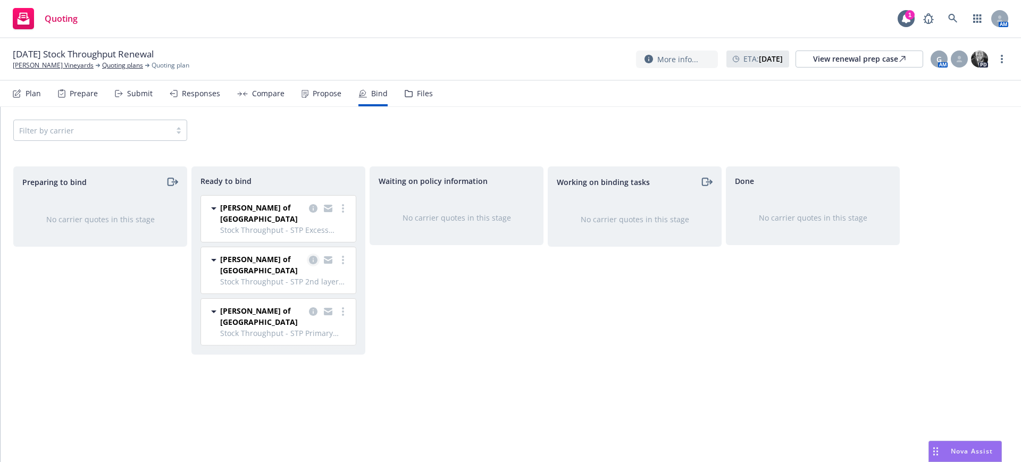
click at [312, 256] on icon "copy logging email" at bounding box center [313, 260] width 9 height 9
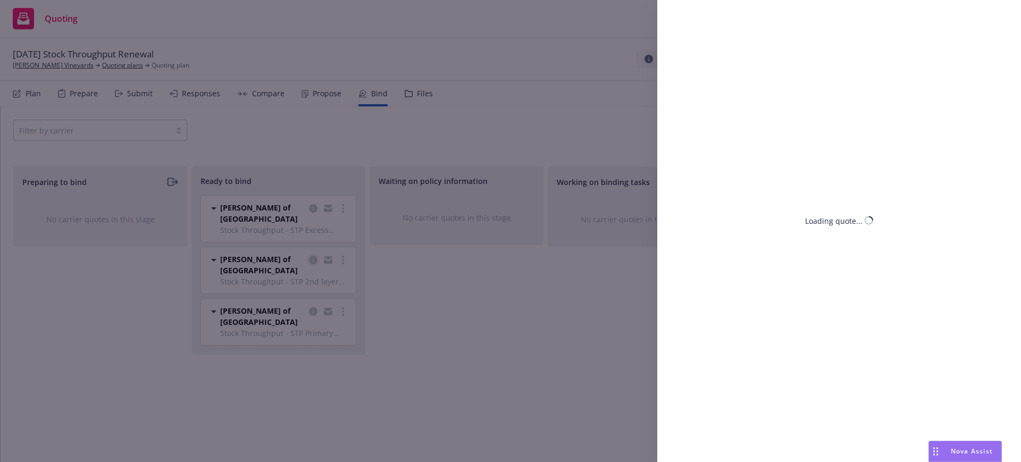
select select "CA"
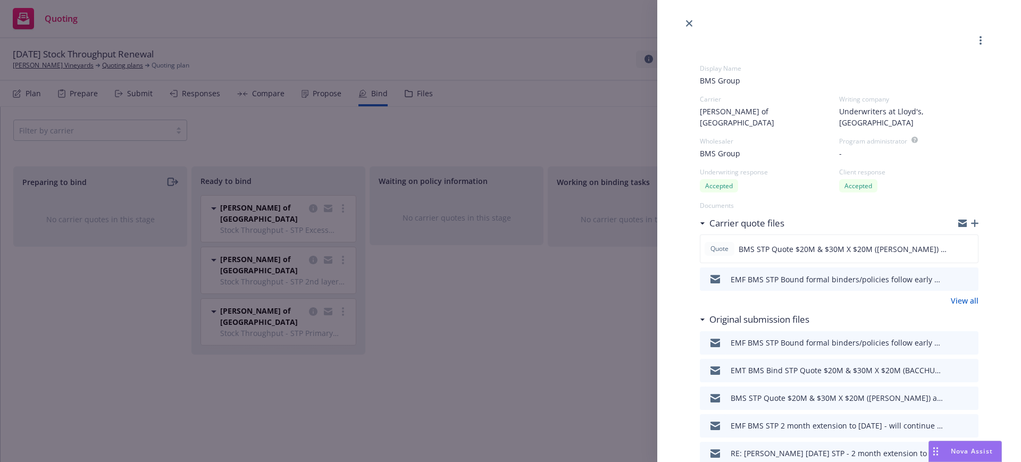
click at [971, 220] on icon "button" at bounding box center [974, 223] width 7 height 7
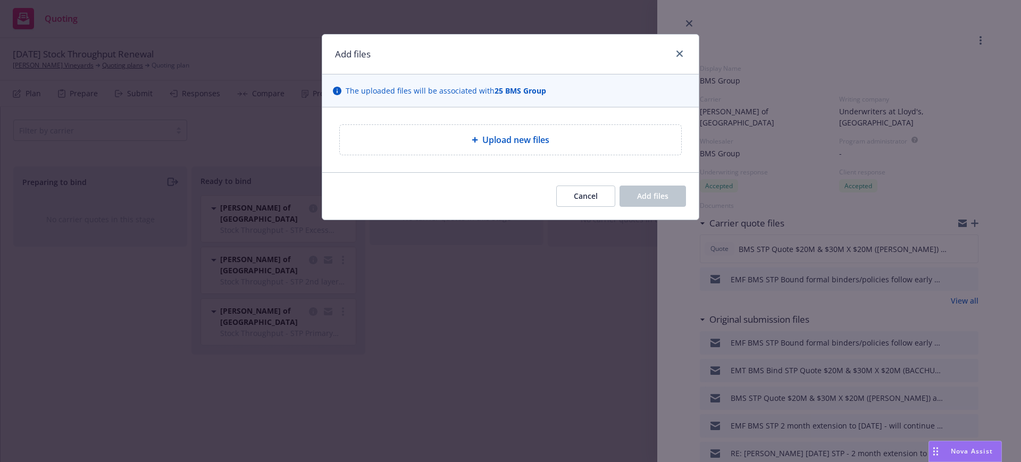
type textarea "x"
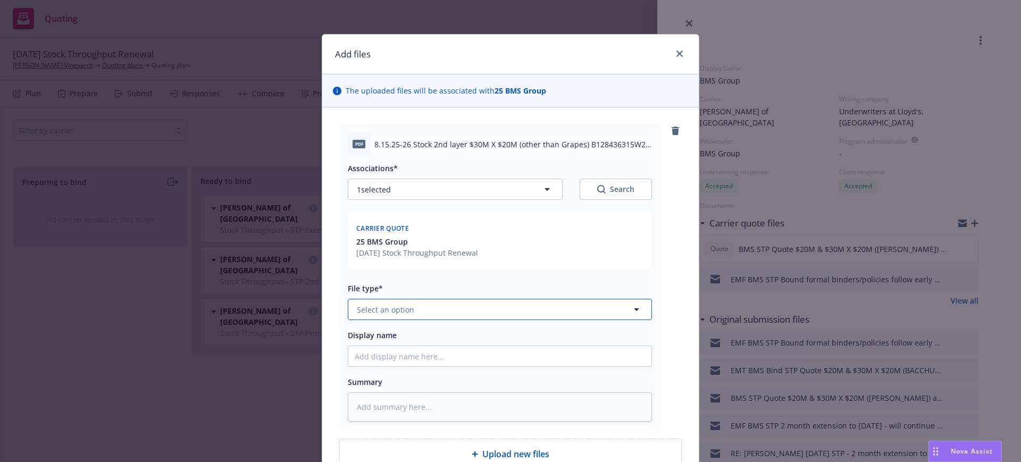
click at [362, 304] on span "Select an option" at bounding box center [385, 309] width 57 height 11
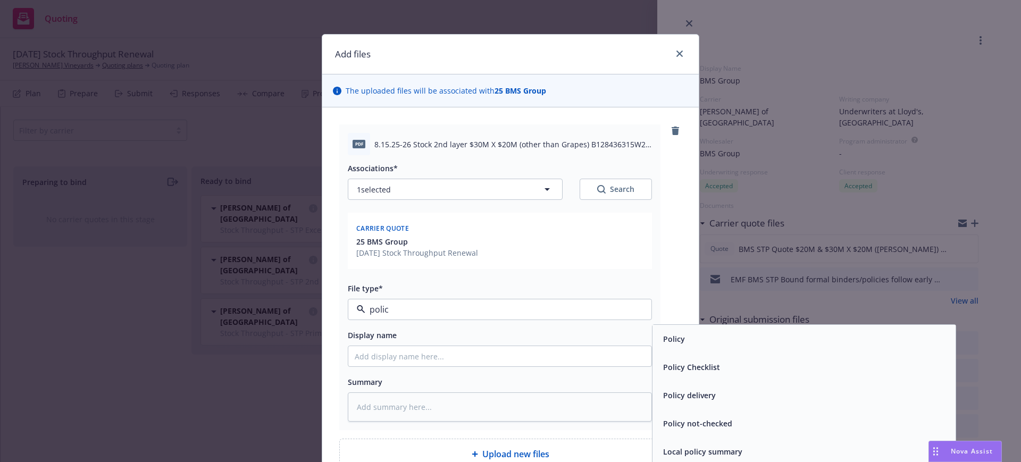
type input "policy"
click at [675, 337] on span "Policy" at bounding box center [674, 338] width 22 height 11
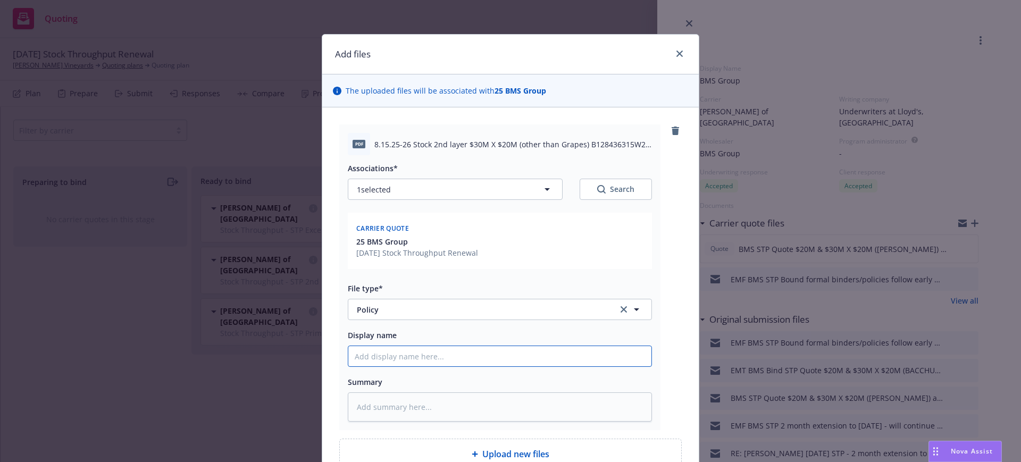
click at [349, 354] on input "Display name" at bounding box center [499, 356] width 303 height 20
click at [353, 358] on input "Display name" at bounding box center [499, 356] width 303 height 20
paste input "8.15.25-26 Stock 2nd layer $30M X $20M (other than Grapes) B128436315W25 Stamped"
type textarea "x"
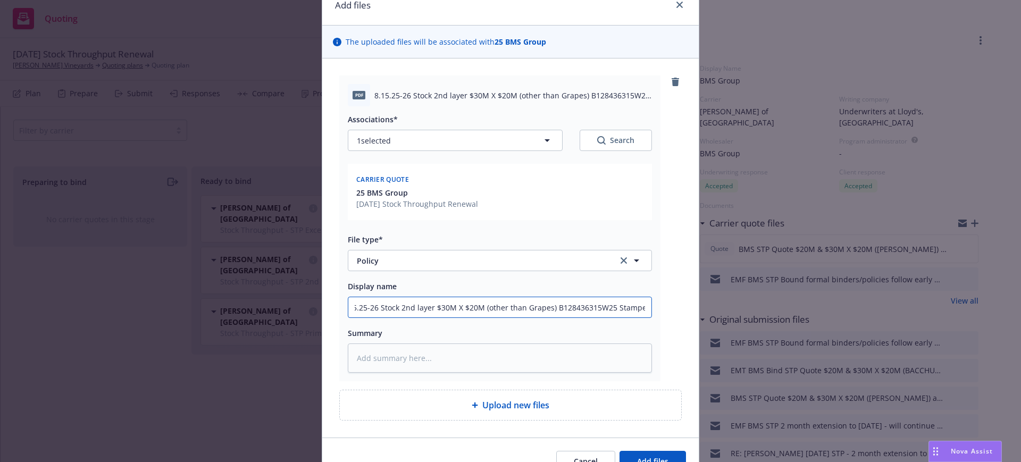
scroll to position [106, 0]
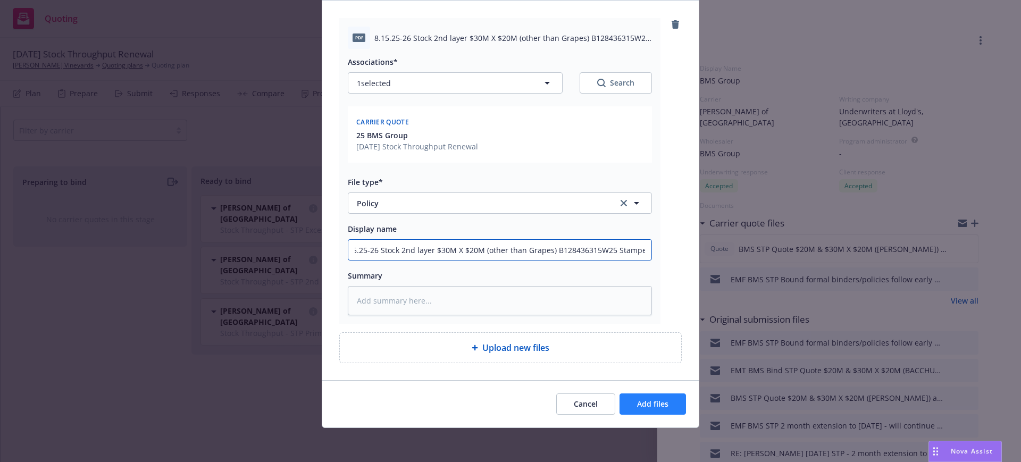
type input "8.15.25-26 Stock 2nd layer $30M X $20M (other than Grapes) B128436315W25 Stamped"
click at [662, 401] on span "Add files" at bounding box center [652, 404] width 31 height 10
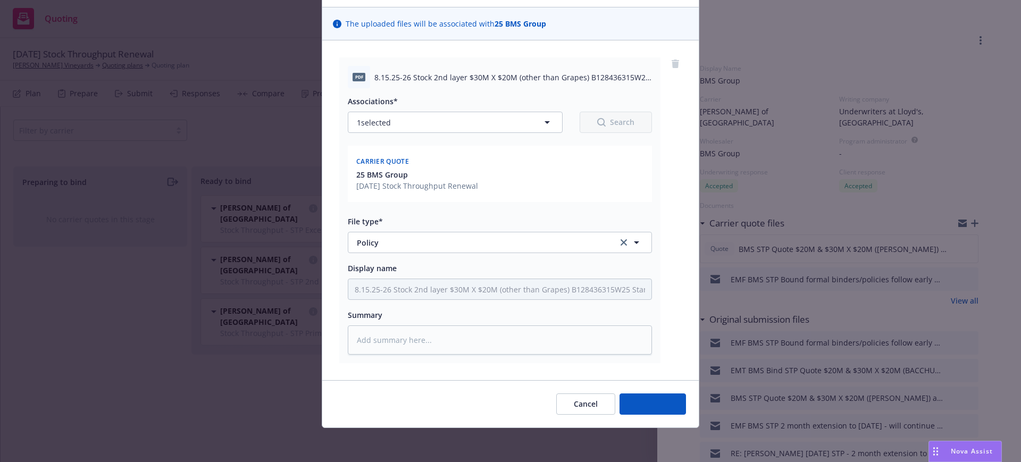
scroll to position [67, 0]
type textarea "x"
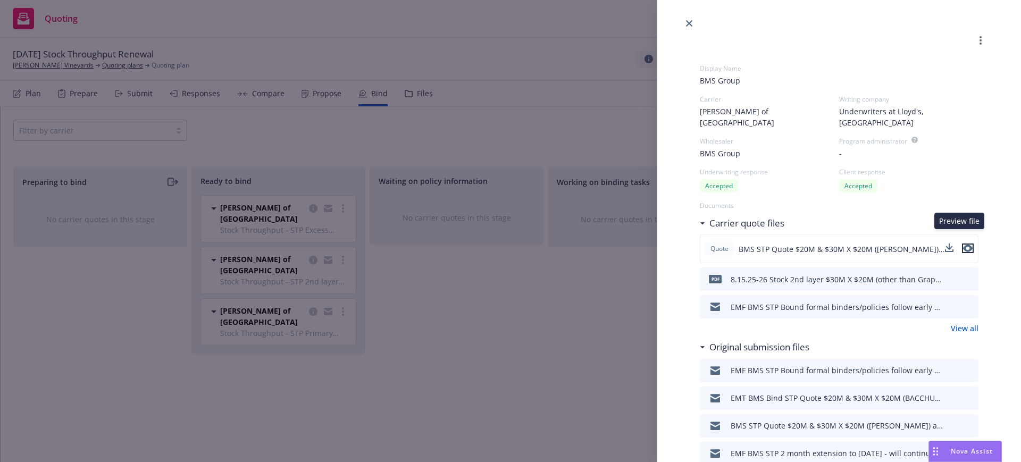
click at [963, 245] on icon "preview file" at bounding box center [968, 248] width 10 height 7
click at [737, 21] on div at bounding box center [839, 15] width 364 height 30
click at [689, 20] on icon "close" at bounding box center [689, 23] width 6 height 6
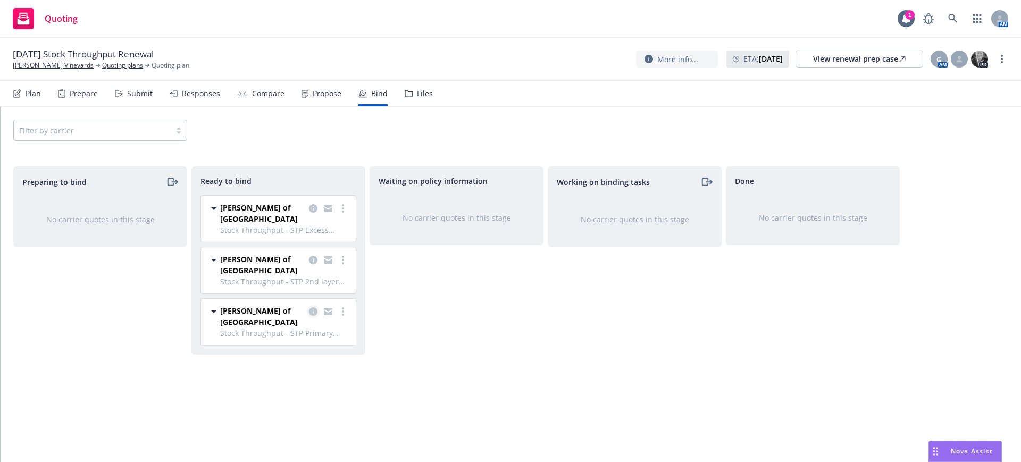
click at [312, 307] on icon "copy logging email" at bounding box center [313, 311] width 9 height 9
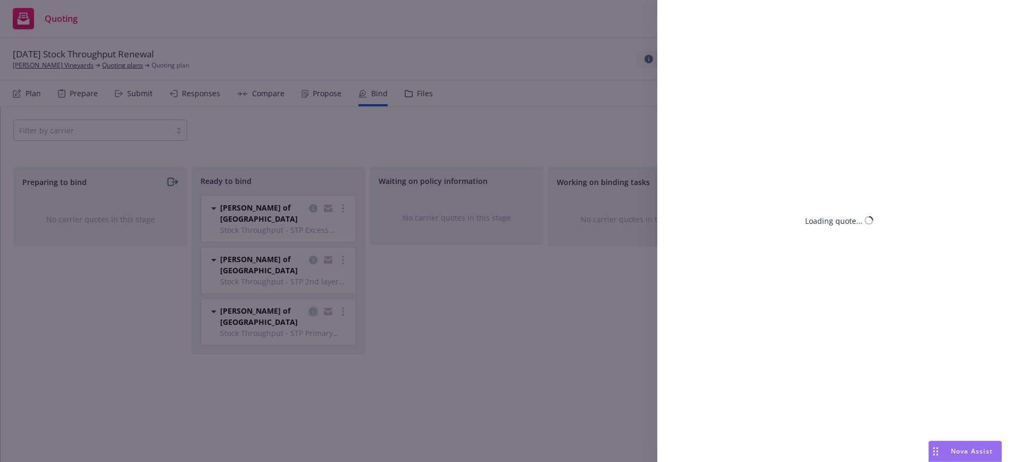
select select "CA"
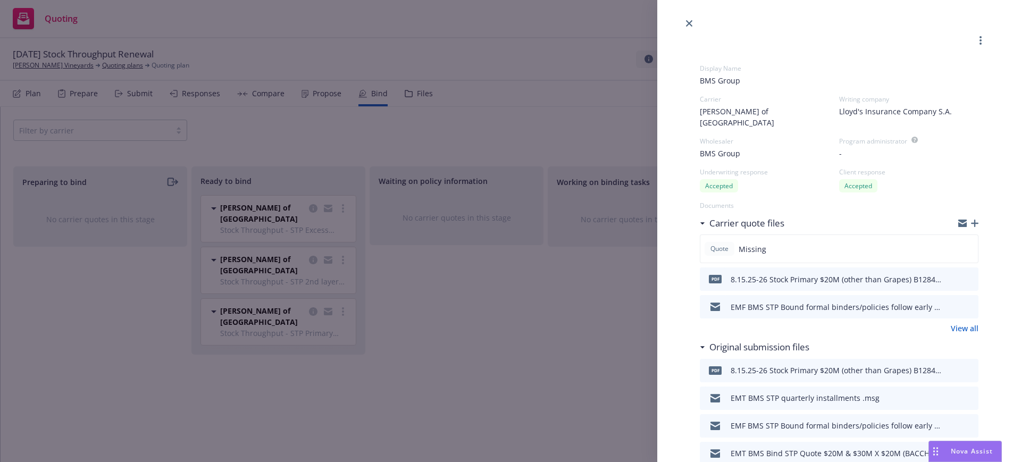
click at [759, 244] on span "Missing" at bounding box center [753, 249] width 28 height 11
click at [564, 341] on div "Display Name BMS Group Carrier Lloyd's of London Writing company Lloyd's Insura…" at bounding box center [510, 231] width 1021 height 462
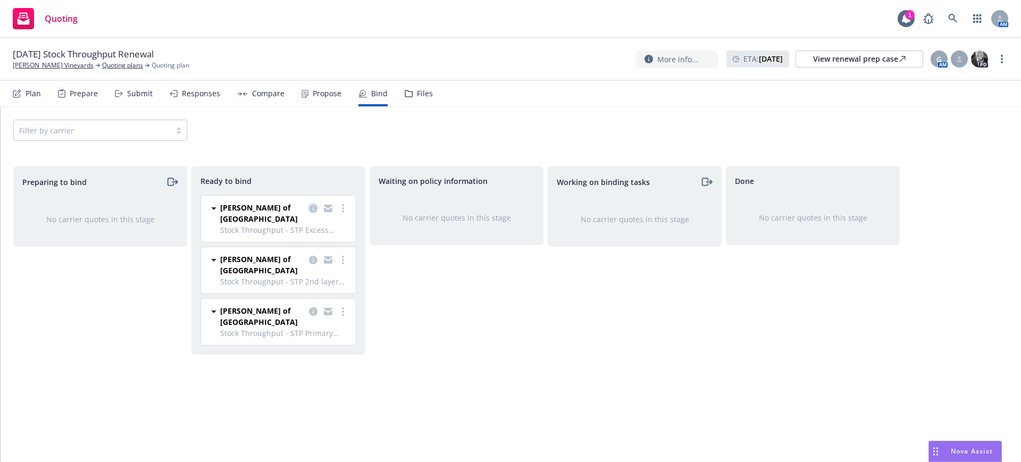
click at [312, 207] on icon "copy logging email" at bounding box center [313, 208] width 9 height 9
select select "CA"
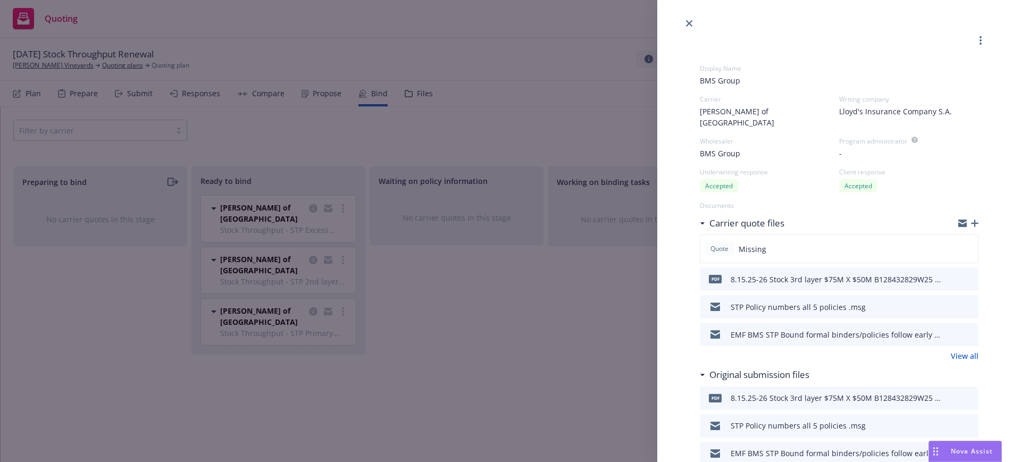
click at [955, 350] on link "View all" at bounding box center [965, 355] width 28 height 11
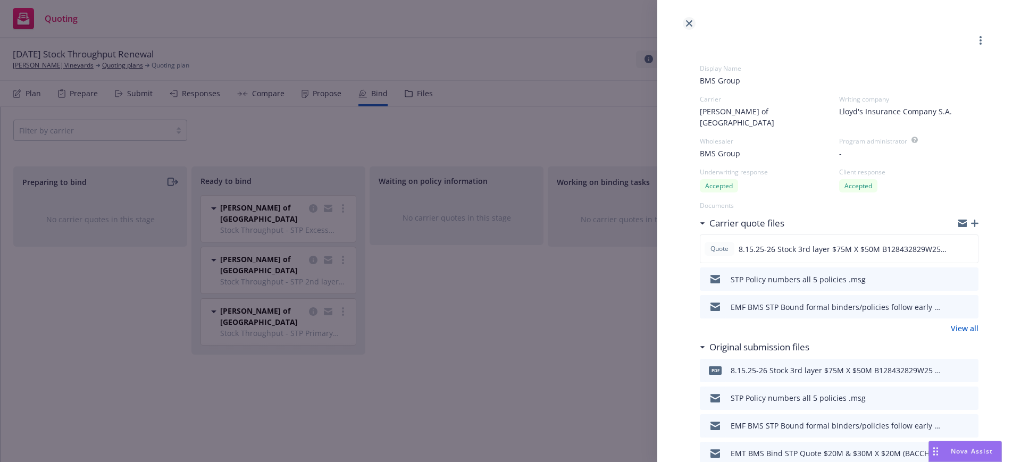
click at [686, 21] on icon "close" at bounding box center [689, 23] width 6 height 6
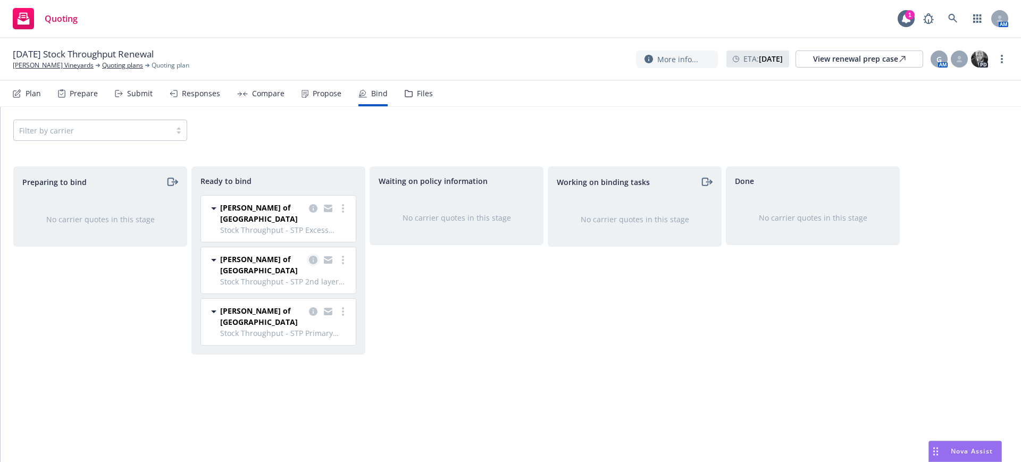
click at [311, 256] on icon "copy logging email" at bounding box center [313, 260] width 9 height 9
select select "CA"
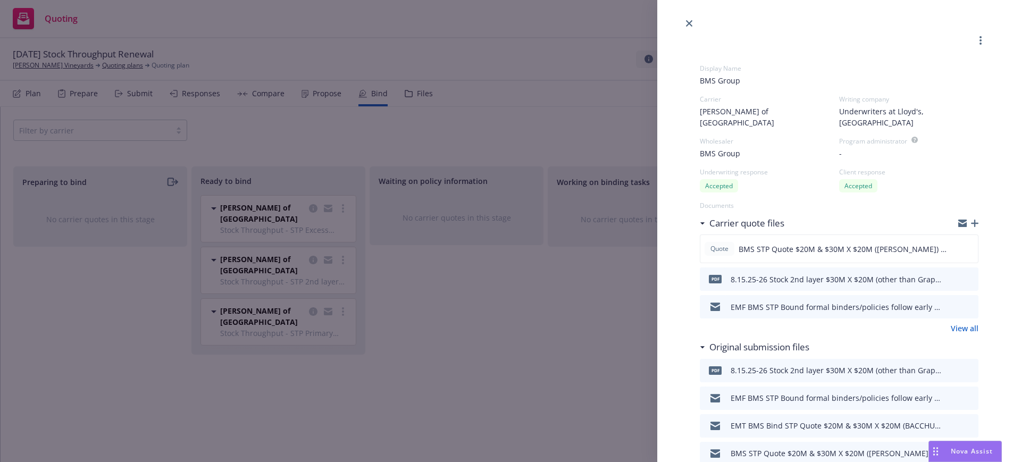
click at [312, 293] on div "Display Name BMS Group Carrier Lloyd's of London Writing company Underwriters a…" at bounding box center [510, 231] width 1021 height 462
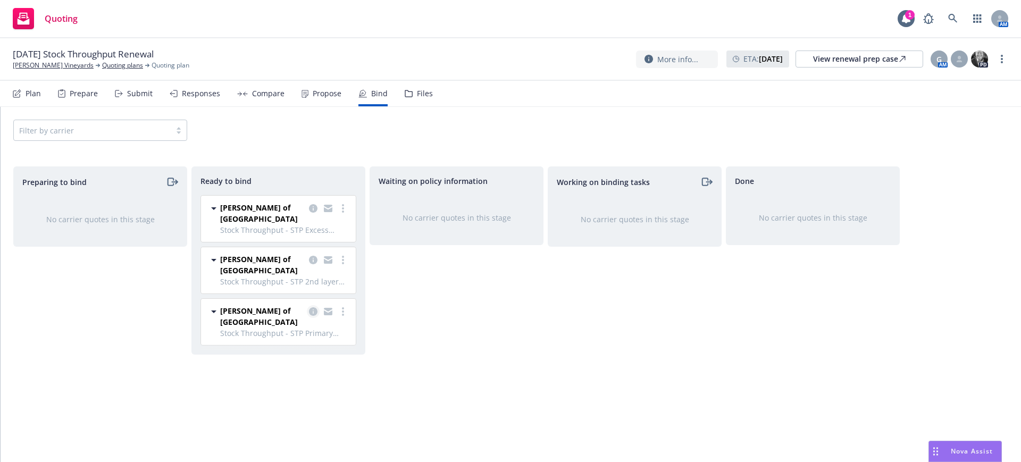
click at [312, 307] on icon "copy logging email" at bounding box center [313, 311] width 9 height 9
select select "CA"
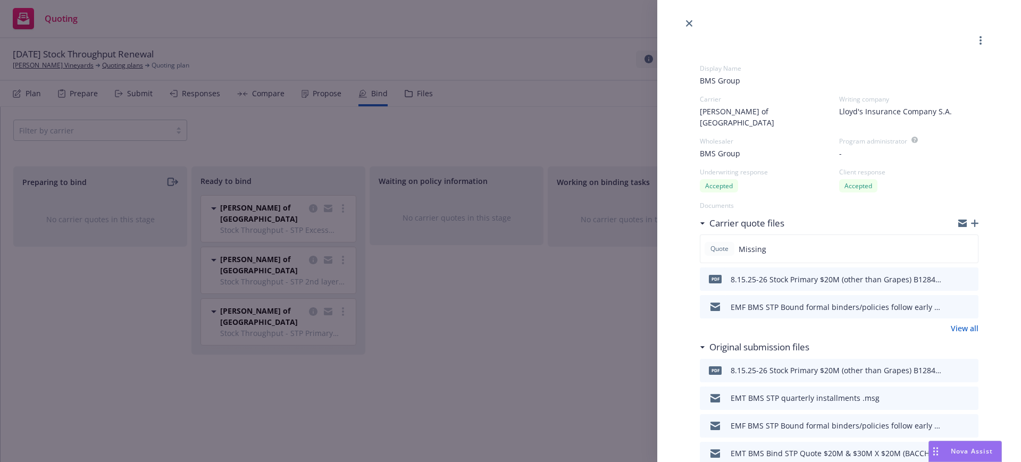
click at [962, 323] on link "View all" at bounding box center [965, 328] width 28 height 11
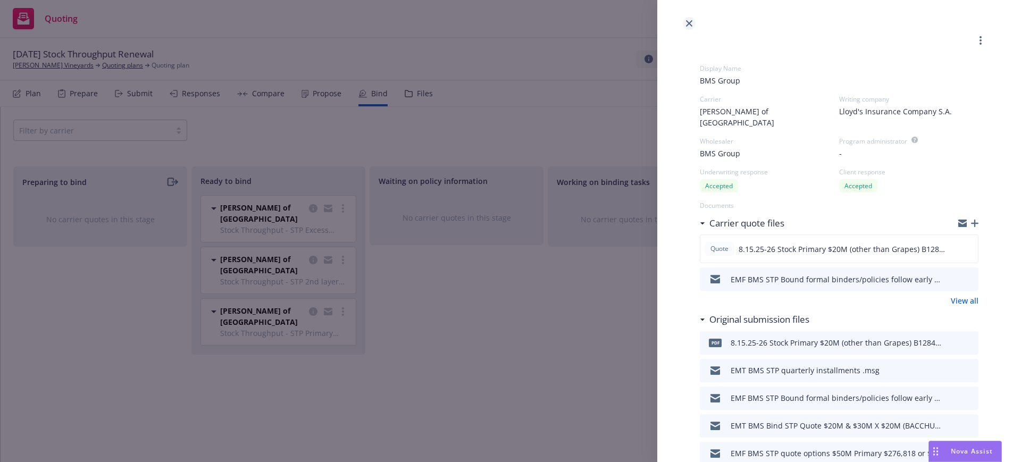
click at [690, 20] on icon "close" at bounding box center [689, 23] width 6 height 6
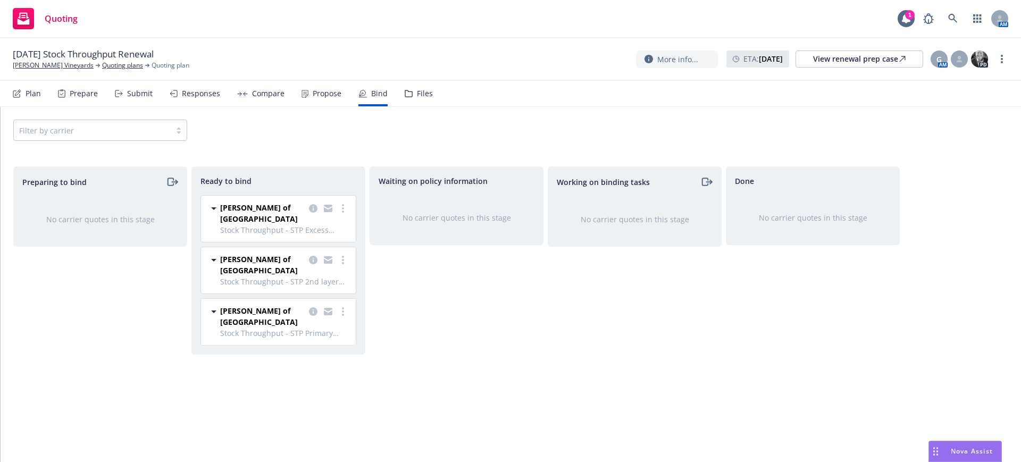
click at [480, 216] on div "No carrier quotes in this stage" at bounding box center [456, 217] width 139 height 11
click at [469, 319] on div "Waiting on policy information No carrier quotes in this stage" at bounding box center [457, 302] width 174 height 273
click at [1003, 57] on link "more" at bounding box center [1001, 59] width 13 height 13
click at [561, 351] on div "Working on binding tasks No carrier quotes in this stage" at bounding box center [635, 302] width 174 height 273
click at [342, 307] on icon "more" at bounding box center [343, 311] width 2 height 9
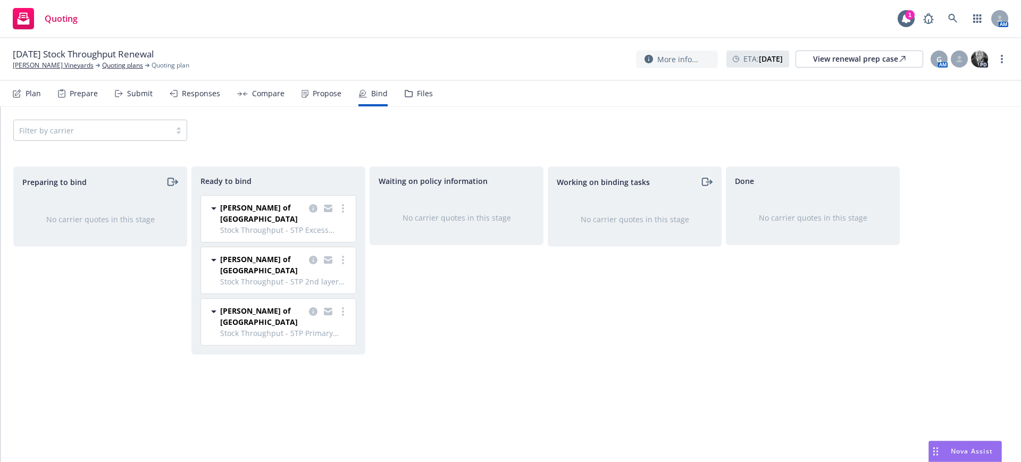
click at [706, 179] on icon "moveRight" at bounding box center [706, 181] width 12 height 13
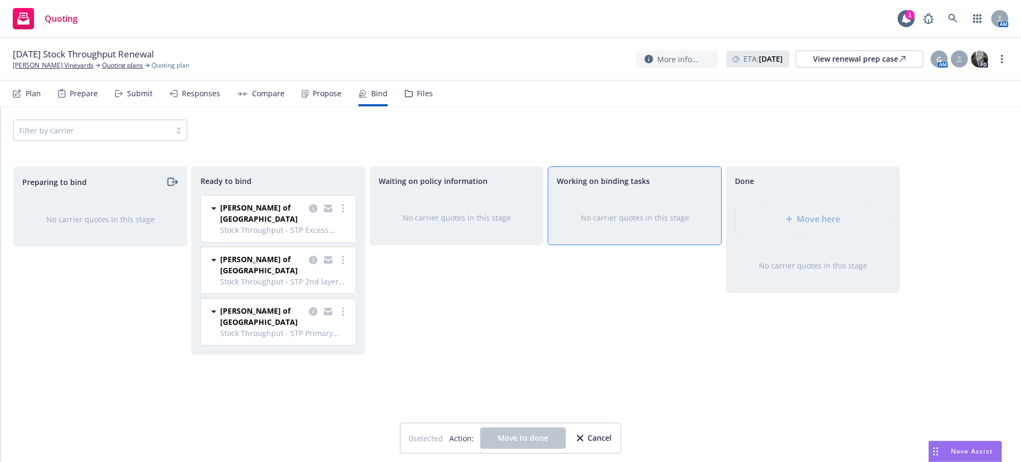
click at [618, 218] on div "No carrier quotes in this stage" at bounding box center [634, 217] width 139 height 11
click at [344, 204] on link "more" at bounding box center [343, 208] width 13 height 13
click at [444, 328] on div "Waiting on policy information No carrier quotes in this stage" at bounding box center [457, 302] width 174 height 273
click at [491, 204] on div "No carrier quotes in this stage" at bounding box center [456, 217] width 173 height 45
click at [602, 437] on div "Cancel" at bounding box center [594, 438] width 35 height 20
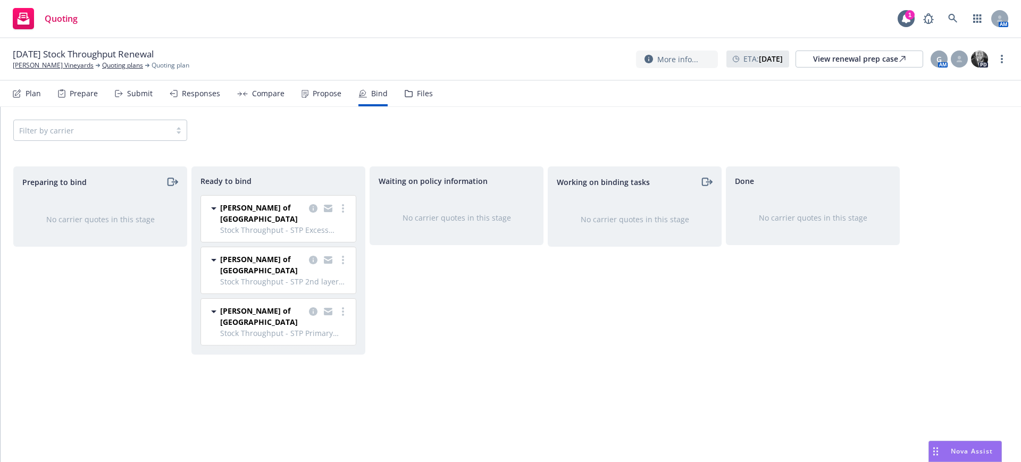
click at [443, 205] on div "No carrier quotes in this stage" at bounding box center [456, 217] width 173 height 45
click at [705, 180] on icon "moveRight" at bounding box center [706, 181] width 12 height 13
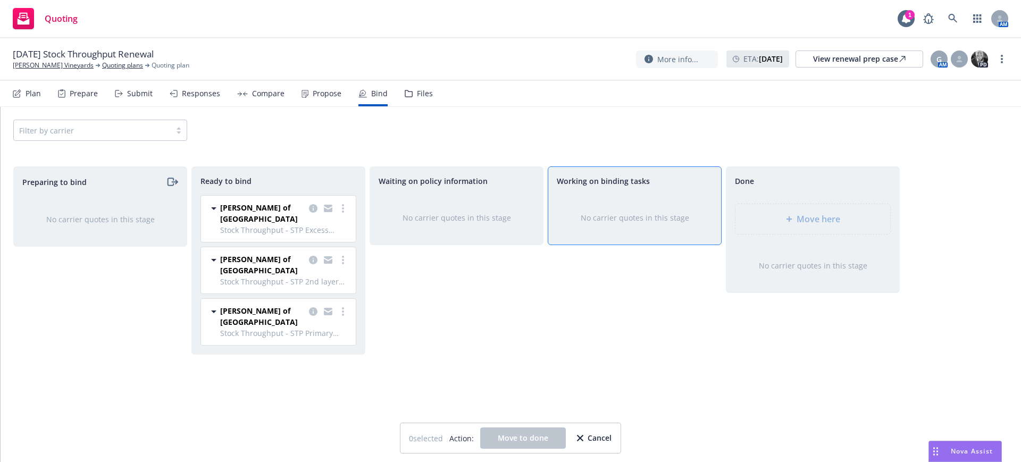
click at [441, 314] on div "Waiting on policy information No carrier quotes in this stage" at bounding box center [457, 302] width 174 height 273
click at [626, 207] on div "No carrier quotes in this stage" at bounding box center [634, 217] width 173 height 45
click at [599, 437] on div "Cancel" at bounding box center [594, 438] width 35 height 20
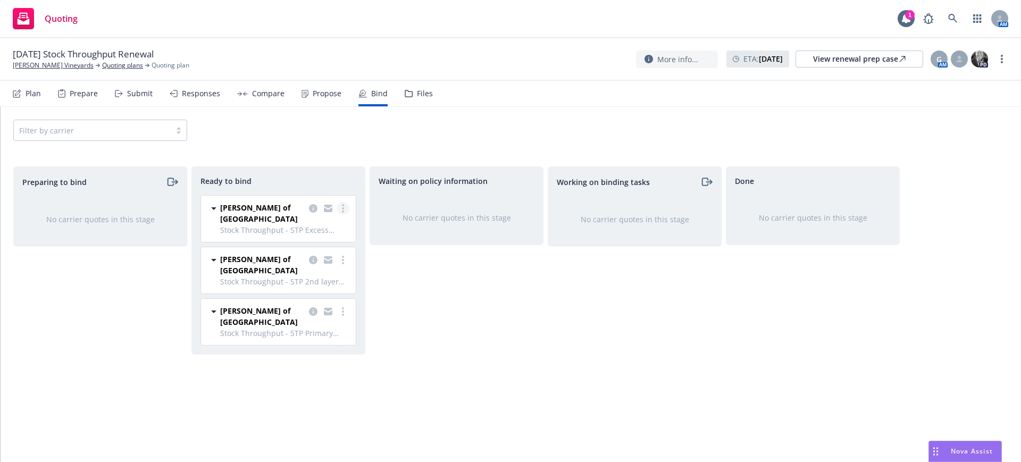
click at [345, 206] on link "more" at bounding box center [343, 208] width 13 height 13
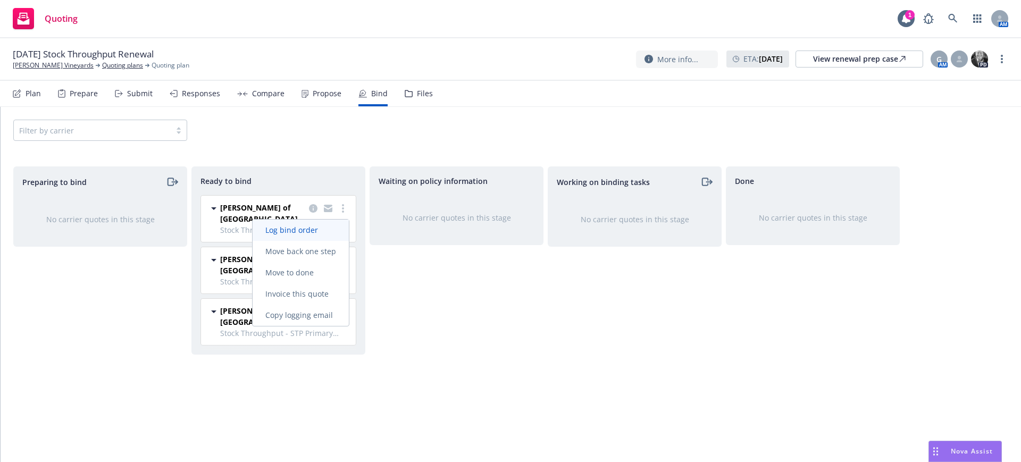
click at [316, 228] on span "Log bind order" at bounding box center [292, 230] width 78 height 10
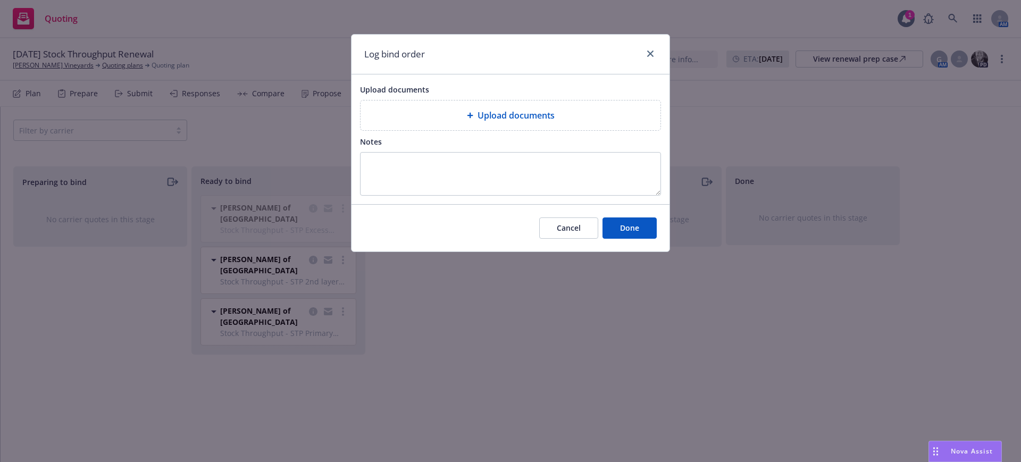
click at [513, 112] on span "Upload documents" at bounding box center [515, 115] width 77 height 13
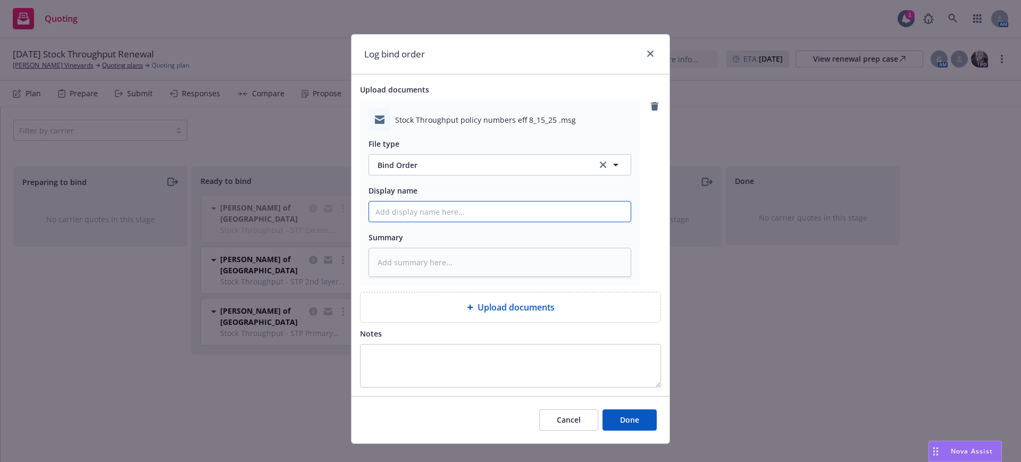
click at [426, 213] on input "Display name" at bounding box center [500, 212] width 262 height 20
type textarea "x"
type input "S"
type textarea "x"
type input "ST"
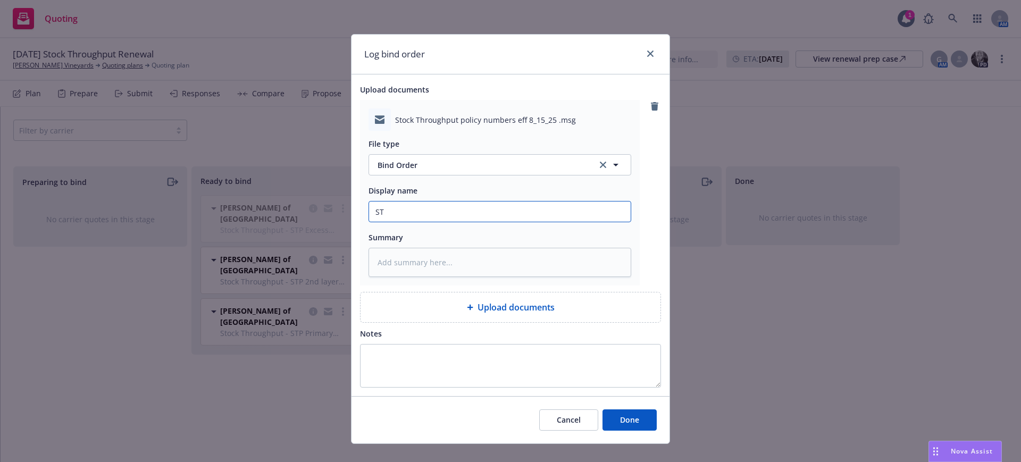
type textarea "x"
type input "STP"
type textarea "x"
type input "STP"
type textarea "x"
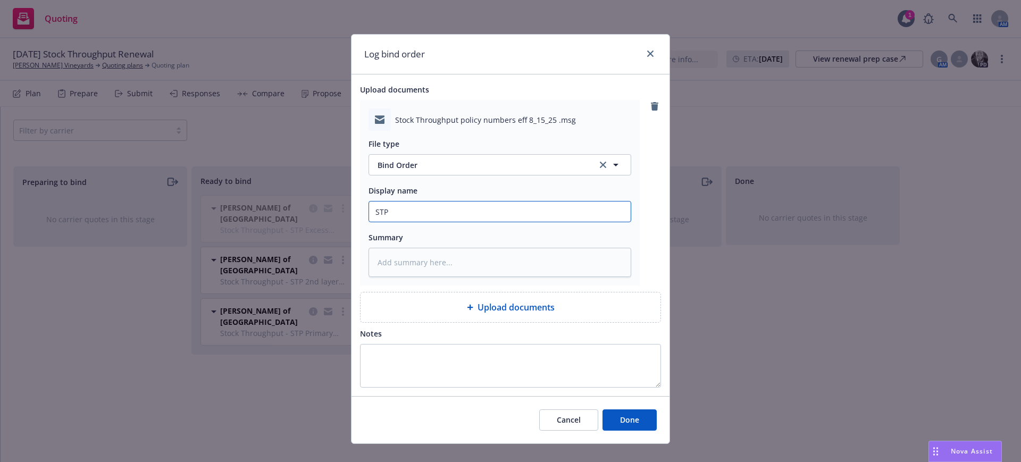
type input "STP B"
type textarea "x"
type input "STP Bi"
type textarea "x"
type input "STP Bin"
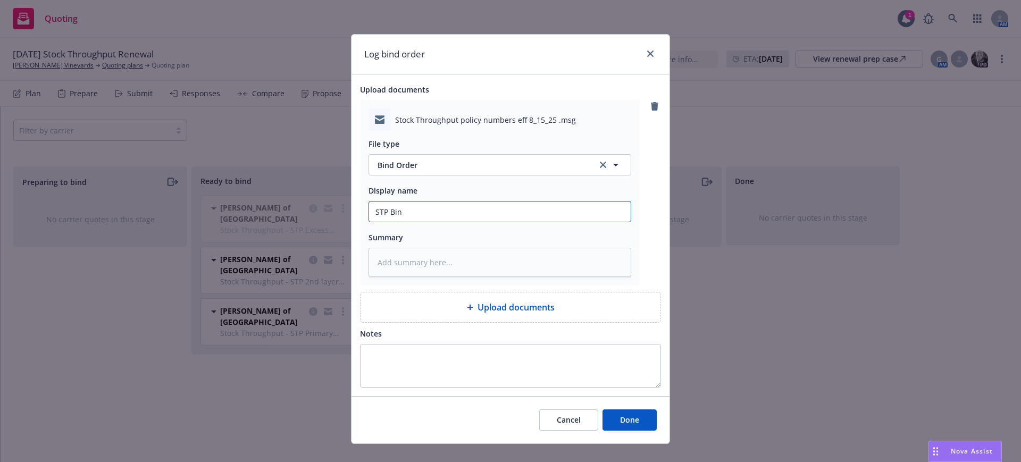
type textarea "x"
type input "STP Bind"
type textarea "x"
type input "STP Bind"
type textarea "x"
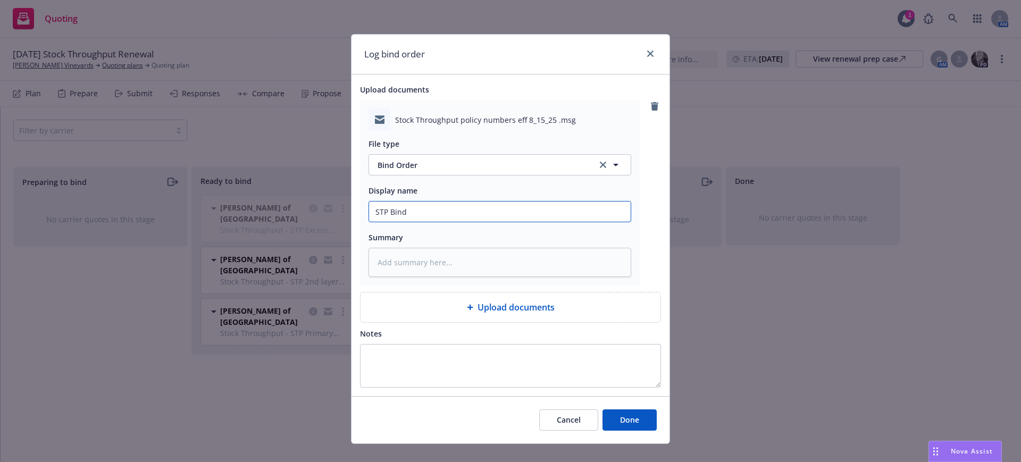
type input "STP Bind o"
type textarea "x"
type input "STP Bind or"
type textarea "x"
type input "STP Bind ord"
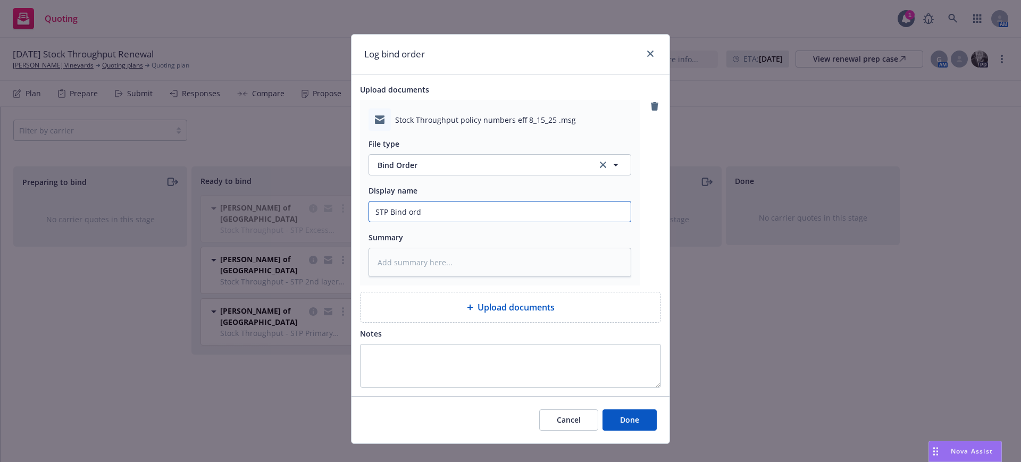
type textarea "x"
type input "STP Bind orde"
type textarea "x"
type input "STP Bind order"
type textarea "x"
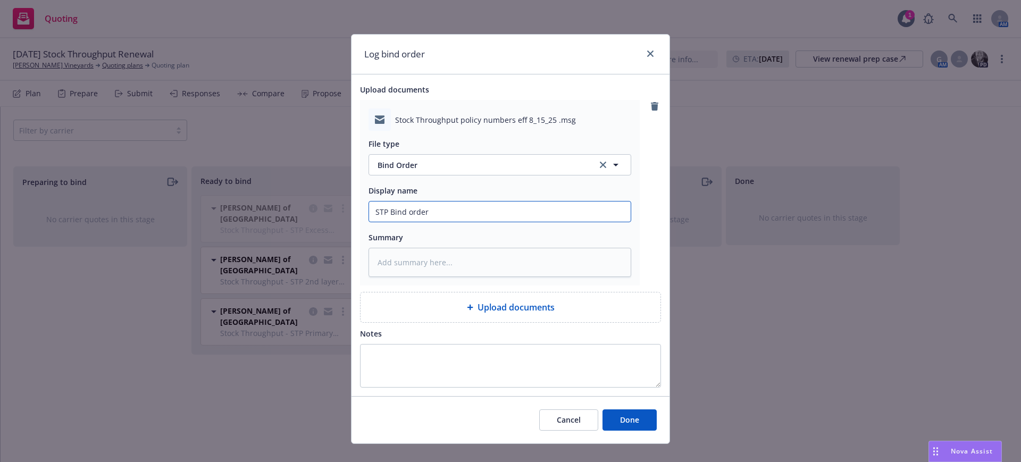
type input "STP Bind order"
type textarea "x"
type input "STP Bind order i"
type textarea "x"
type input "STP Bind order in"
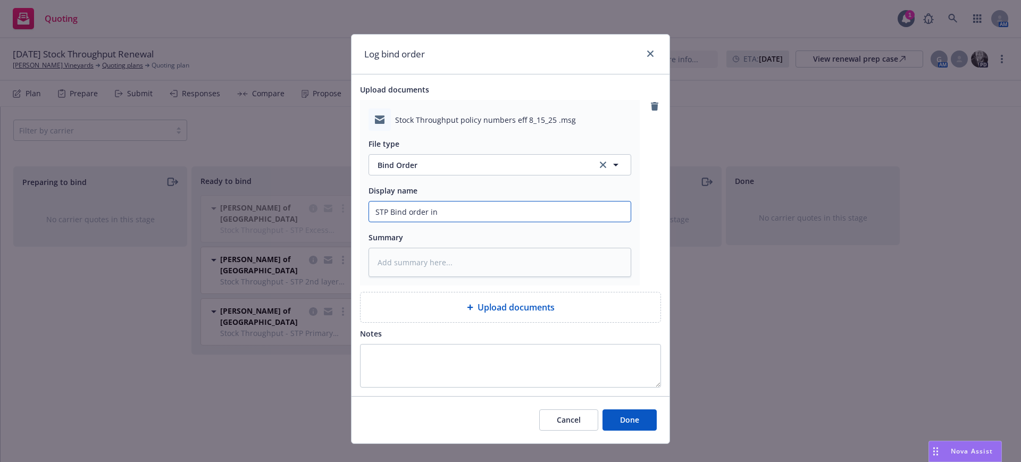
type textarea "x"
type input "STP Bind order inc"
type textarea "x"
type input "STP Bind order incl"
type textarea "x"
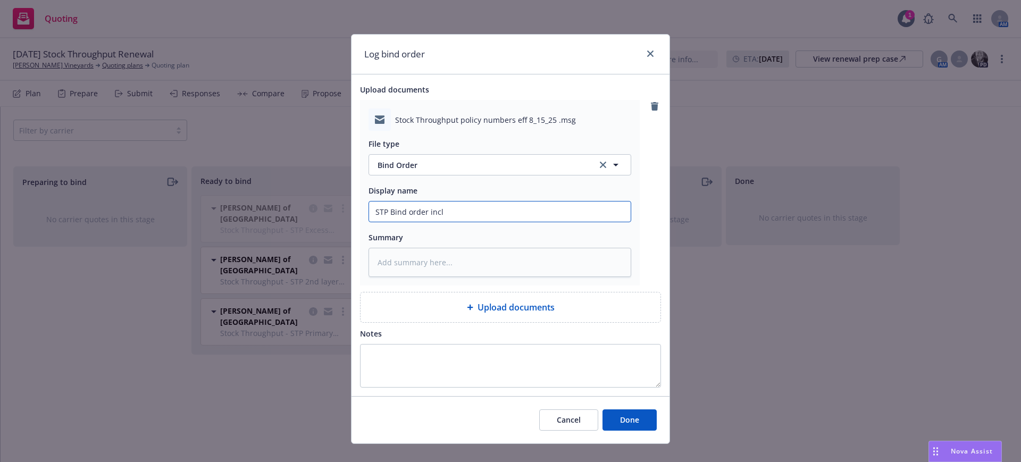
type input "STP Bind order incl"
type textarea "x"
type input "STP Bind order incl p"
type textarea "x"
type input "STP Bind order incl po"
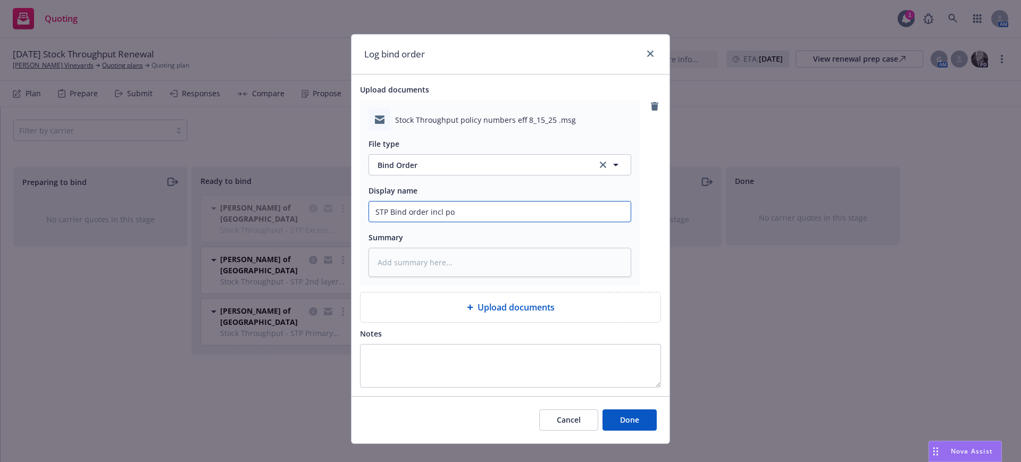
type textarea "x"
type input "STP Bind order incl pol"
type textarea "x"
type input "STP Bind order incl pol"
type textarea "x"
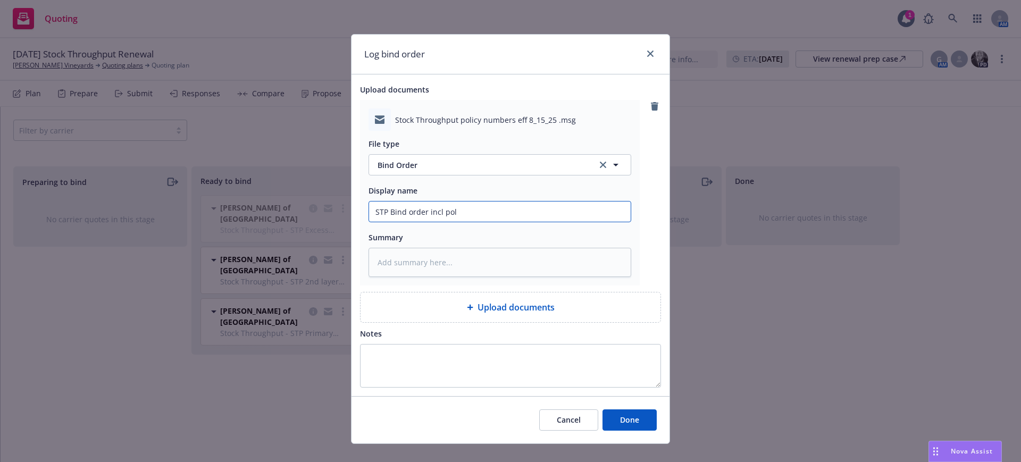
type input "STP Bind order incl pol #"
type textarea "x"
type input "STP Bind order incl pol #s"
click at [632, 419] on span "Done" at bounding box center [629, 420] width 19 height 10
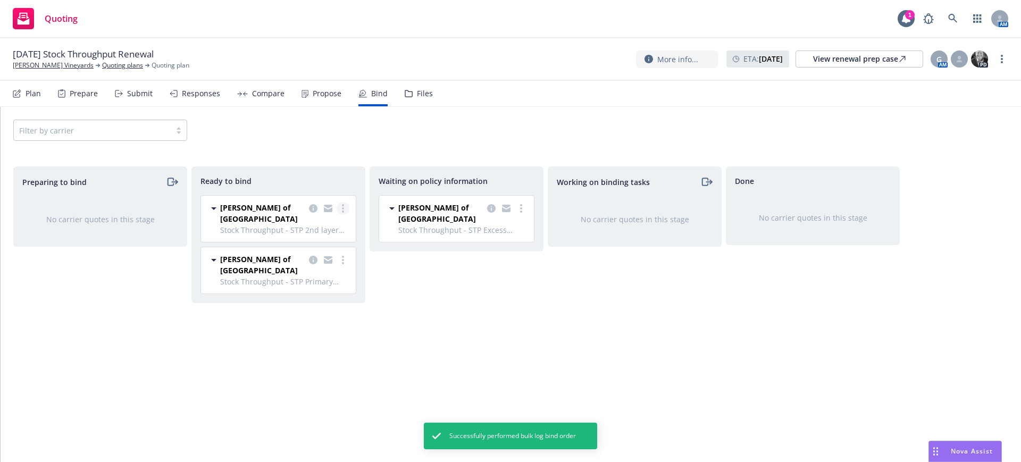
click at [344, 207] on link "more" at bounding box center [343, 208] width 13 height 13
click at [318, 226] on span "Log bind order" at bounding box center [292, 230] width 78 height 10
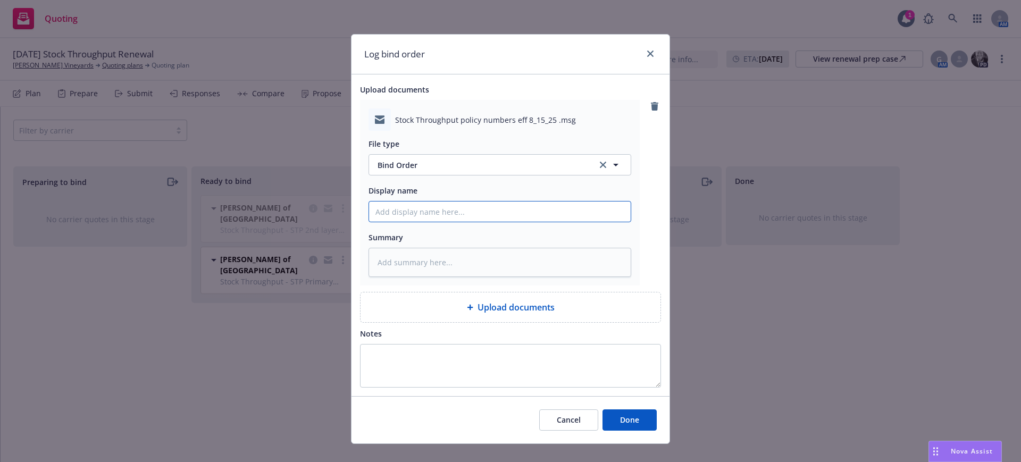
click at [383, 209] on input "Display name" at bounding box center [500, 212] width 262 height 20
type textarea "x"
type input "S"
type textarea "x"
type input "ST"
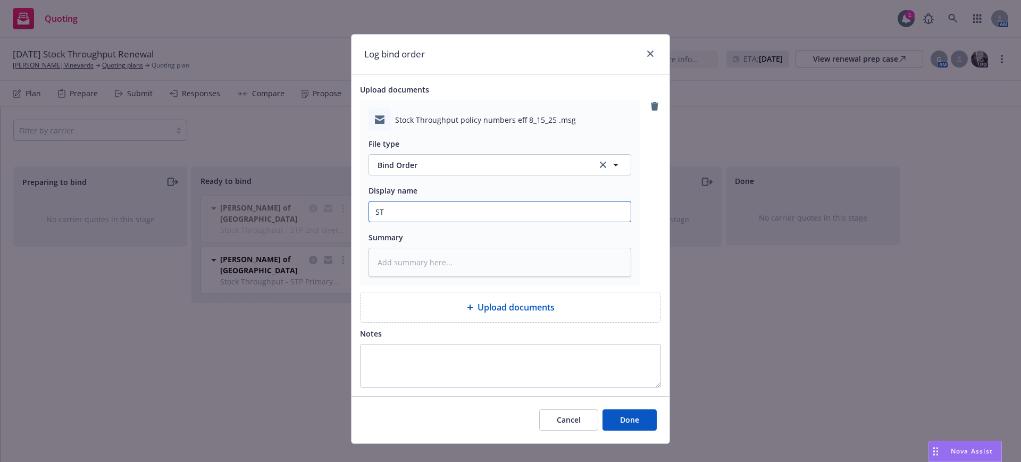
type textarea "x"
type input "STP"
type textarea "x"
type input "STP"
type textarea "x"
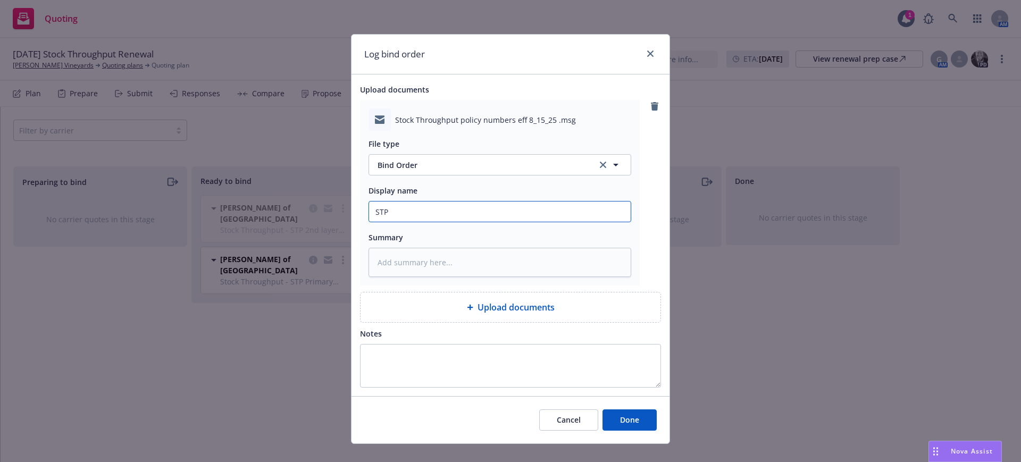
type input "STP B"
type textarea "x"
type input "STP Bi"
type textarea "x"
type input "STP Bin"
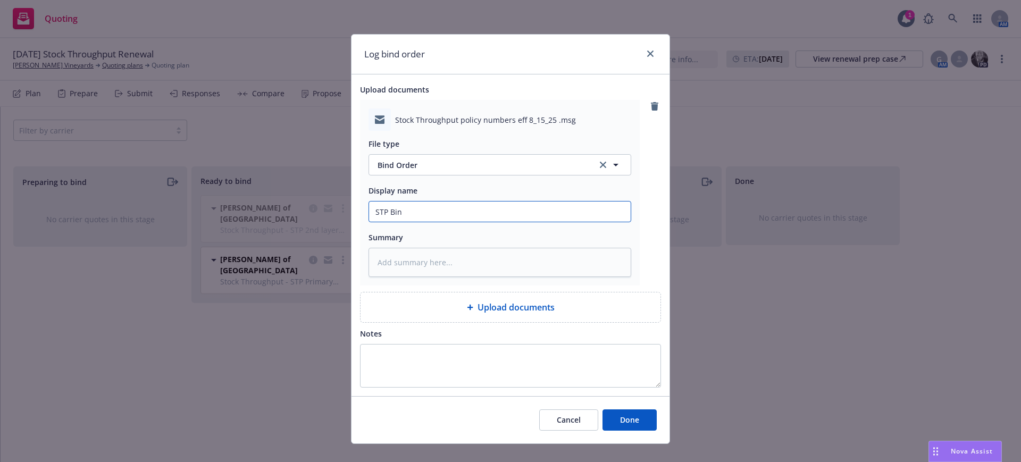
type textarea "x"
type input "STP Bind"
type textarea "x"
type input "STP Bind"
type textarea "x"
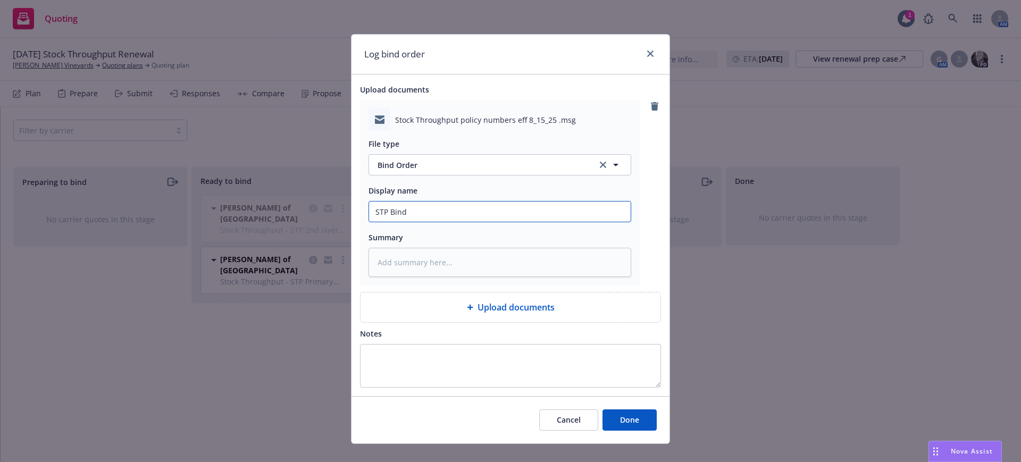
type input "STP Bind o"
type textarea "x"
type input "STP Bind or"
type textarea "x"
type input "STP Bind ord"
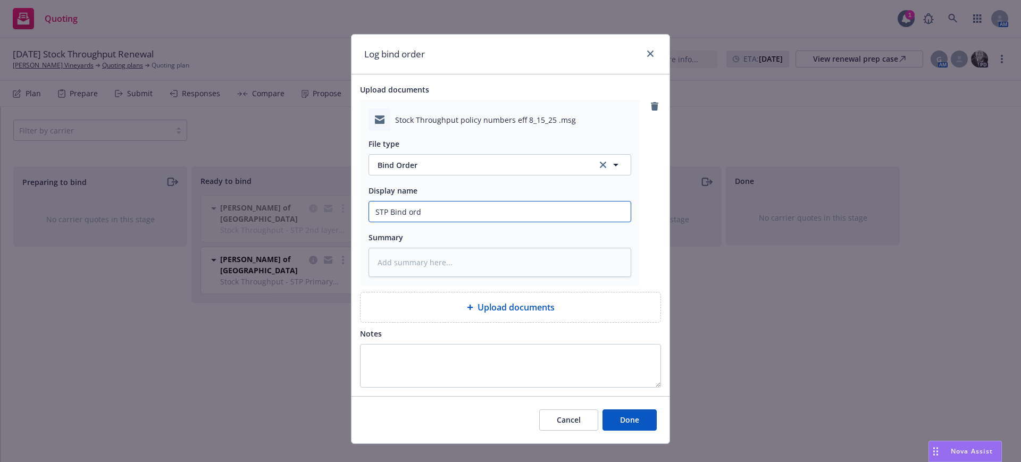
type textarea "x"
type input "STP Bind orde"
type textarea "x"
type input "STP Bind order"
type textarea "x"
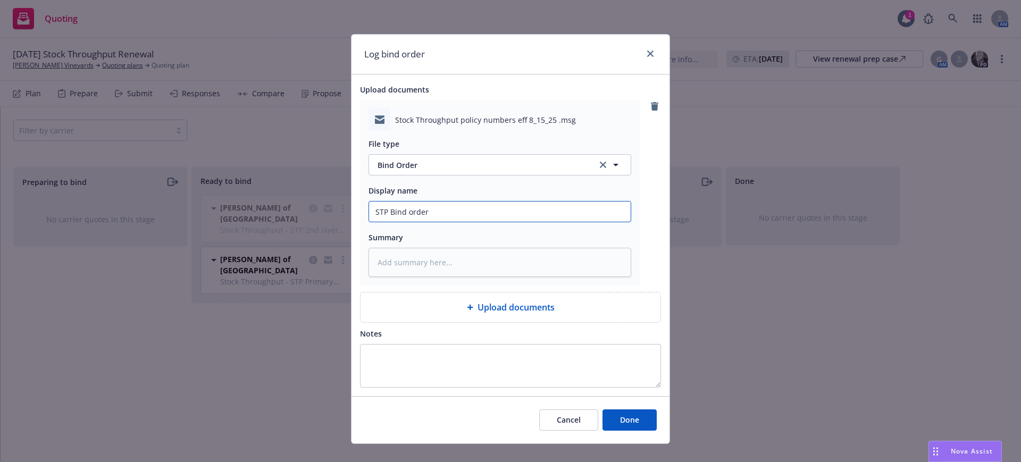
type input "STP Bind order"
type textarea "x"
type input "STP Bind order i"
type textarea "x"
type input "STP Bind order in"
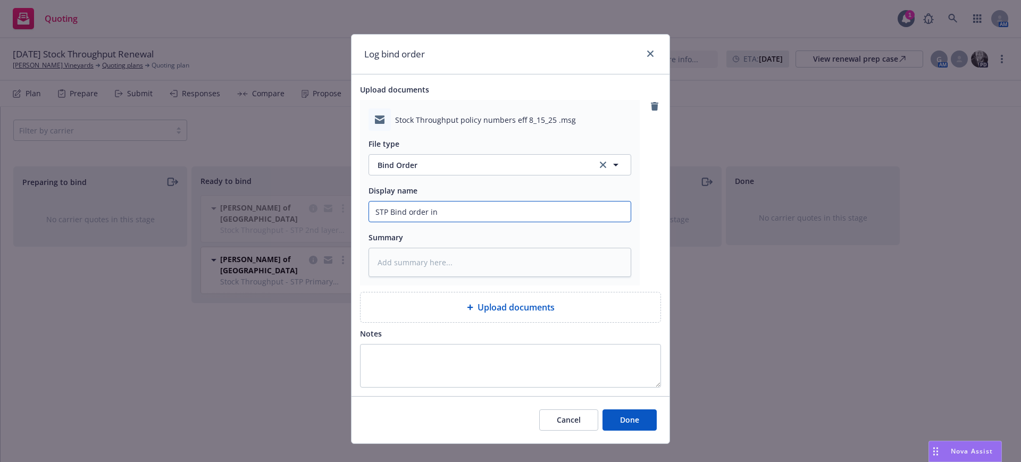
type textarea "x"
type input "STP Bind order inc"
type textarea "x"
type input "STP Bind order incl"
type textarea "x"
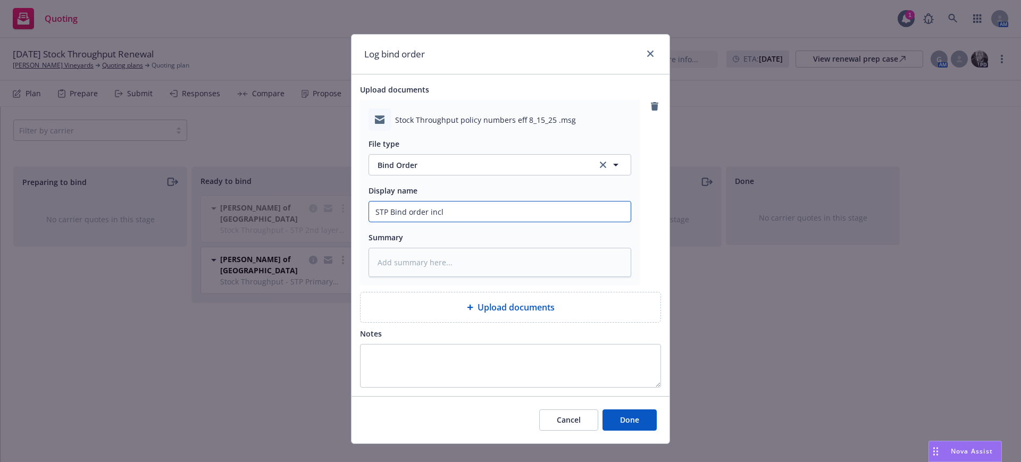
type input "STP Bind order incl"
type textarea "x"
type input "STP Bind order incl p"
type textarea "x"
type input "STP Bind order incl po"
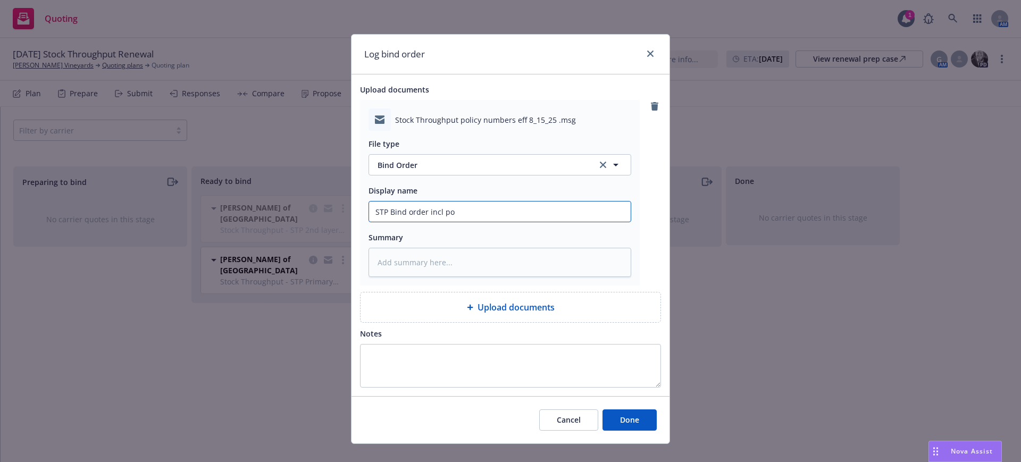
type textarea "x"
type input "STP Bind order incl pol"
type textarea "x"
type input "STP Bind order incl poli"
type textarea "x"
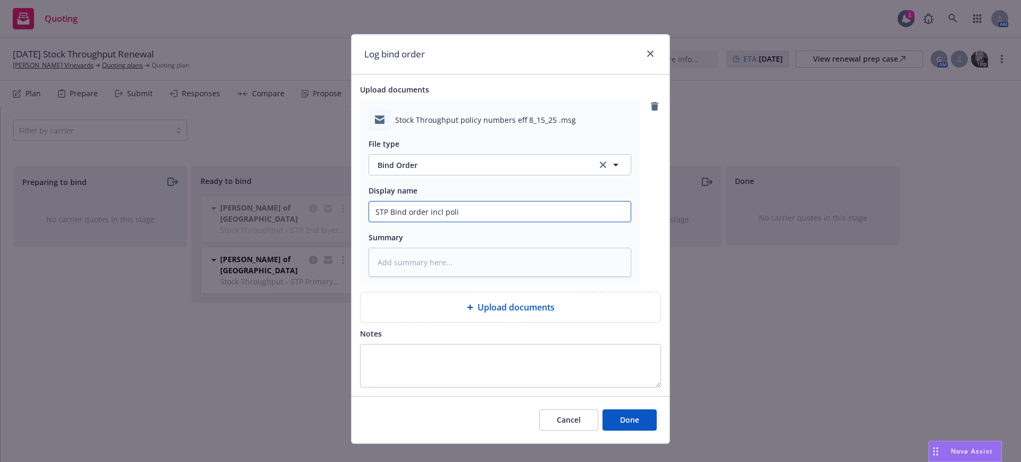
type input "STP Bind order incl polic"
type textarea "x"
type input "STP Bind order incl policy"
type textarea "x"
type input "STP Bind order incl policy #"
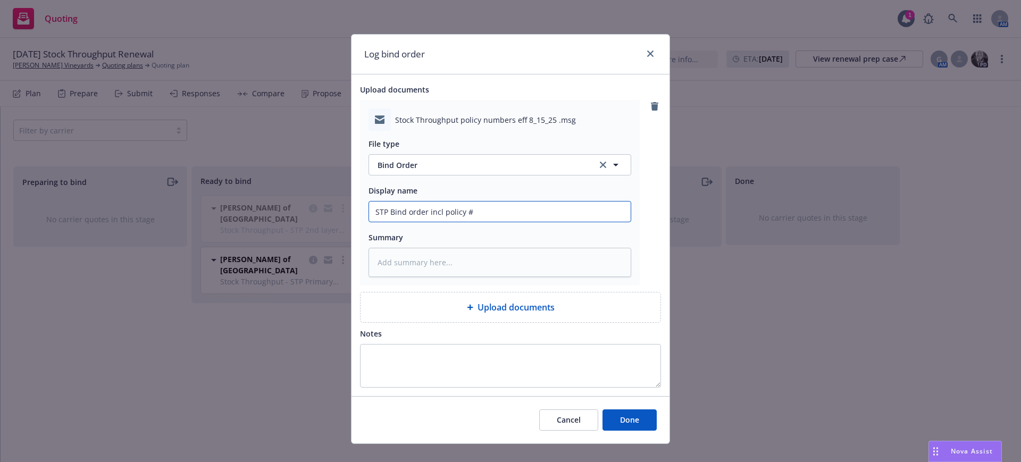
type textarea "x"
type input "STP Bind order incl policy #$"
type textarea "x"
type input "STP Bind order incl policy #$s"
click at [463, 208] on input "STP Bind order incl policy #$s" at bounding box center [500, 212] width 262 height 20
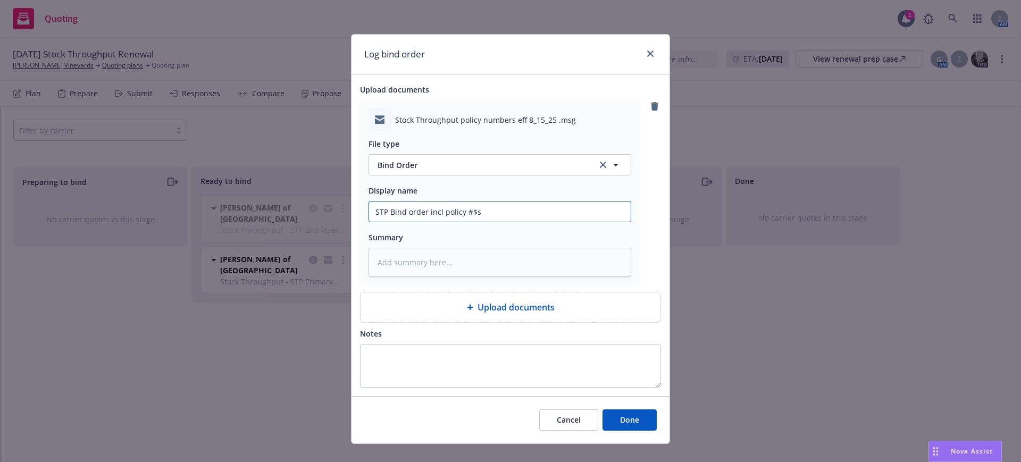
type textarea "x"
type input "STP Bind order incl policy #s"
click at [632, 417] on span "Done" at bounding box center [629, 420] width 19 height 10
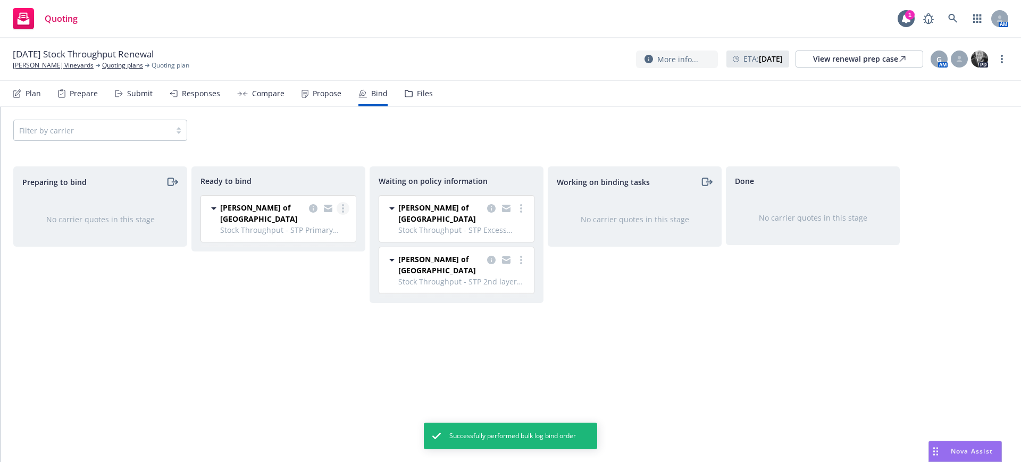
click at [342, 208] on circle "more" at bounding box center [343, 208] width 2 height 2
click at [309, 231] on span "Log bind order" at bounding box center [292, 230] width 78 height 10
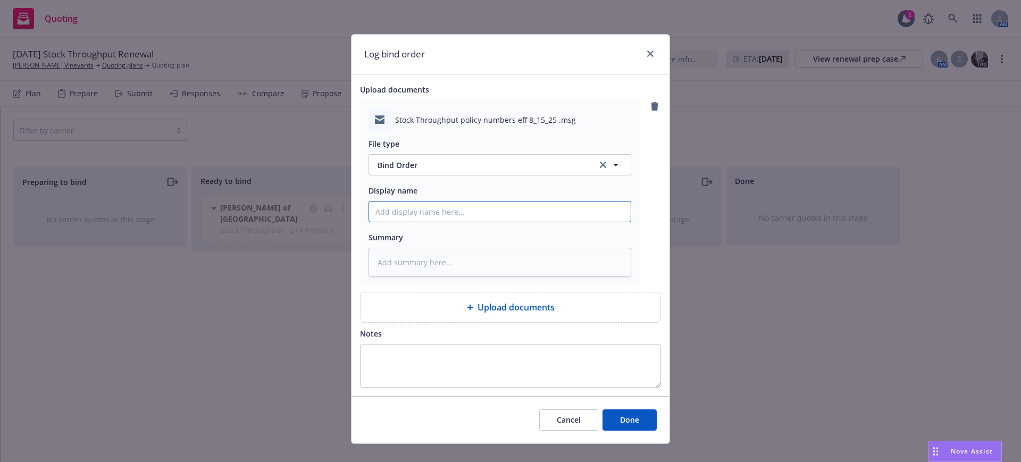
click at [369, 211] on input "Display name" at bounding box center [500, 212] width 262 height 20
type textarea "x"
type input "S"
type textarea "x"
type input "ST"
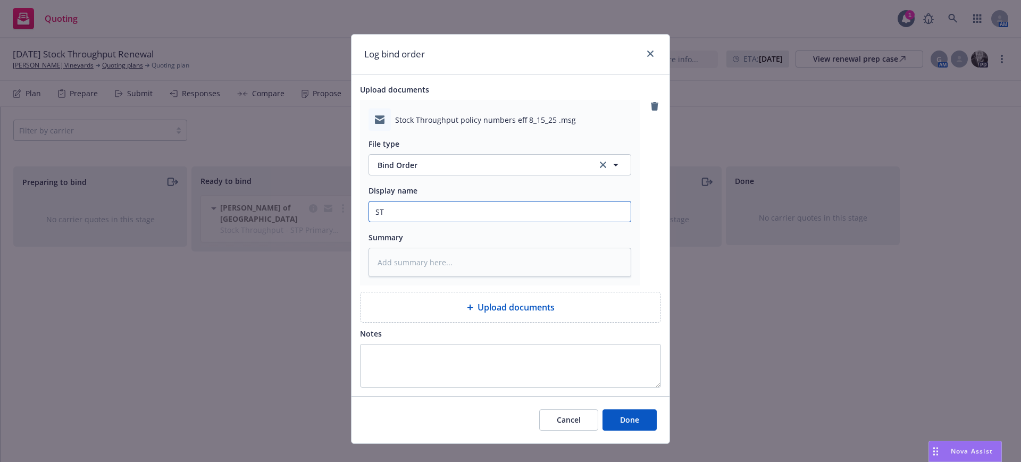
type textarea "x"
type input "STP"
type textarea "x"
type input "STP"
type textarea "x"
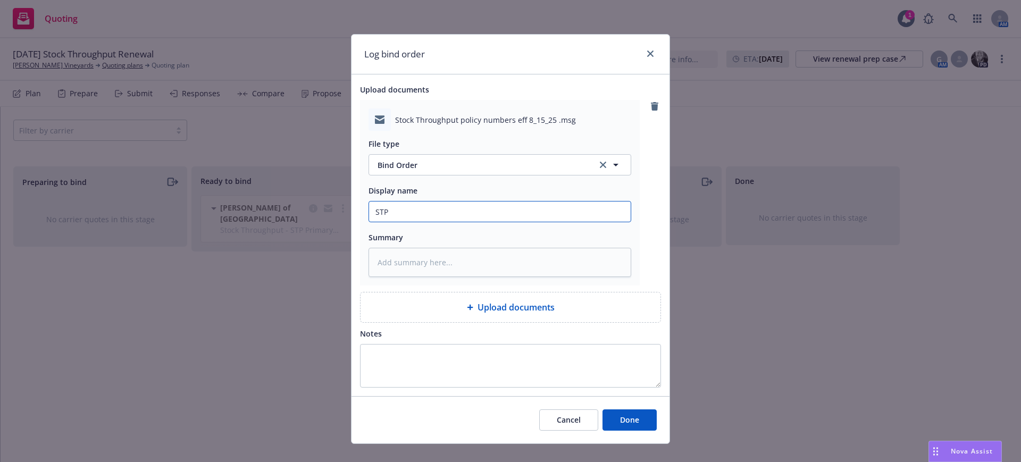
type input "STP b"
type textarea "x"
type input "STP bi"
type textarea "x"
type input "STP bin"
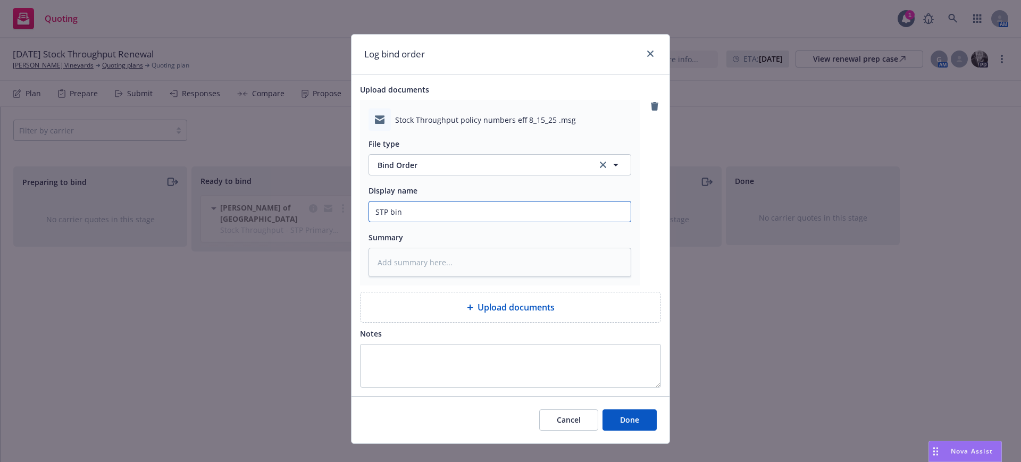
type textarea "x"
type input "STP bind"
type textarea "x"
type input "STP bind"
type textarea "x"
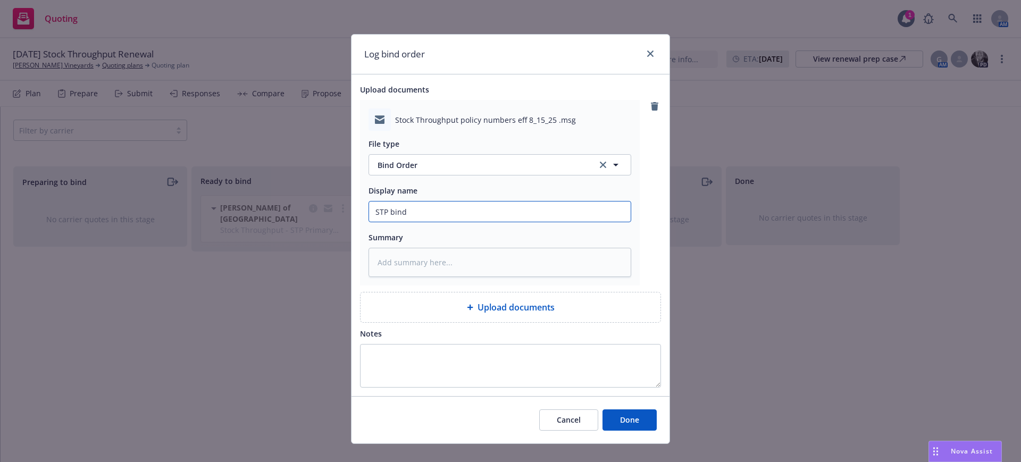
type input "STP bind o"
type textarea "x"
type input "STP bind or"
type textarea "x"
type input "STP bind ord"
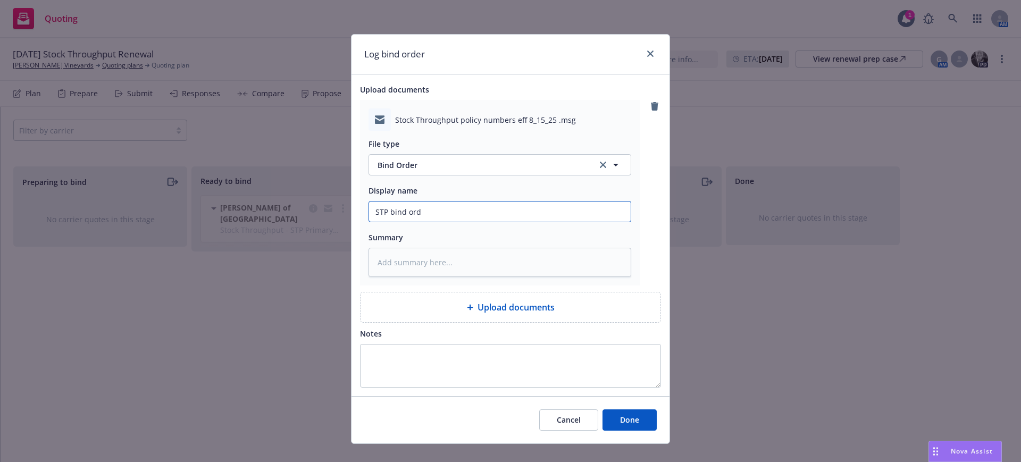
type textarea "x"
type input "STP bind orde"
type textarea "x"
type input "STP bind order"
type textarea "x"
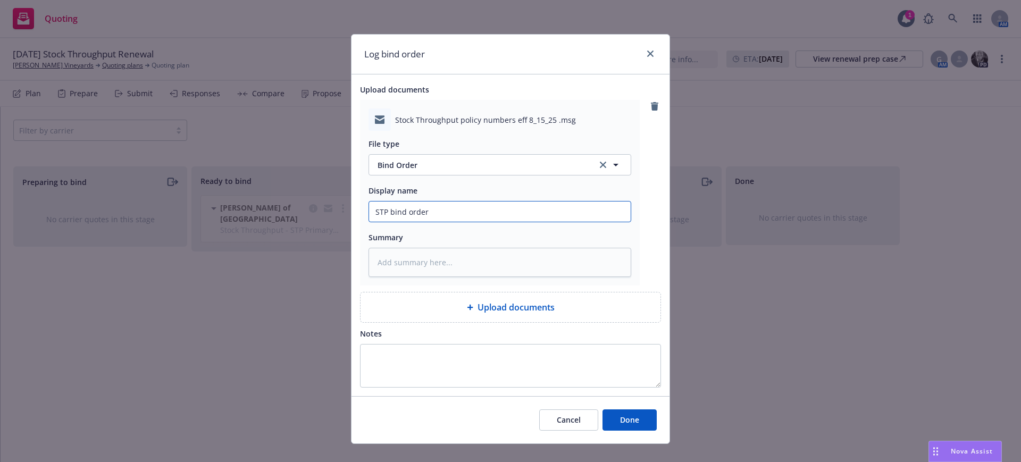
type input "STP bind order"
type textarea "x"
type input "STP bind order i"
type textarea "x"
type input "STP bind order in"
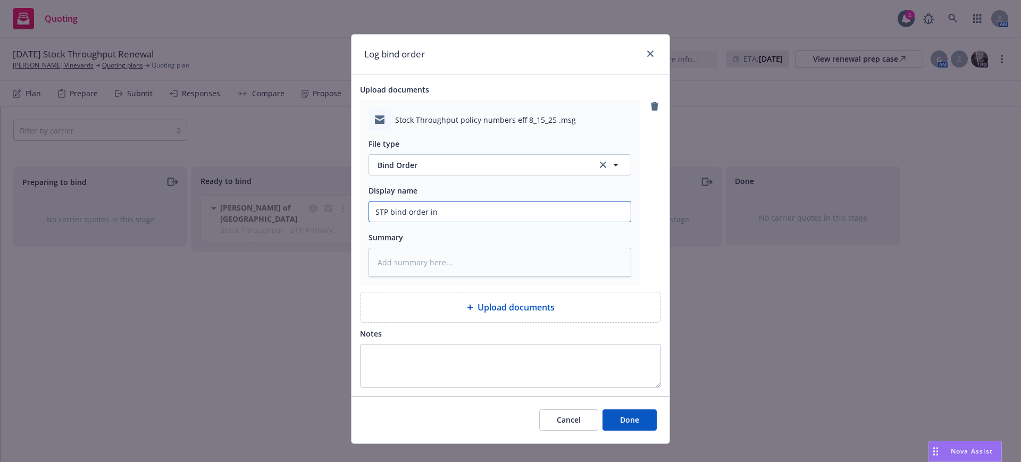
type textarea "x"
type input "STP bind order inc"
type textarea "x"
type input "STP bind order incl"
type textarea "x"
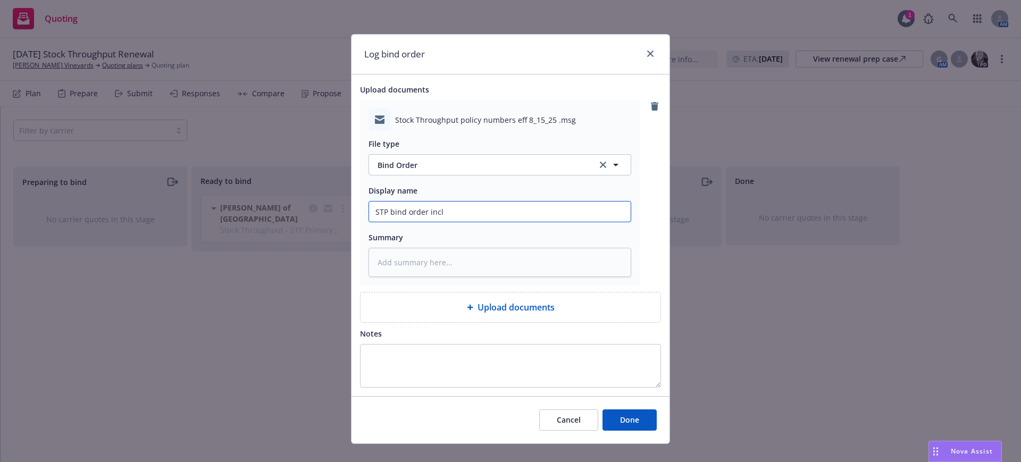
type input "STP bind order incl"
type textarea "x"
type input "STP bind order incl p"
type textarea "x"
type input "STP bind order incl po"
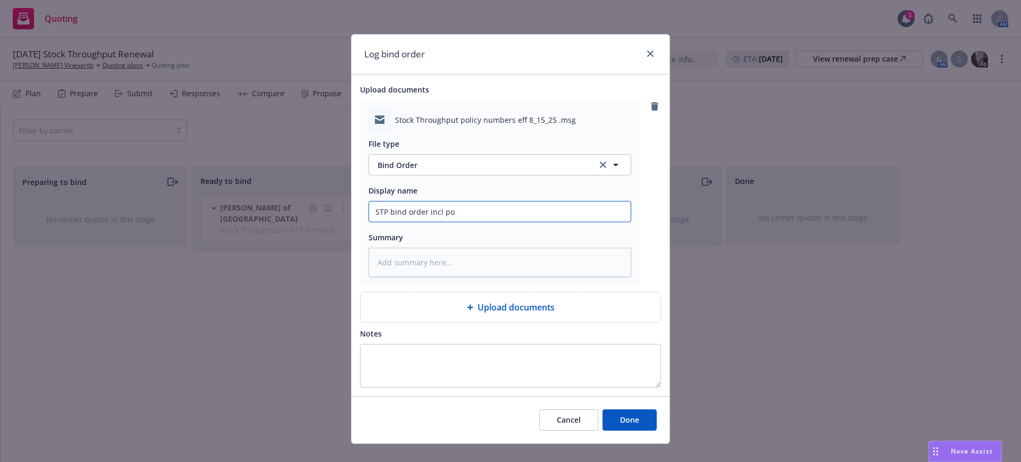
type textarea "x"
type input "STP bind order incl pol"
type textarea "x"
type input "STP bind order incl poli"
type textarea "x"
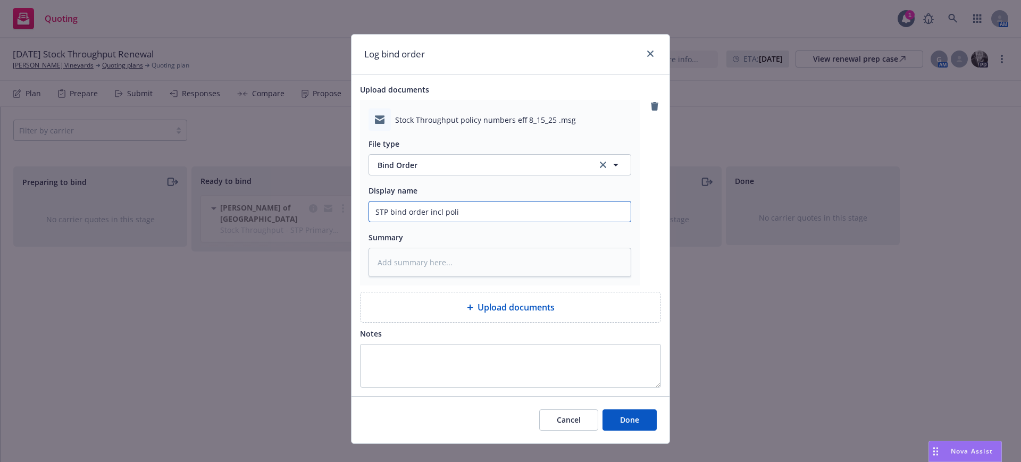
type input "STP bind order incl polic"
type textarea "x"
type input "STP bind order incl policy"
type textarea "x"
type input "STP bind order incl policy"
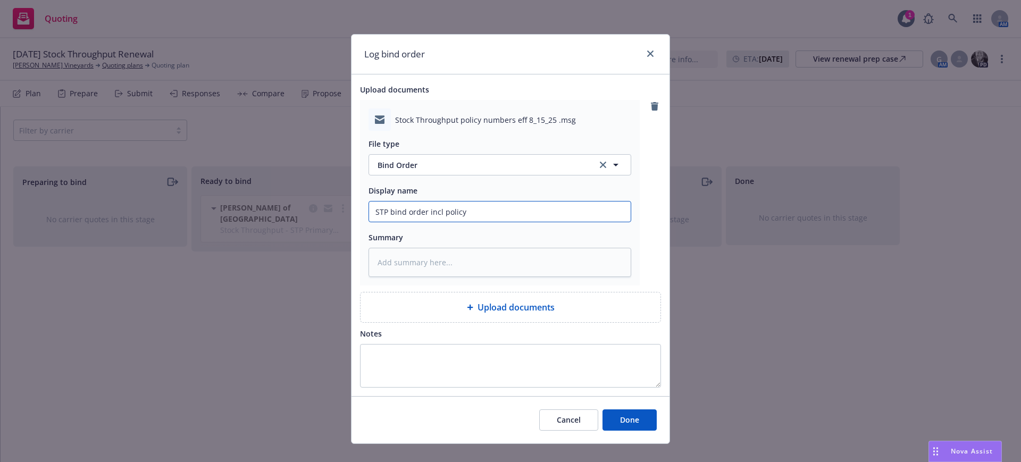
type textarea "x"
type input "STP bind order incl policy #"
type textarea "x"
type input "STP bind order incl policy #s"
click at [631, 421] on span "Done" at bounding box center [629, 420] width 19 height 10
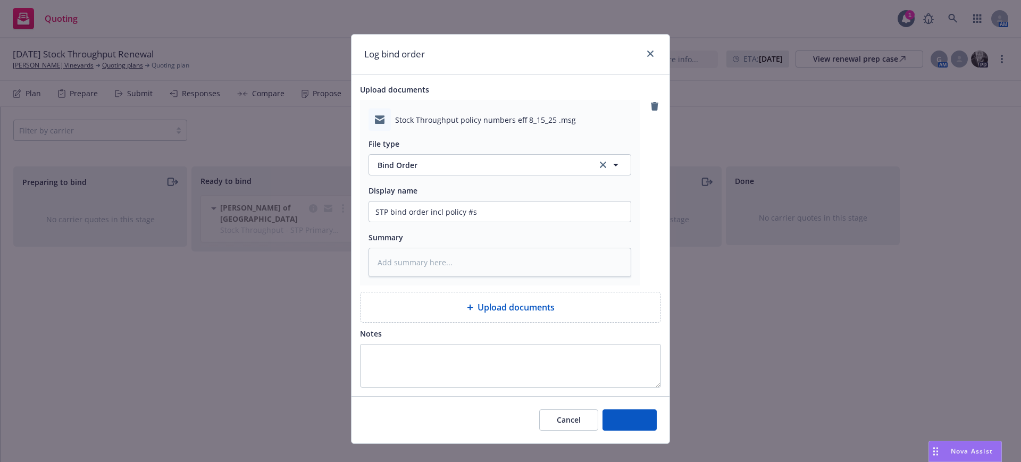
type textarea "x"
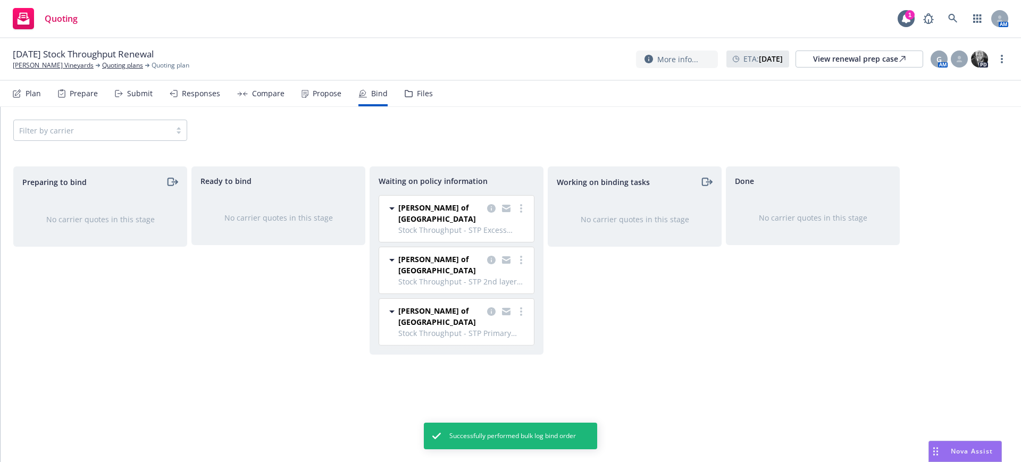
click at [707, 181] on icon "moveRight" at bounding box center [706, 181] width 12 height 13
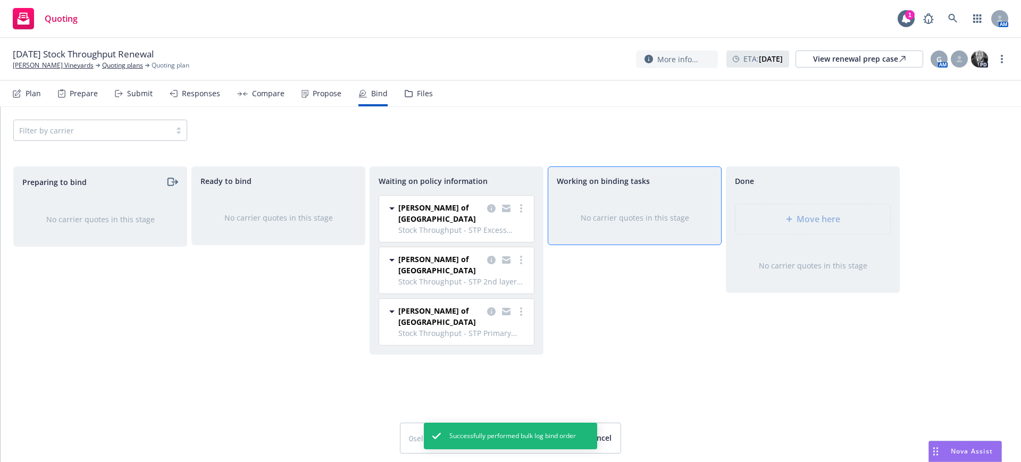
click at [636, 324] on div "Working on binding tasks No carrier quotes in this stage" at bounding box center [635, 302] width 174 height 273
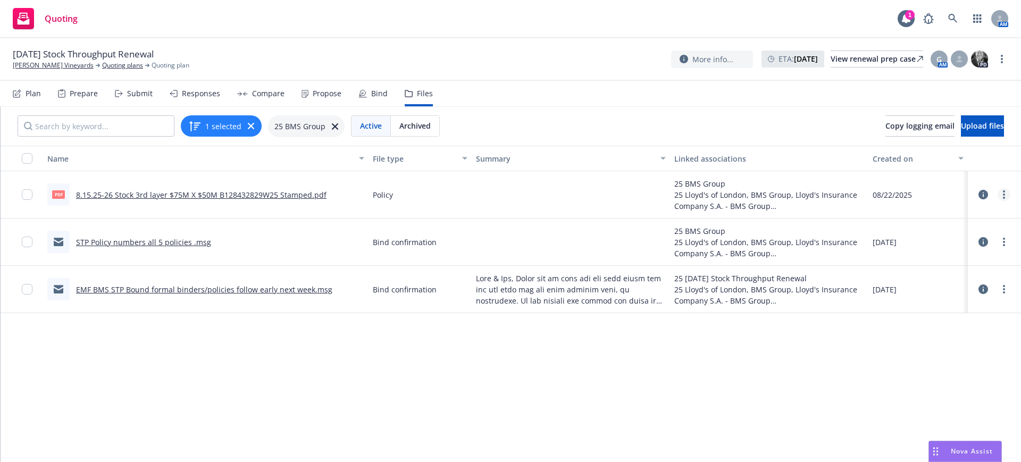
click at [997, 190] on link "more" at bounding box center [1003, 194] width 13 height 13
click at [915, 256] on link "Edit" at bounding box center [947, 258] width 106 height 21
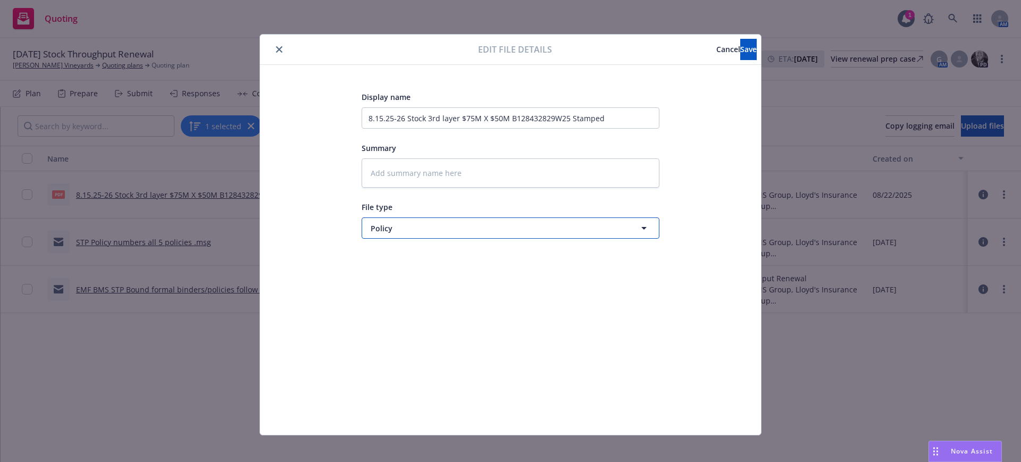
click at [414, 229] on span "Policy" at bounding box center [491, 228] width 240 height 11
type input "quote"
click at [373, 259] on span "Quote" at bounding box center [384, 257] width 23 height 11
click at [740, 46] on span "Save" at bounding box center [748, 49] width 16 height 10
type textarea "x"
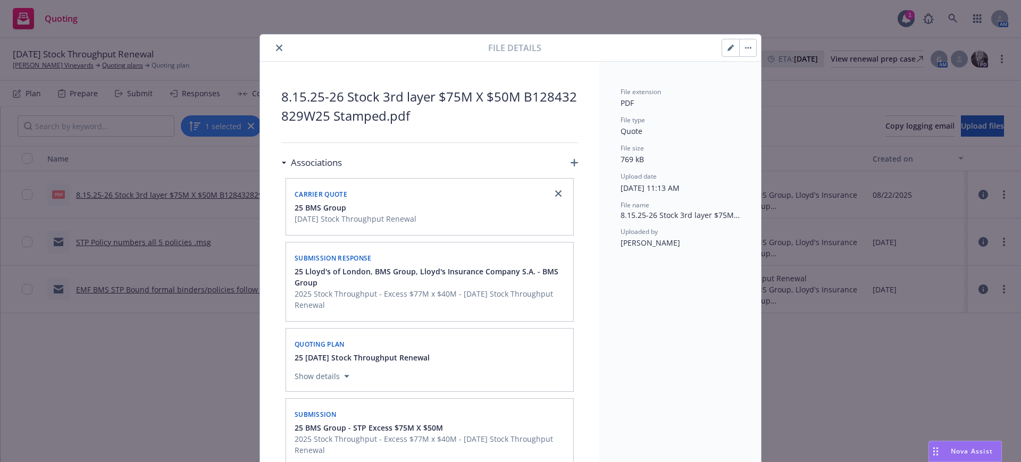
click at [276, 45] on icon "close" at bounding box center [279, 48] width 6 height 6
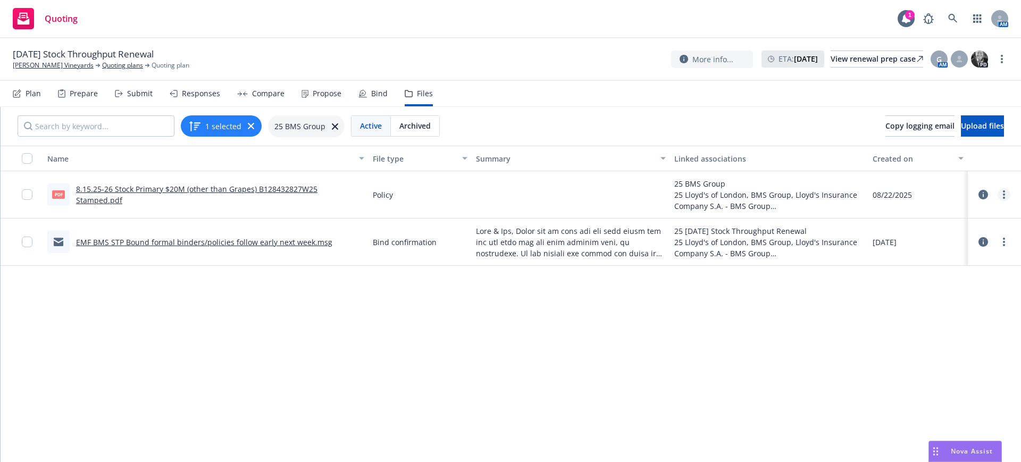
click at [997, 190] on link "more" at bounding box center [1003, 194] width 13 height 13
click at [919, 255] on link "Edit" at bounding box center [947, 258] width 106 height 21
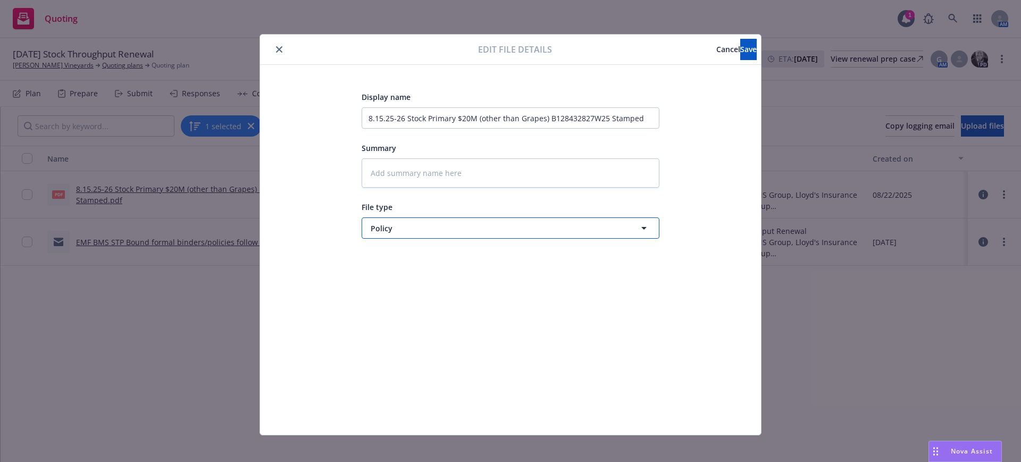
click at [377, 229] on span "Policy" at bounding box center [491, 228] width 240 height 11
type input "quote"
click at [384, 255] on span "Quote" at bounding box center [384, 257] width 23 height 11
click at [740, 45] on span "Save" at bounding box center [748, 49] width 16 height 10
type textarea "x"
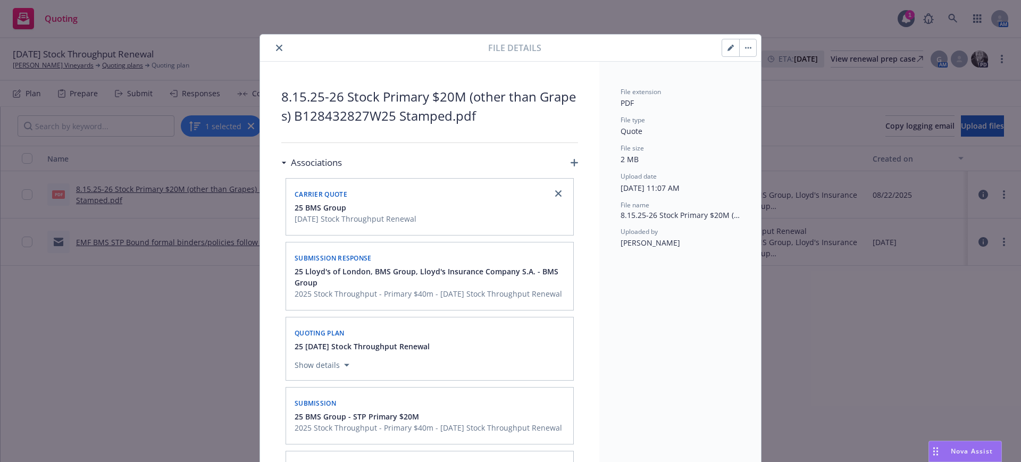
click at [276, 45] on icon "close" at bounding box center [279, 48] width 6 height 6
